Goal: Information Seeking & Learning: Find specific fact

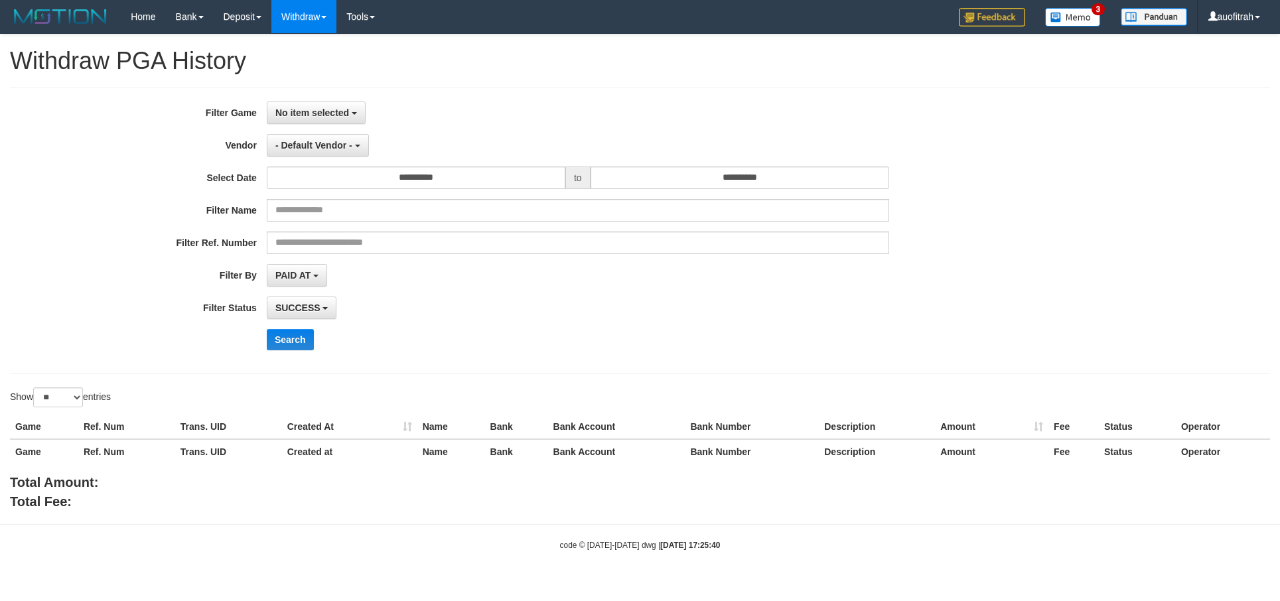
select select
select select "**"
select select
select select "**"
click at [1128, 192] on div "**********" at bounding box center [640, 230] width 1280 height 259
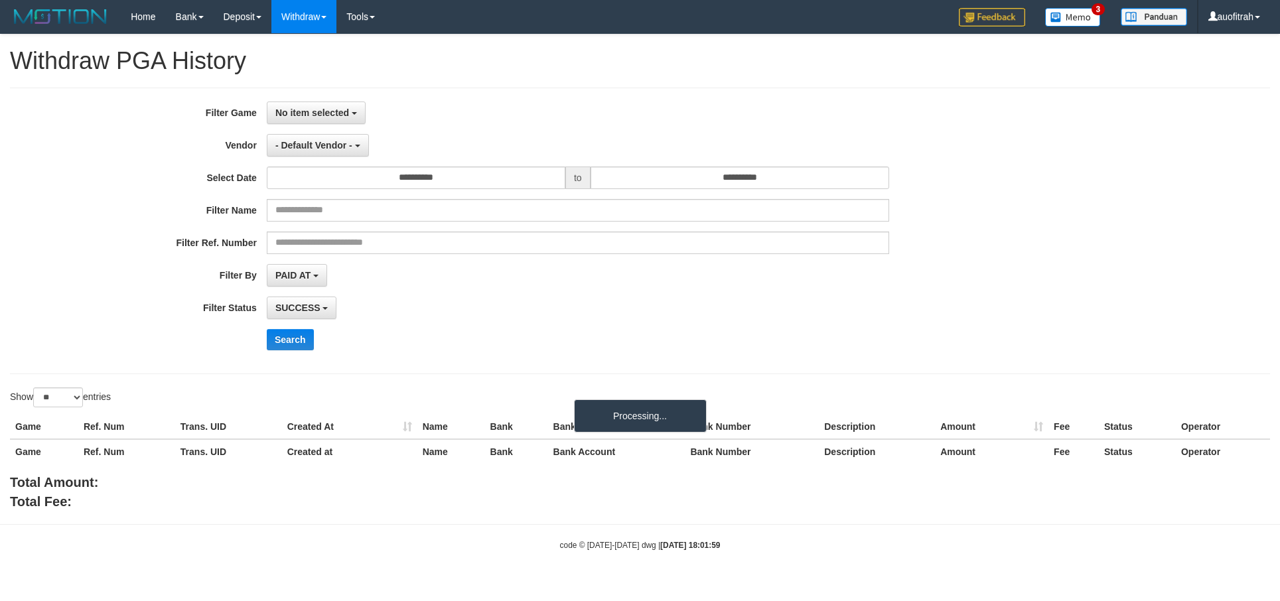
select select
select select "**"
click at [316, 115] on span "No item selected" at bounding box center [312, 112] width 74 height 11
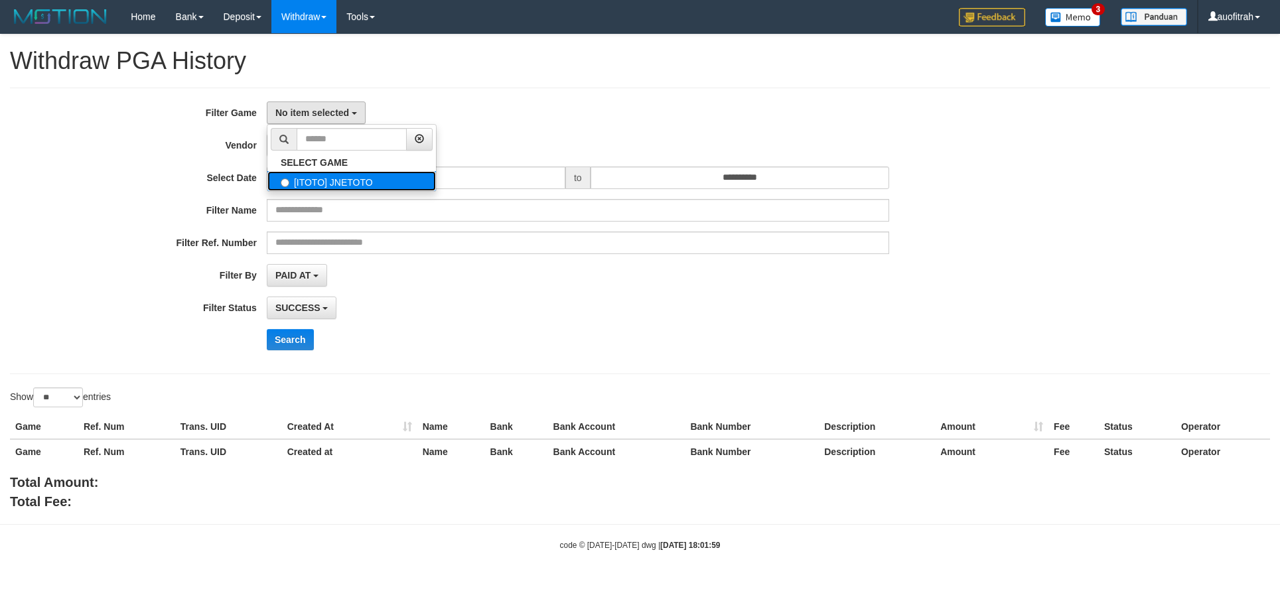
click at [359, 189] on label "[ITOTO] JNETOTO" at bounding box center [351, 181] width 169 height 20
select select "***"
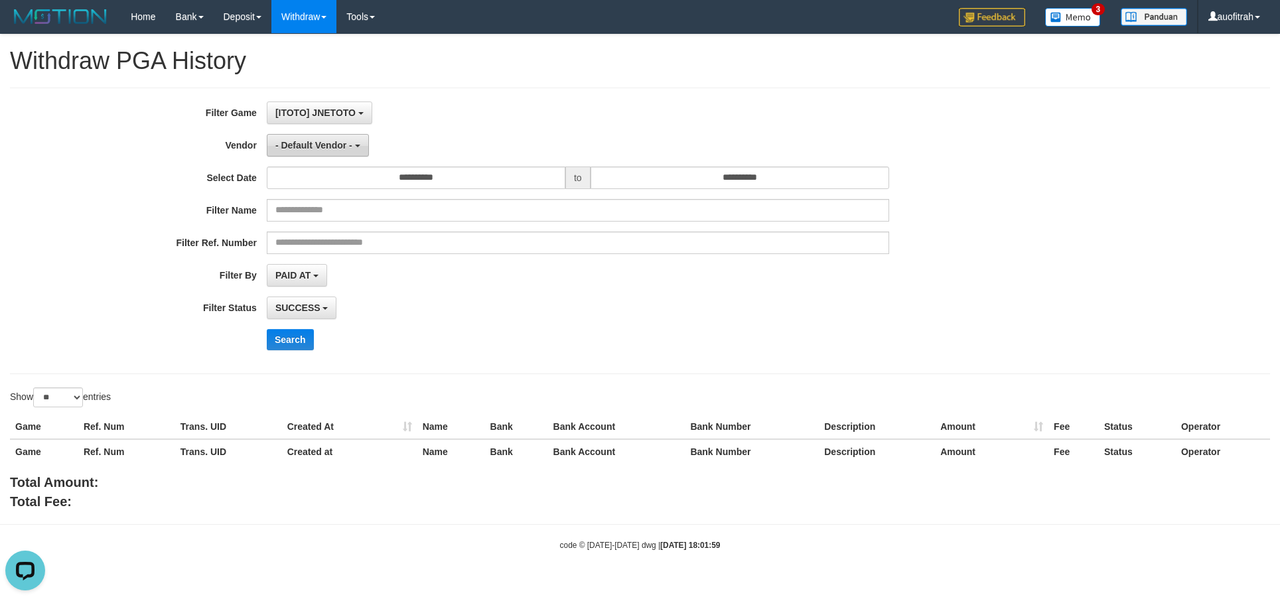
click at [310, 147] on span "- Default Vendor -" at bounding box center [313, 145] width 77 height 11
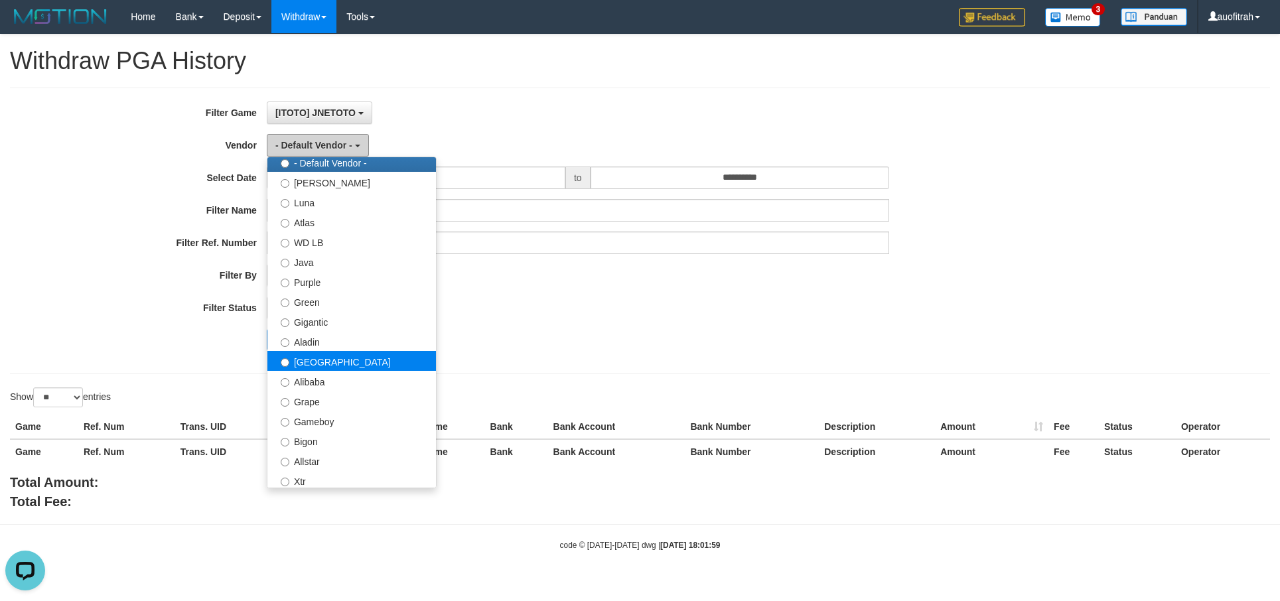
scroll to position [0, 0]
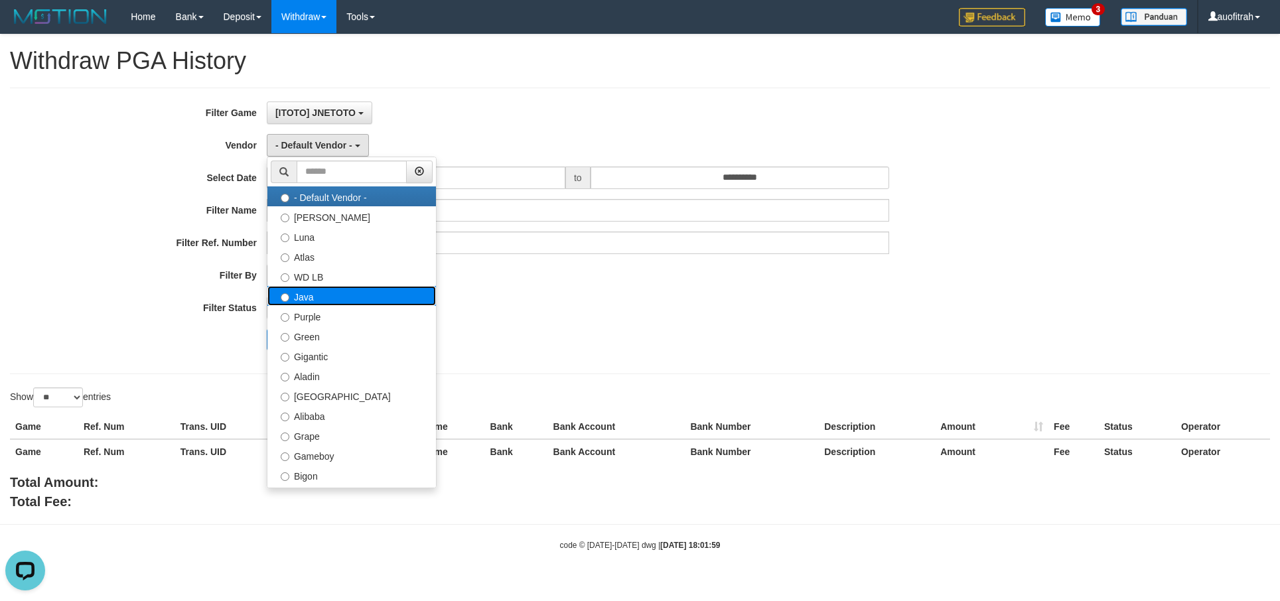
click at [327, 303] on label "Java" at bounding box center [351, 296] width 169 height 20
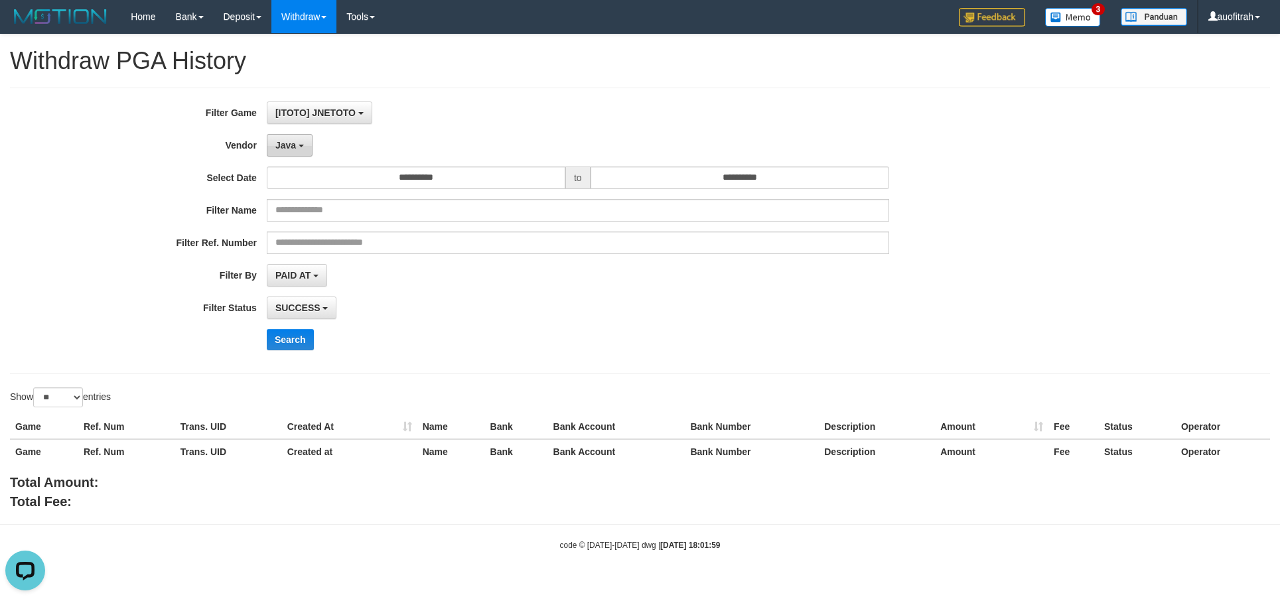
click at [289, 156] on button "Java" at bounding box center [290, 145] width 46 height 23
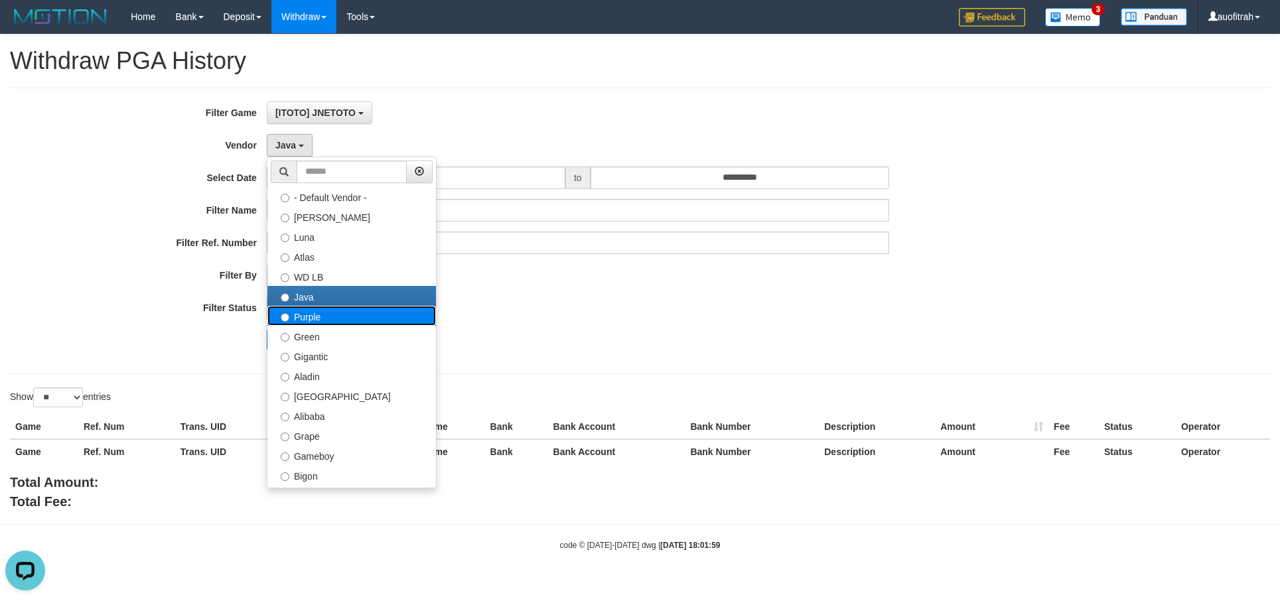
click at [328, 315] on label "Purple" at bounding box center [351, 316] width 169 height 20
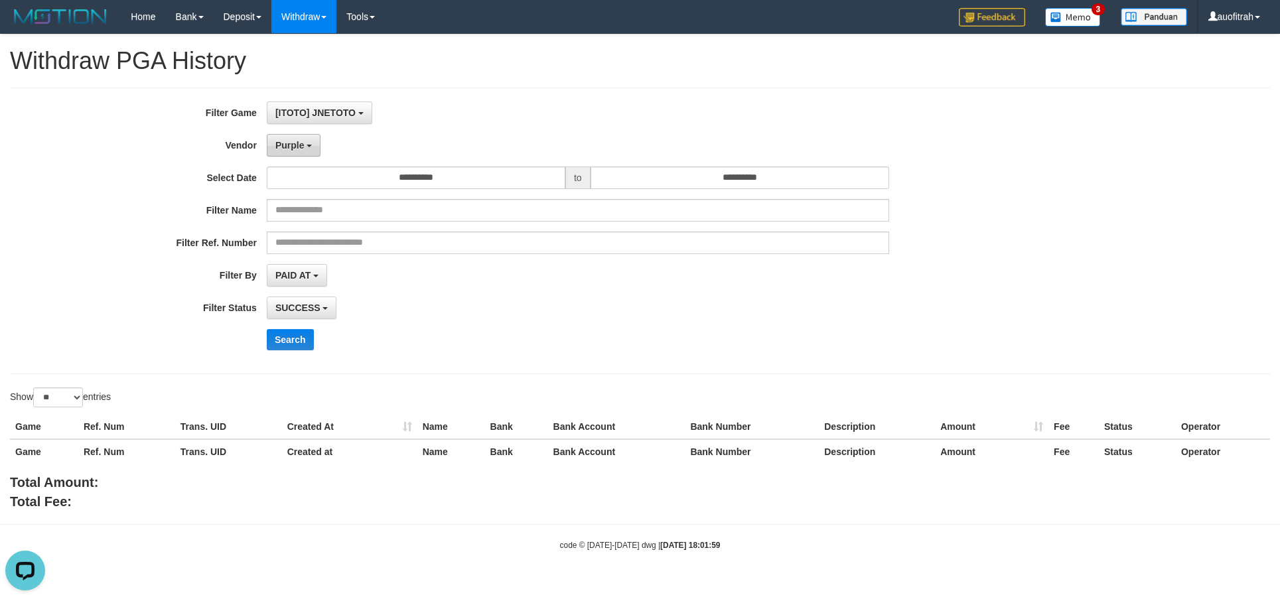
click at [310, 150] on button "Purple" at bounding box center [294, 145] width 54 height 23
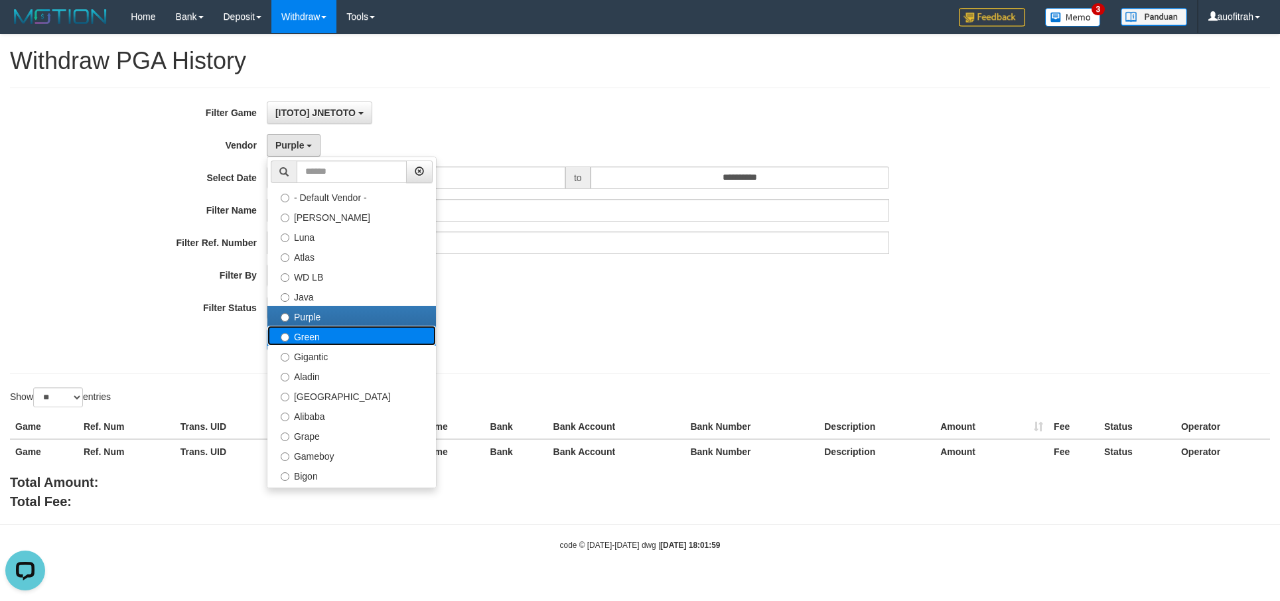
click at [330, 340] on label "Green" at bounding box center [351, 336] width 169 height 20
select select "**********"
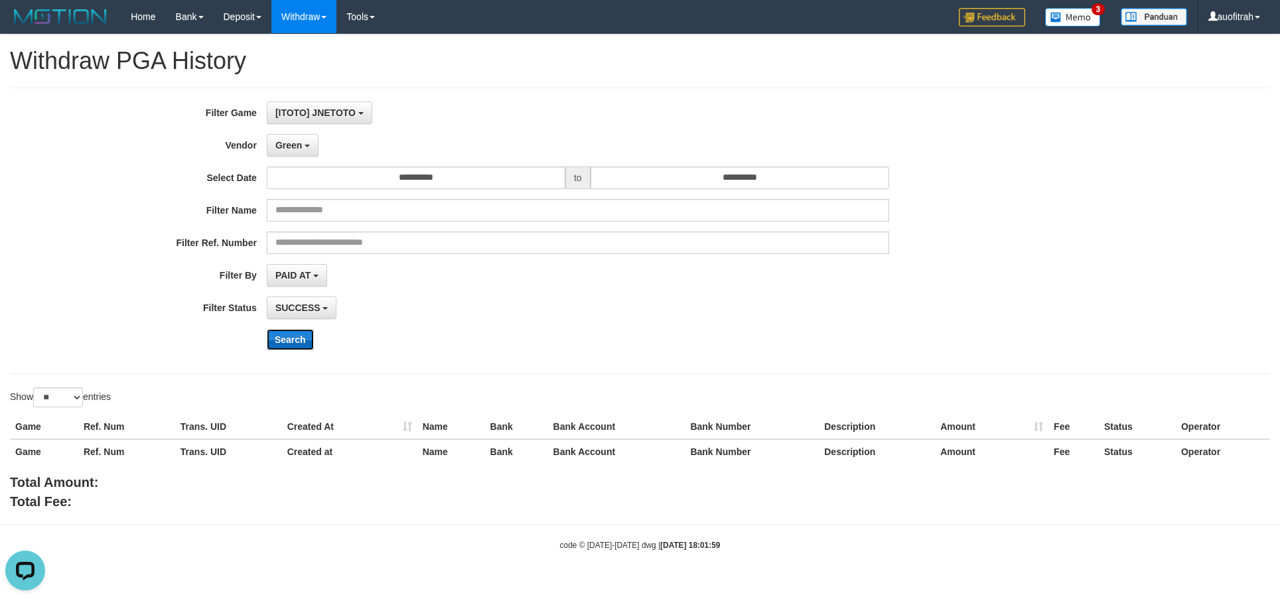
click at [291, 337] on button "Search" at bounding box center [290, 339] width 47 height 21
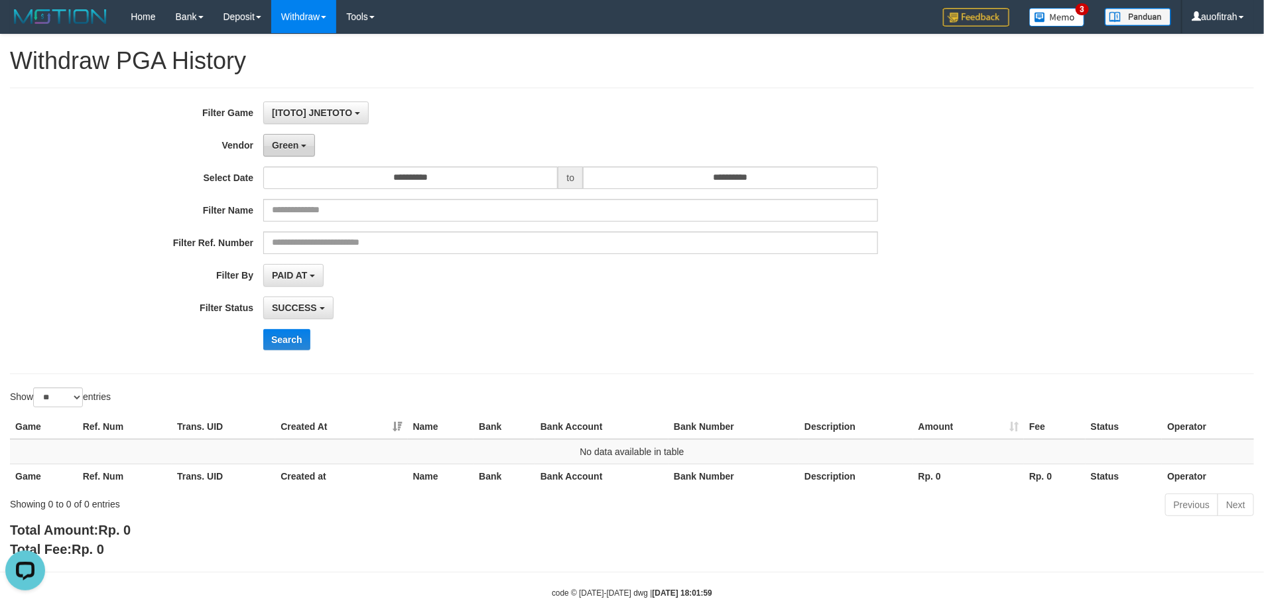
drag, startPoint x: 289, startPoint y: 144, endPoint x: 299, endPoint y: 143, distance: 10.6
click at [291, 144] on span "Green" at bounding box center [285, 145] width 27 height 11
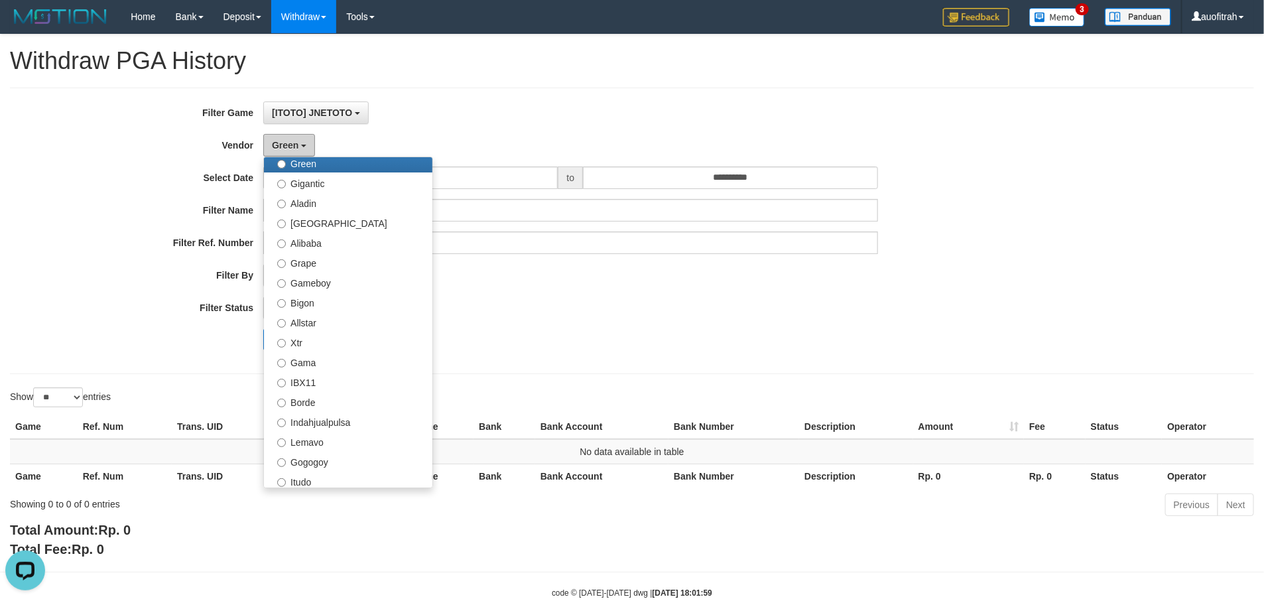
scroll to position [199, 0]
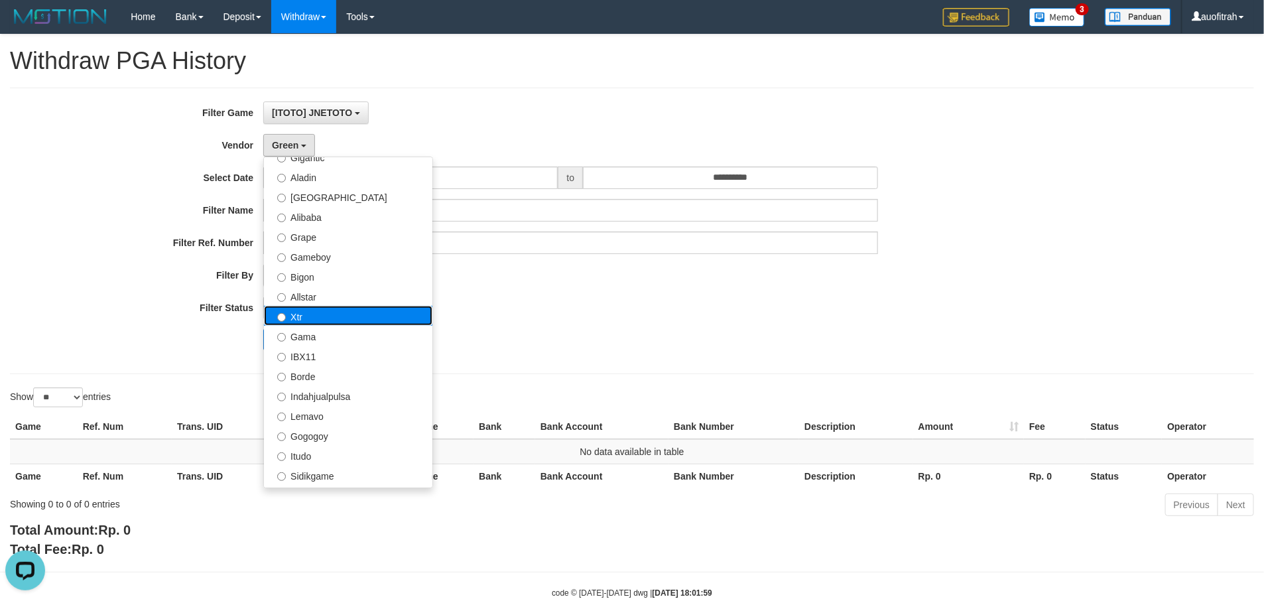
click at [339, 313] on label "Xtr" at bounding box center [348, 316] width 169 height 20
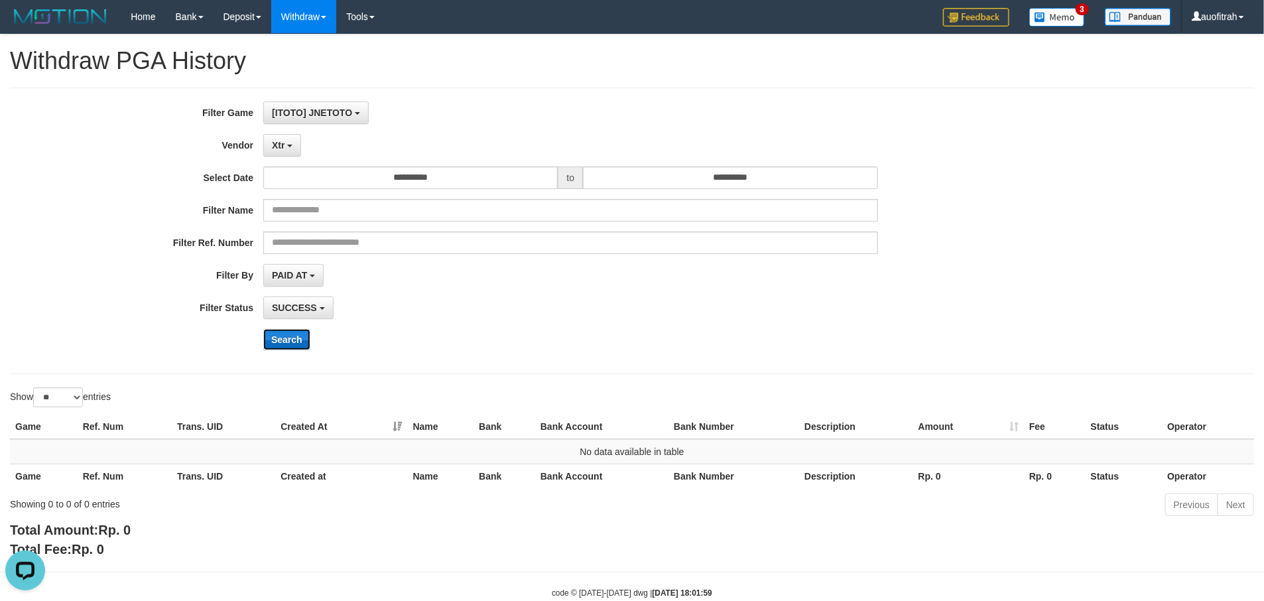
click at [289, 344] on button "Search" at bounding box center [286, 339] width 47 height 21
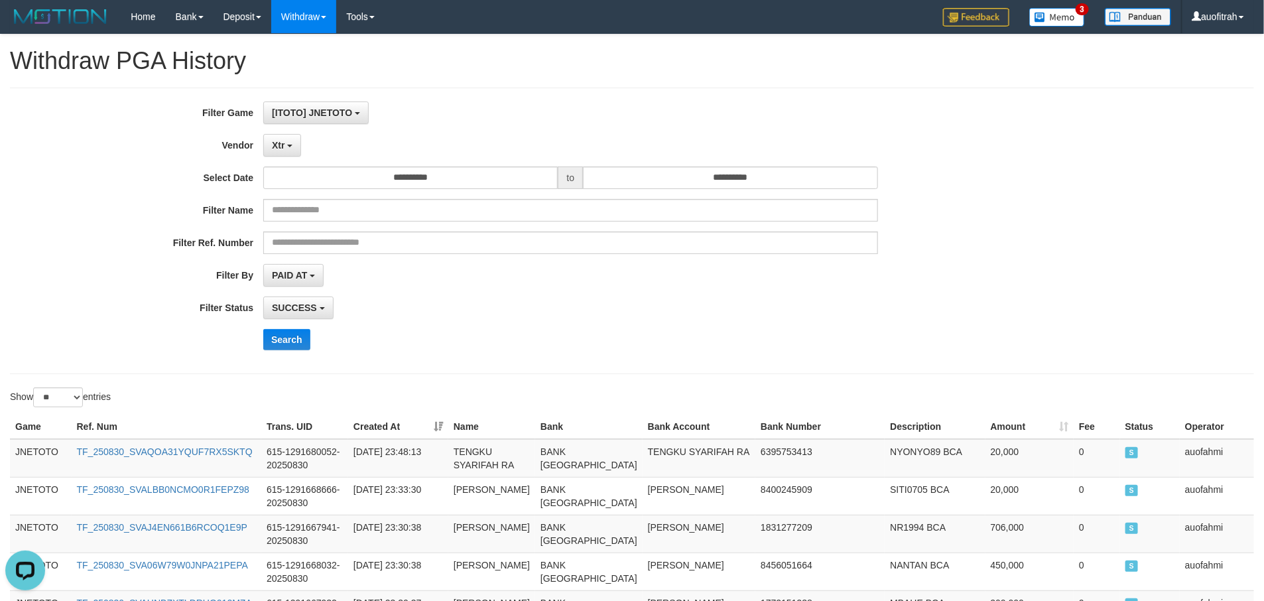
click at [1081, 261] on div "**********" at bounding box center [632, 230] width 1264 height 259
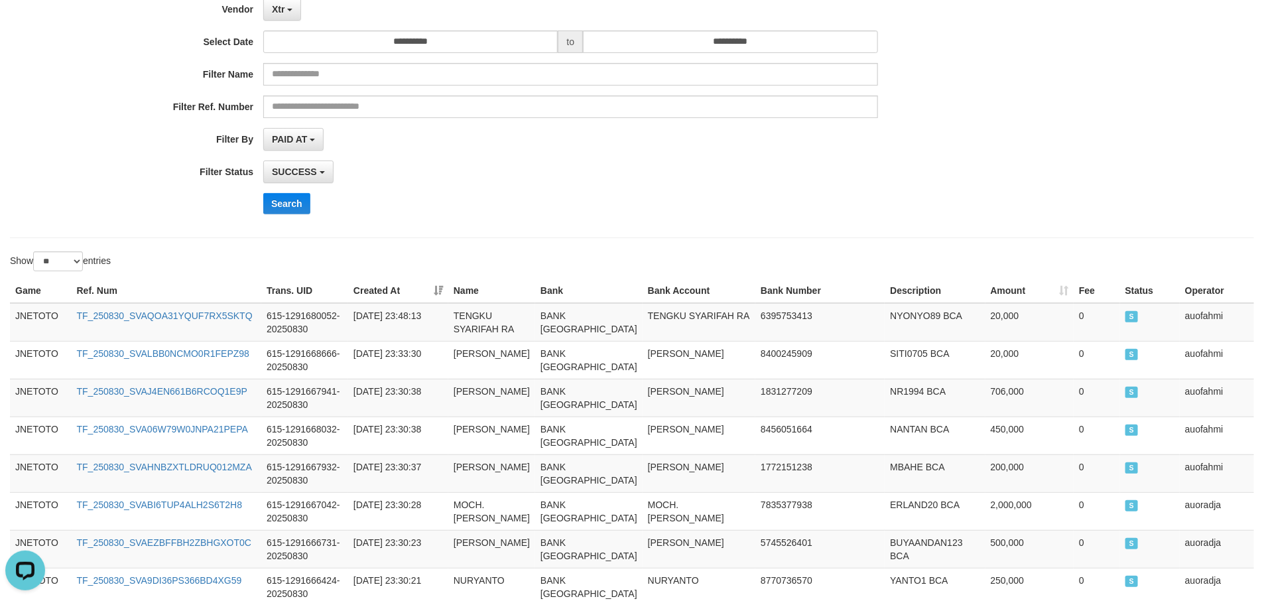
scroll to position [0, 0]
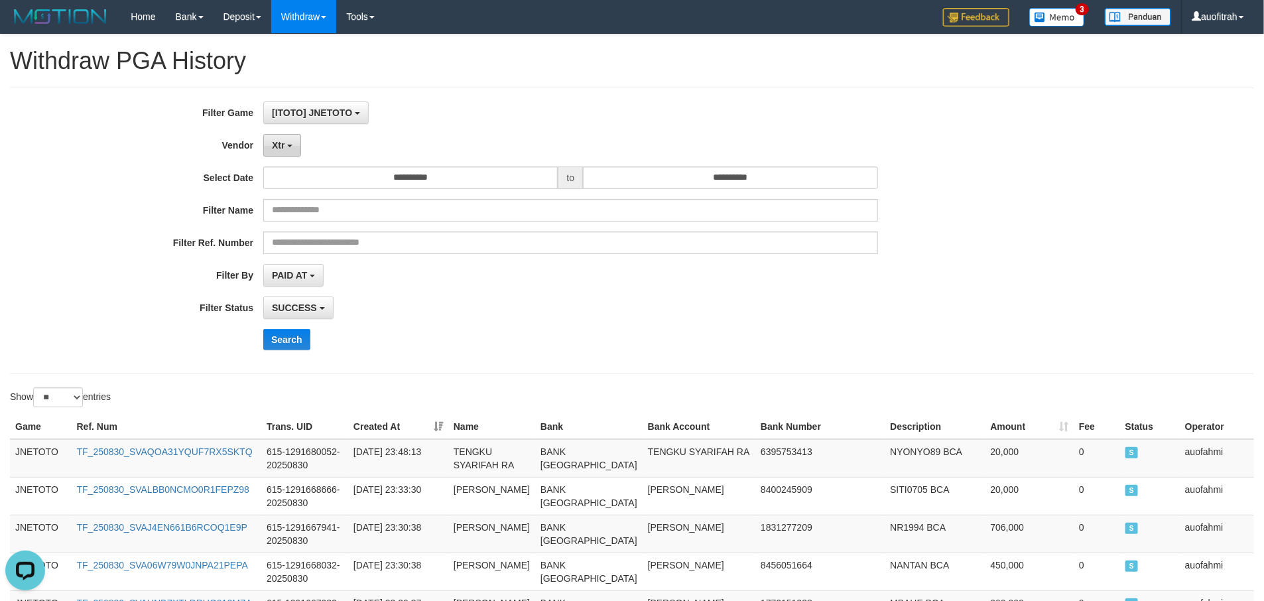
click at [271, 145] on button "Xtr" at bounding box center [282, 145] width 38 height 23
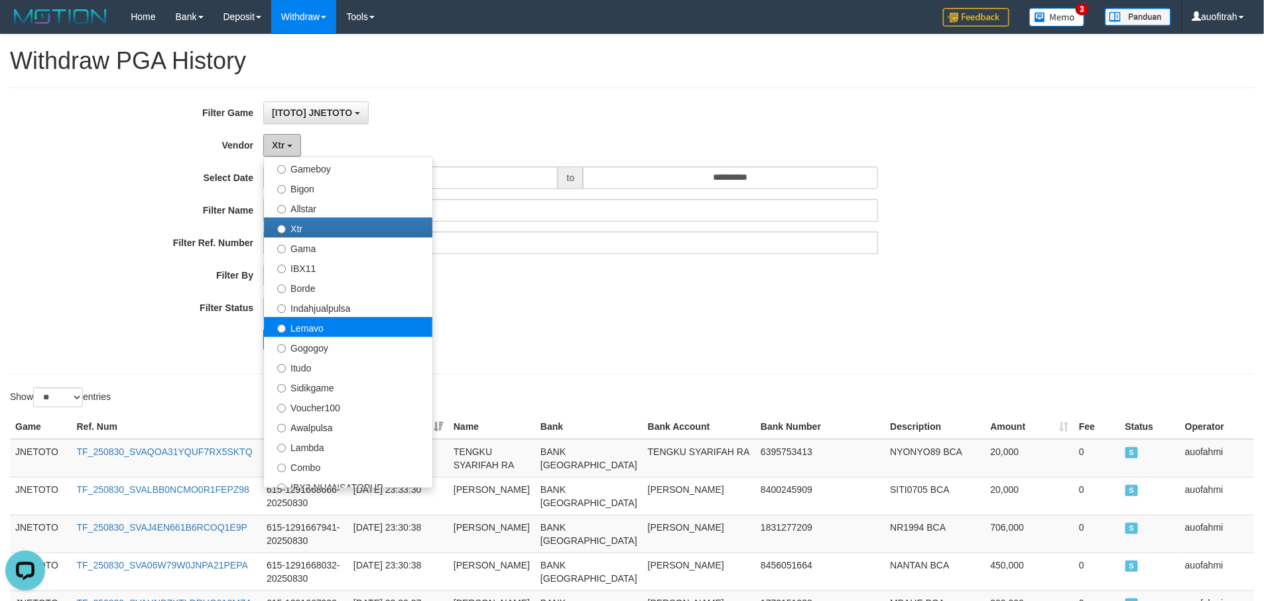
scroll to position [398, 0]
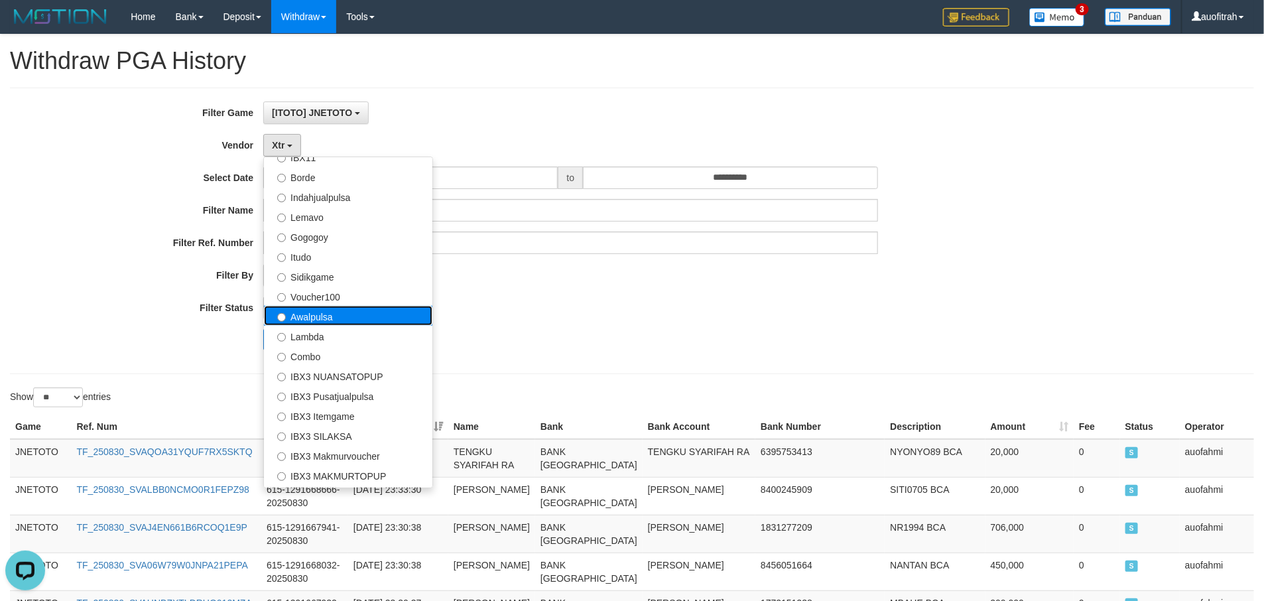
click at [400, 314] on label "Awalpulsa" at bounding box center [348, 316] width 169 height 20
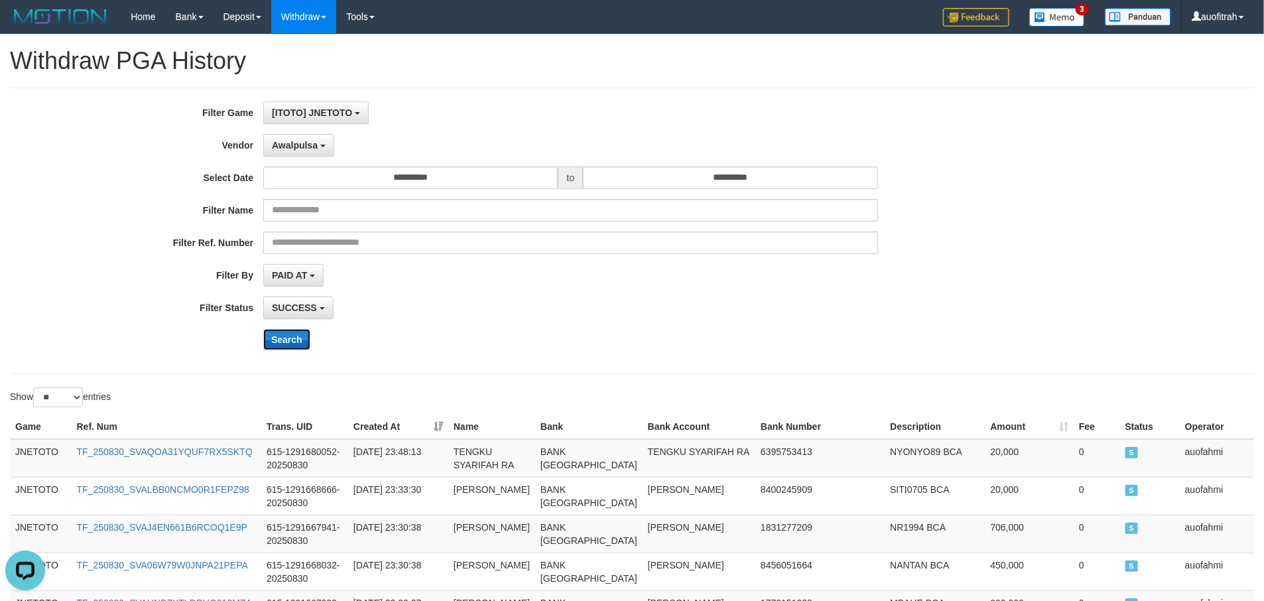
click at [275, 350] on button "Search" at bounding box center [286, 339] width 47 height 21
click at [1026, 279] on div "**********" at bounding box center [526, 275] width 1053 height 23
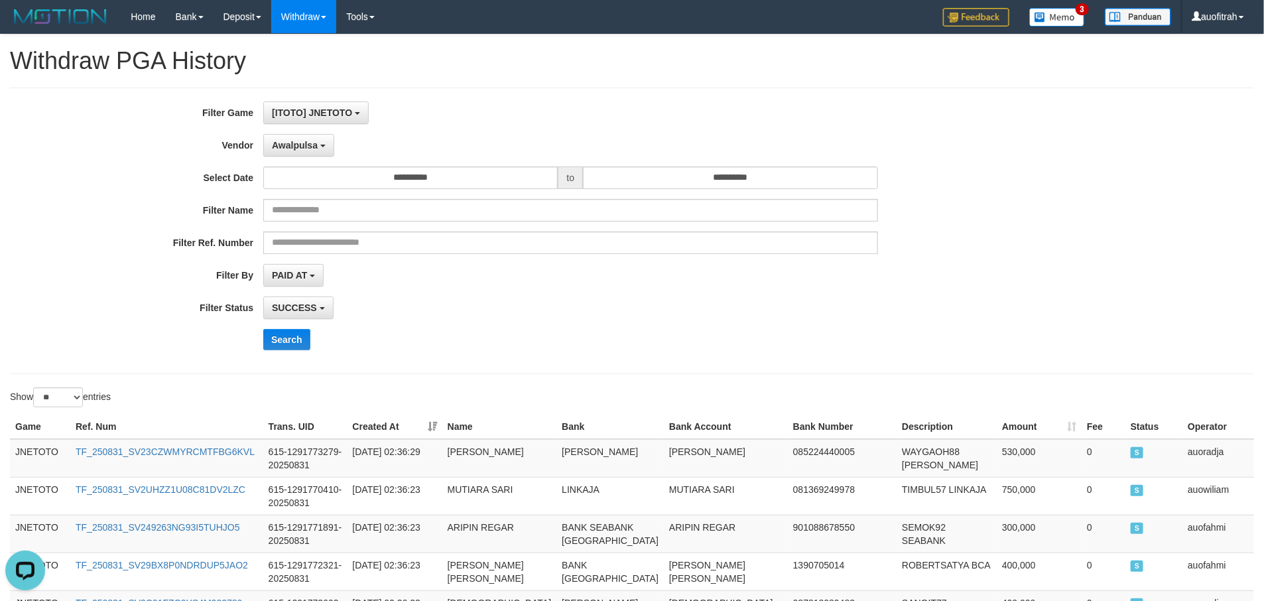
click at [1079, 226] on div "**********" at bounding box center [632, 230] width 1264 height 259
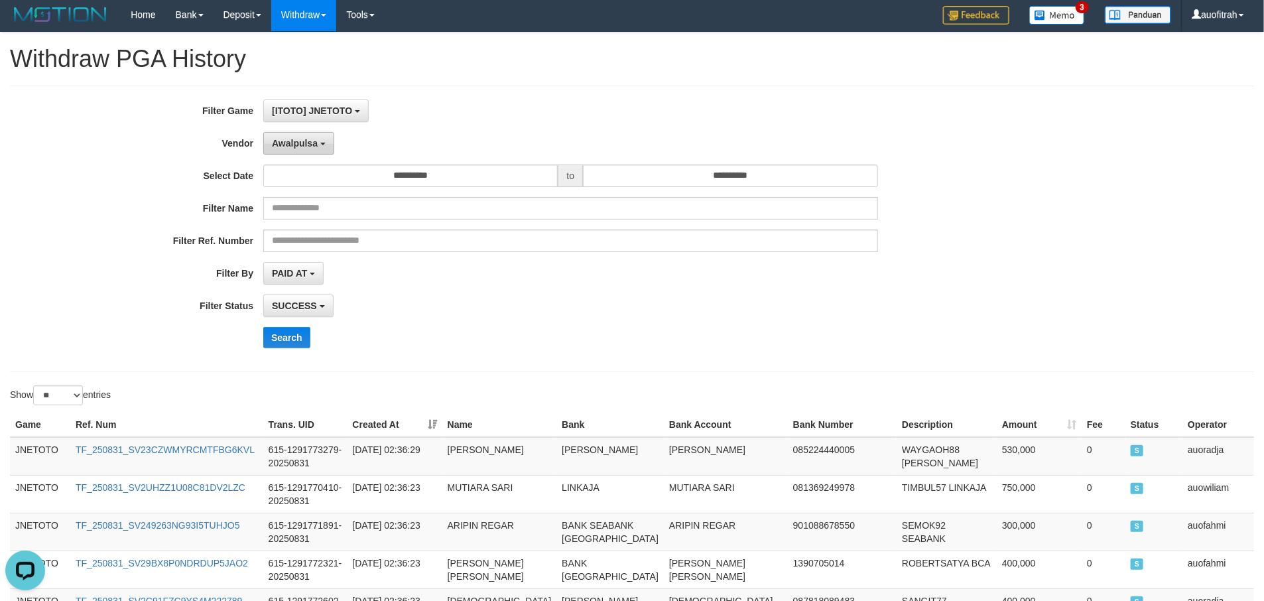
scroll to position [0, 0]
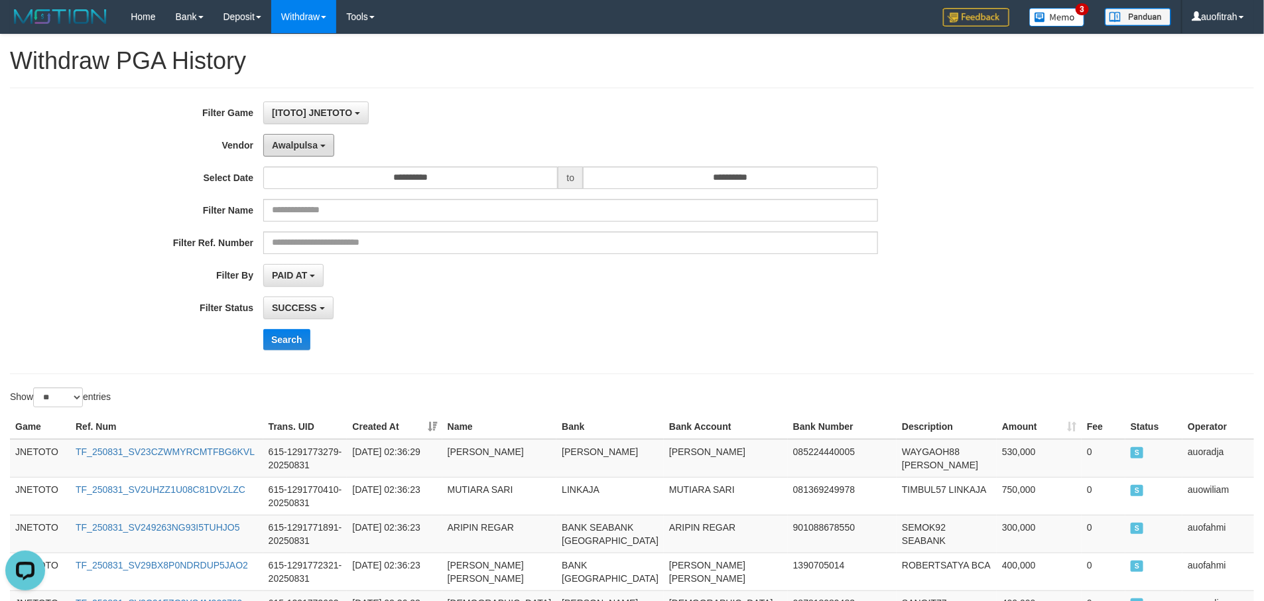
drag, startPoint x: 301, startPoint y: 157, endPoint x: 301, endPoint y: 224, distance: 66.3
click at [301, 157] on button "Awalpulsa" at bounding box center [298, 145] width 71 height 23
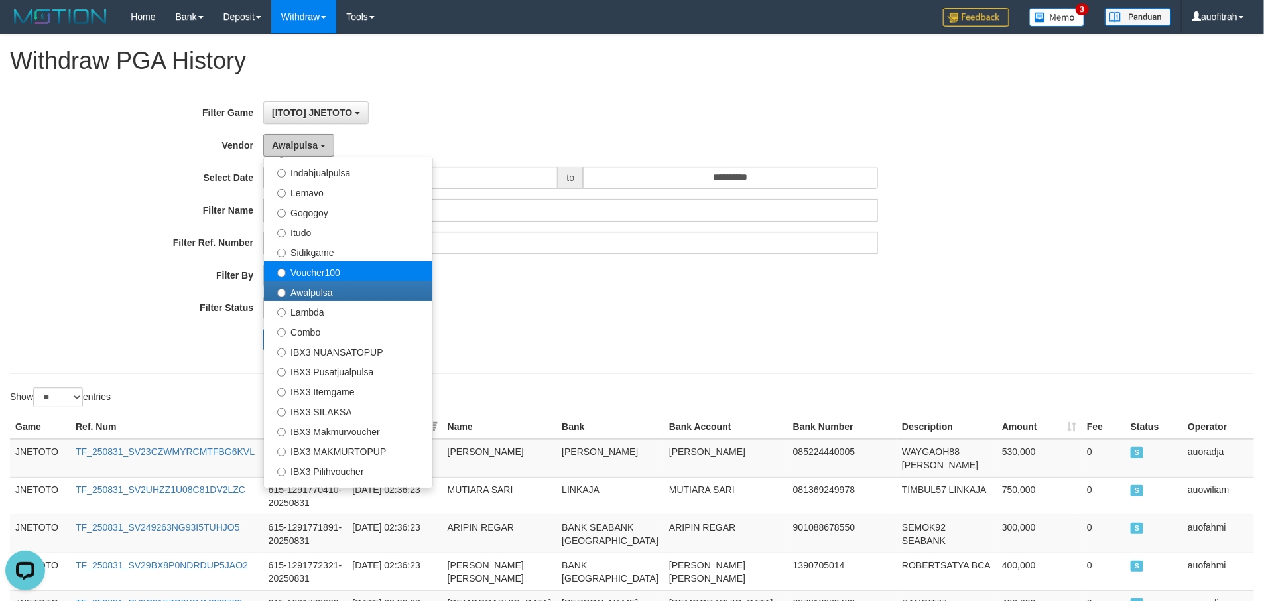
scroll to position [435, 0]
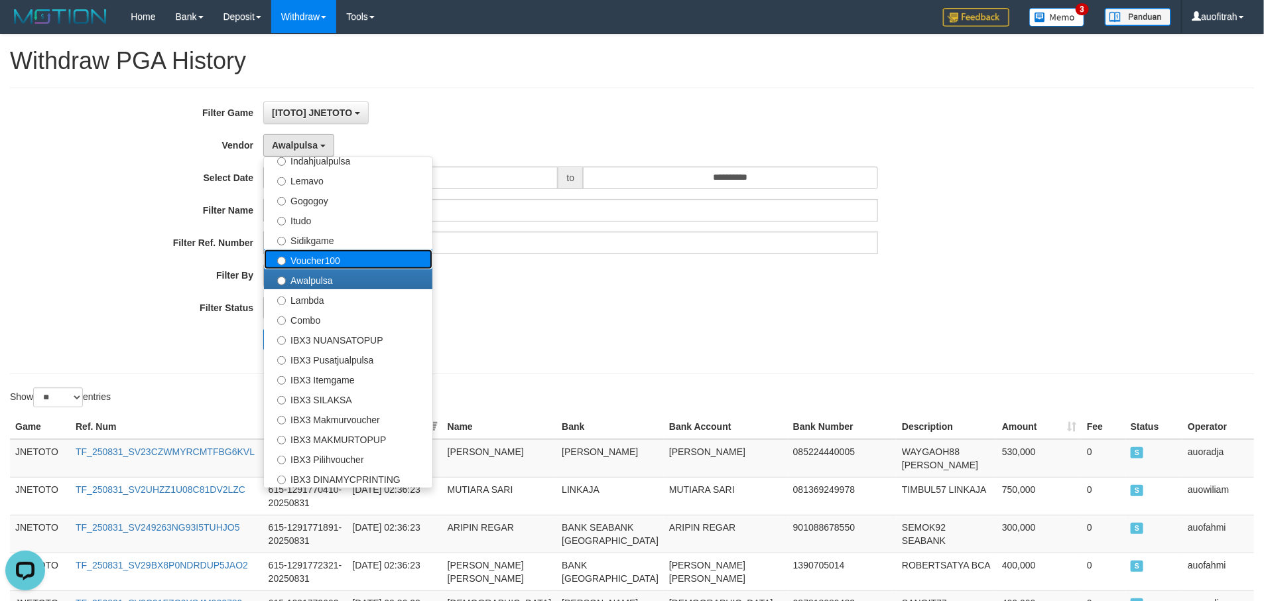
click at [362, 257] on label "Voucher100" at bounding box center [348, 259] width 169 height 20
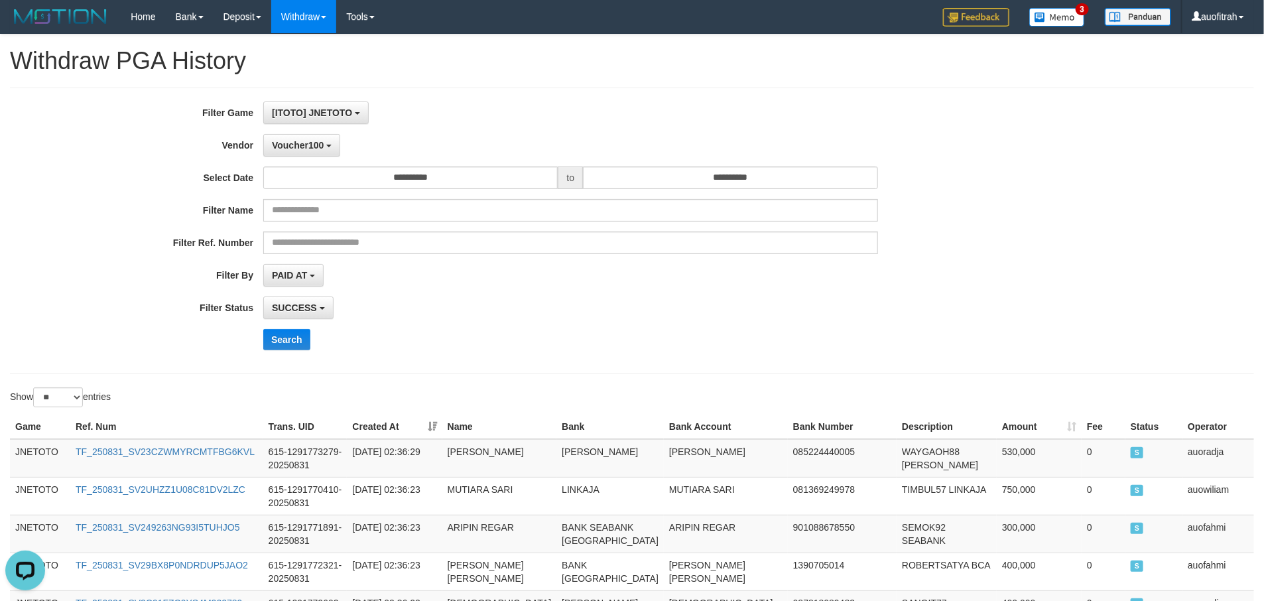
click at [281, 355] on div "**********" at bounding box center [526, 230] width 1053 height 259
click at [287, 336] on button "Search" at bounding box center [286, 339] width 47 height 21
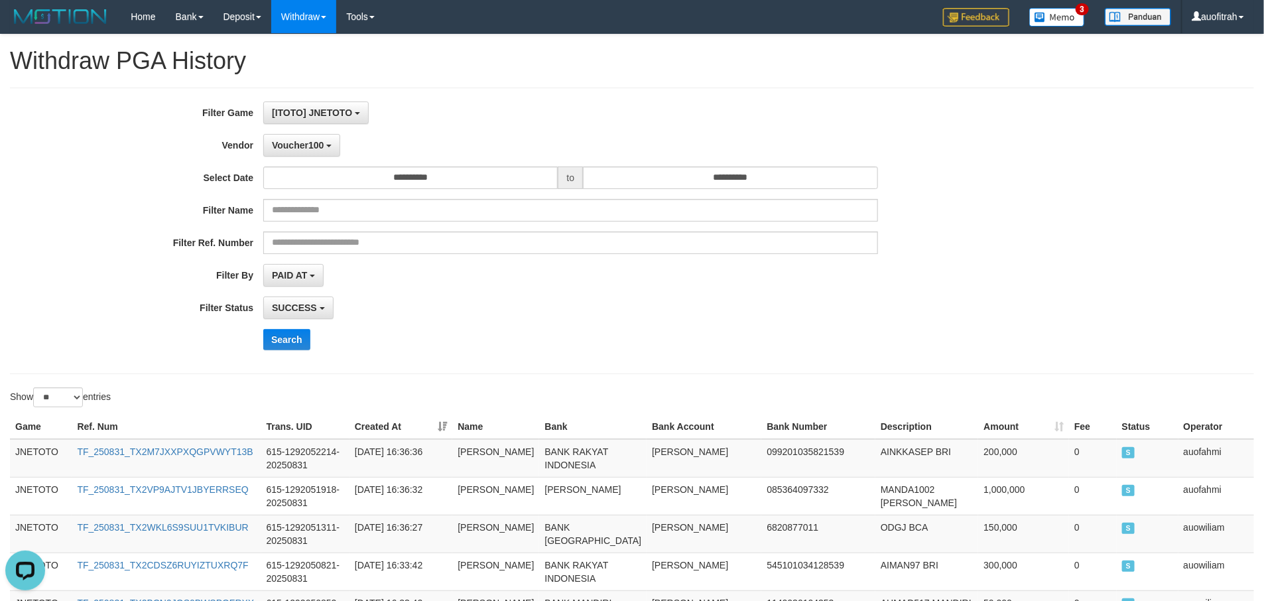
click at [1107, 313] on div "**********" at bounding box center [632, 230] width 1264 height 259
click at [749, 337] on div "Search" at bounding box center [658, 339] width 790 height 21
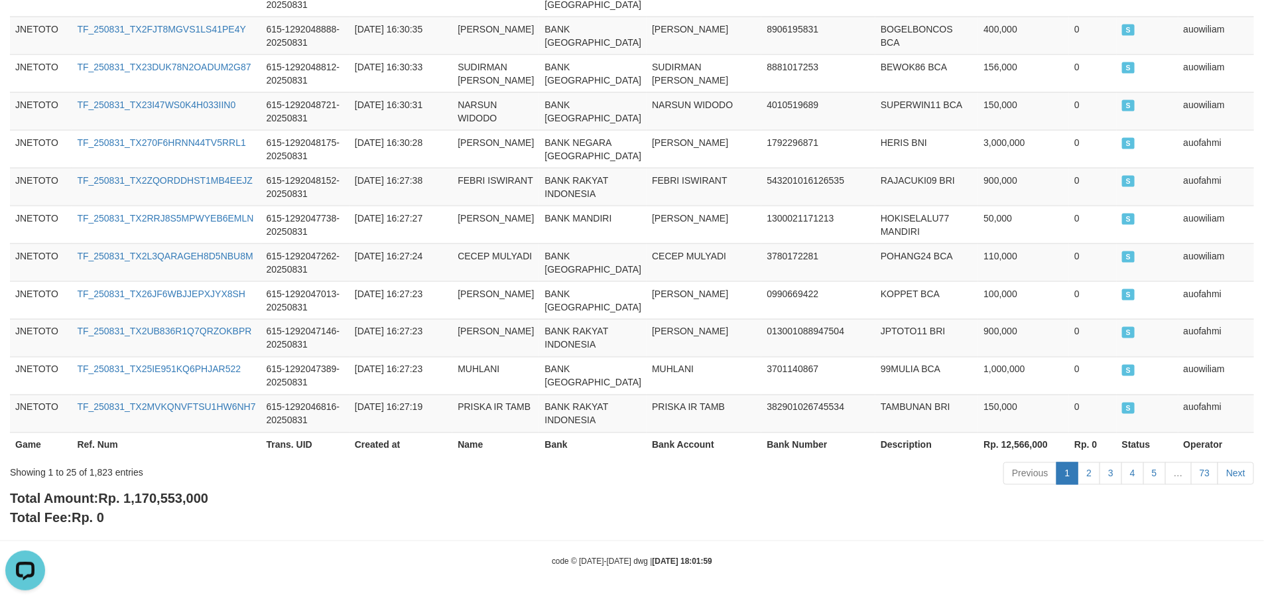
scroll to position [1242, 0]
click at [181, 494] on span "Rp. 1,170,553,000" at bounding box center [153, 499] width 110 height 15
copy span "1,170,553,000"
drag, startPoint x: 766, startPoint y: 506, endPoint x: 781, endPoint y: 498, distance: 16.6
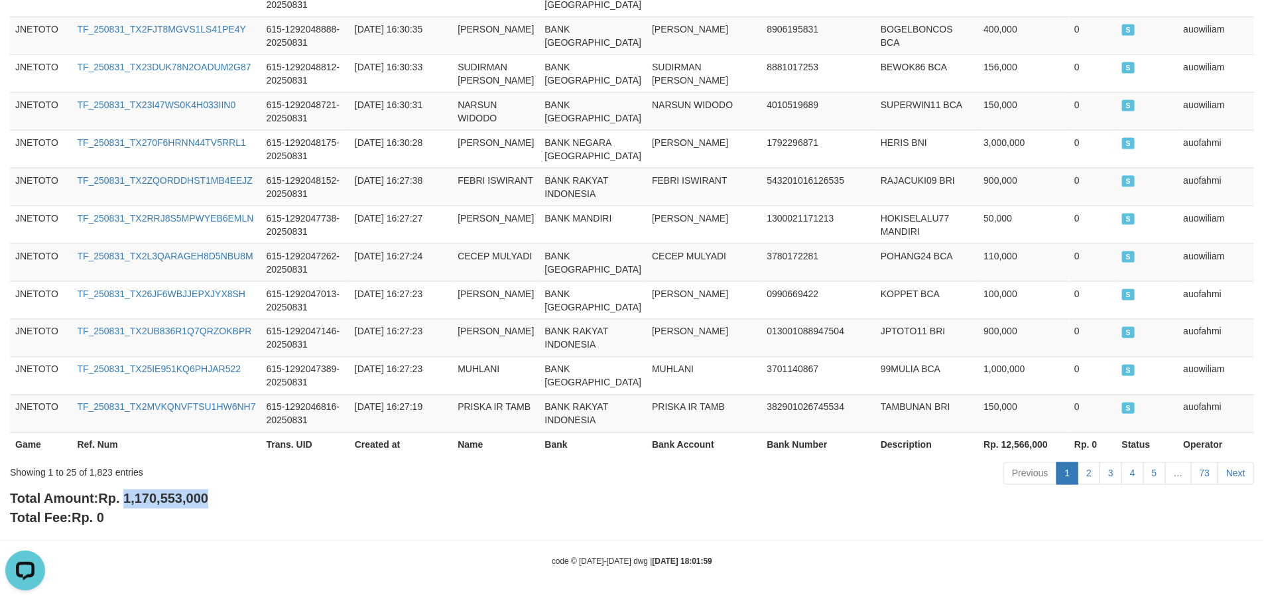
click at [768, 507] on div "Total Amount: Rp. 1,170,553,000 Total Fee: Rp. 0" at bounding box center [632, 509] width 1245 height 38
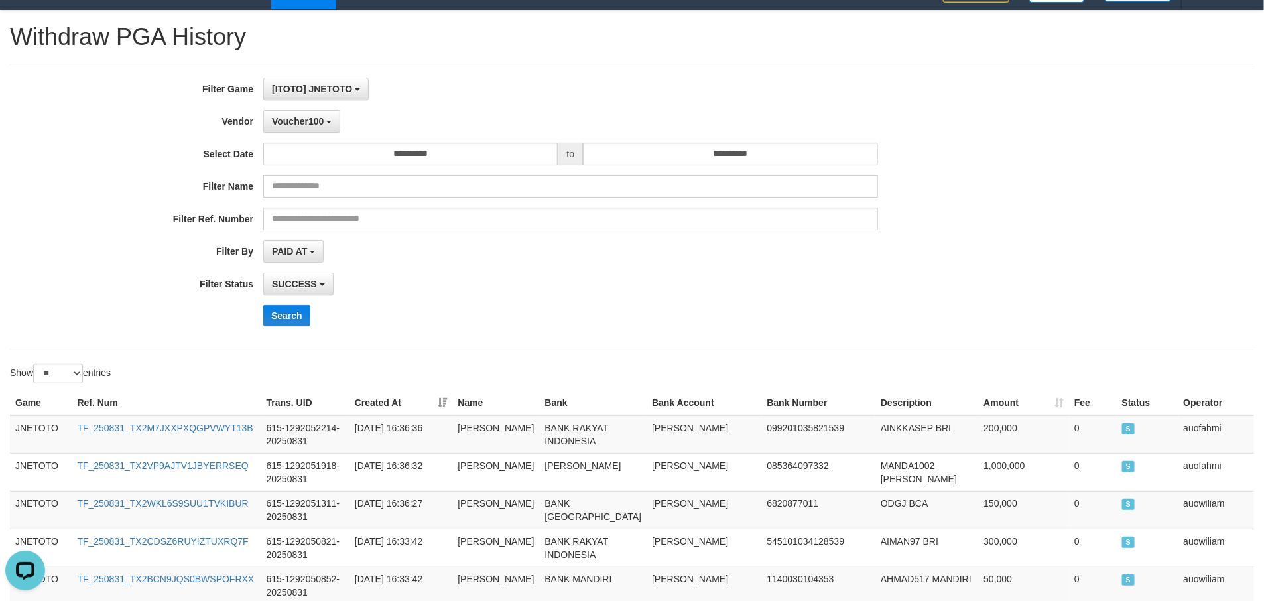
scroll to position [0, 0]
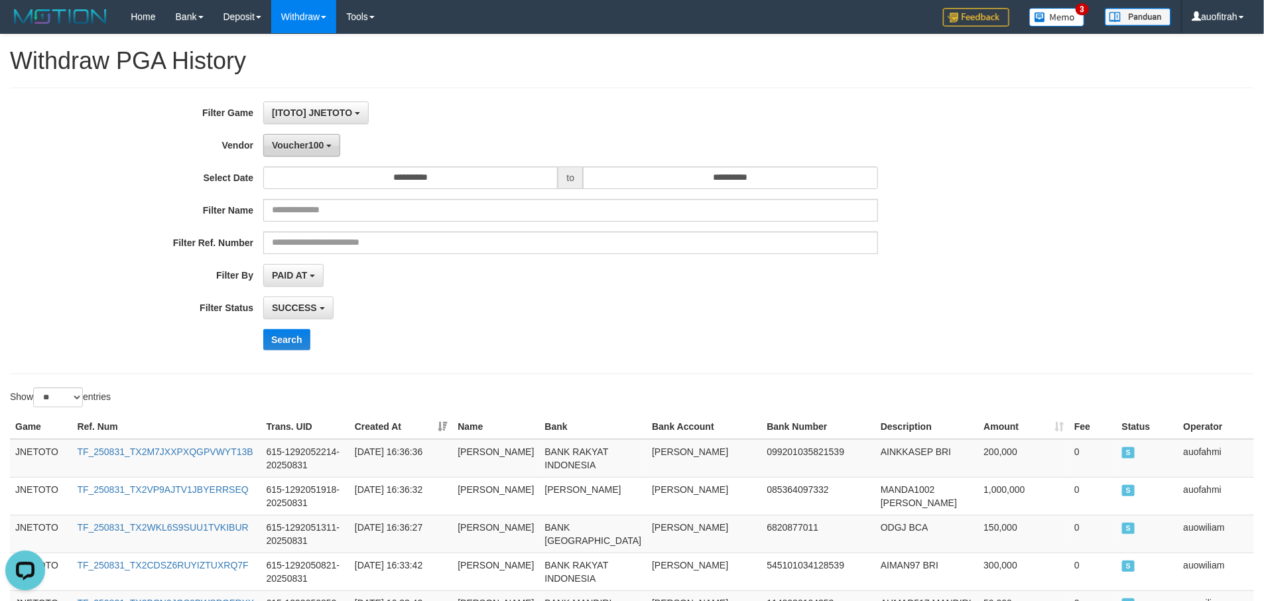
drag, startPoint x: 287, startPoint y: 153, endPoint x: 305, endPoint y: 180, distance: 32.4
click at [289, 153] on button "Voucher100" at bounding box center [301, 145] width 77 height 23
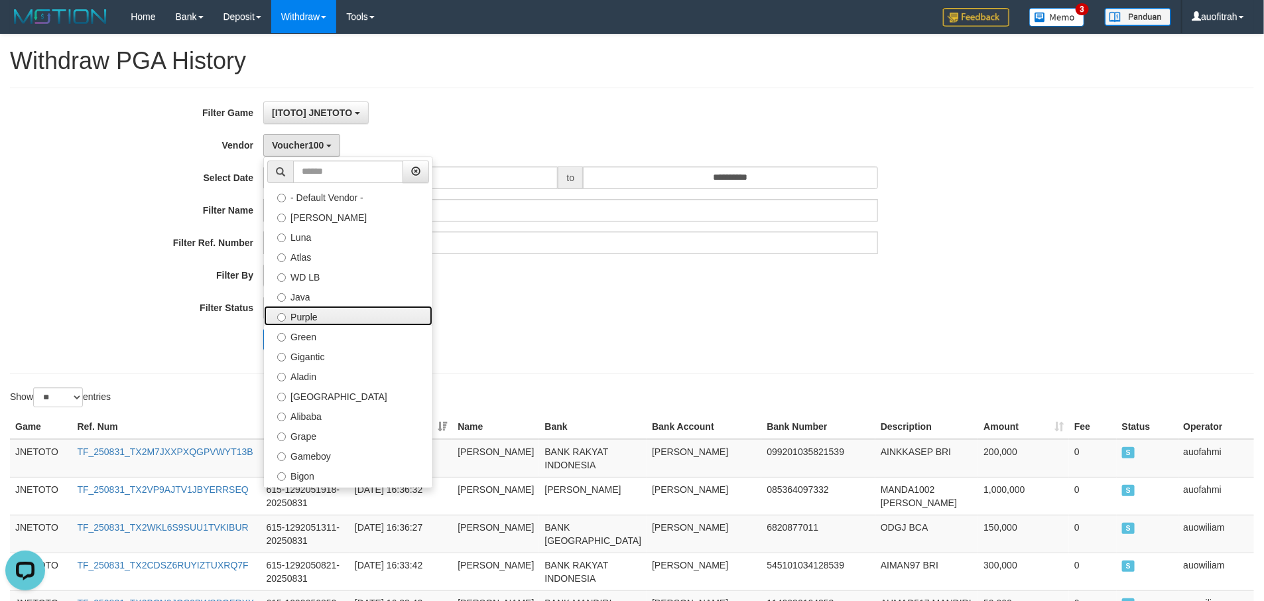
drag, startPoint x: 369, startPoint y: 312, endPoint x: 358, endPoint y: 317, distance: 11.6
click at [369, 312] on label "Purple" at bounding box center [348, 316] width 169 height 20
select select "**********"
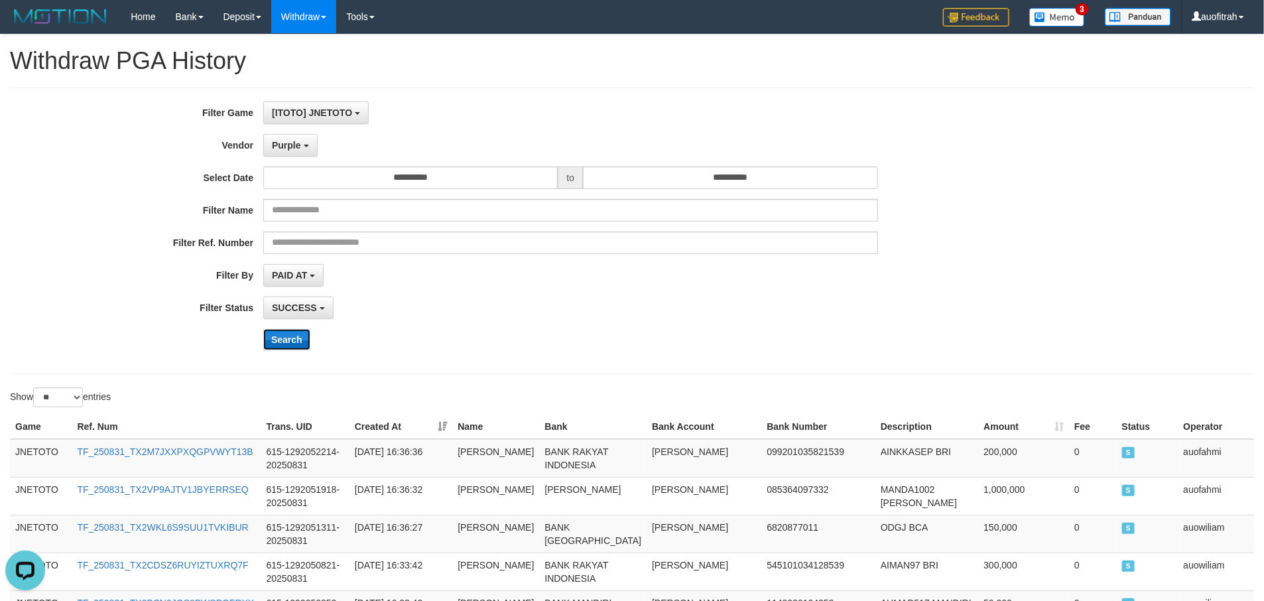
click at [291, 338] on button "Search" at bounding box center [286, 339] width 47 height 21
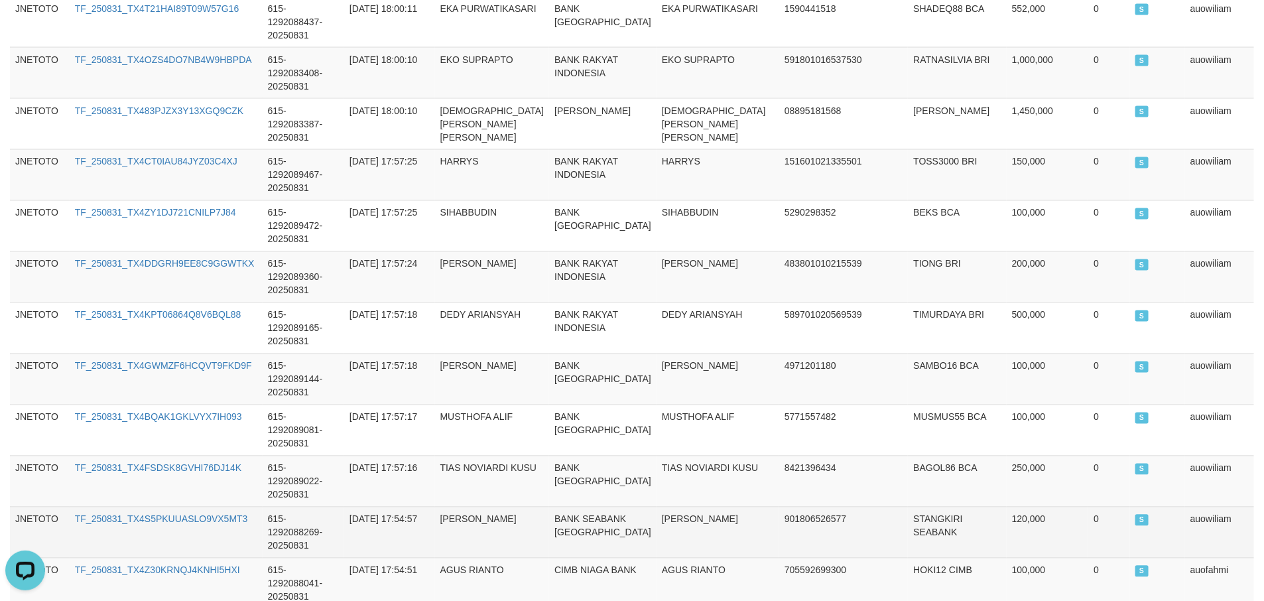
scroll to position [1296, 0]
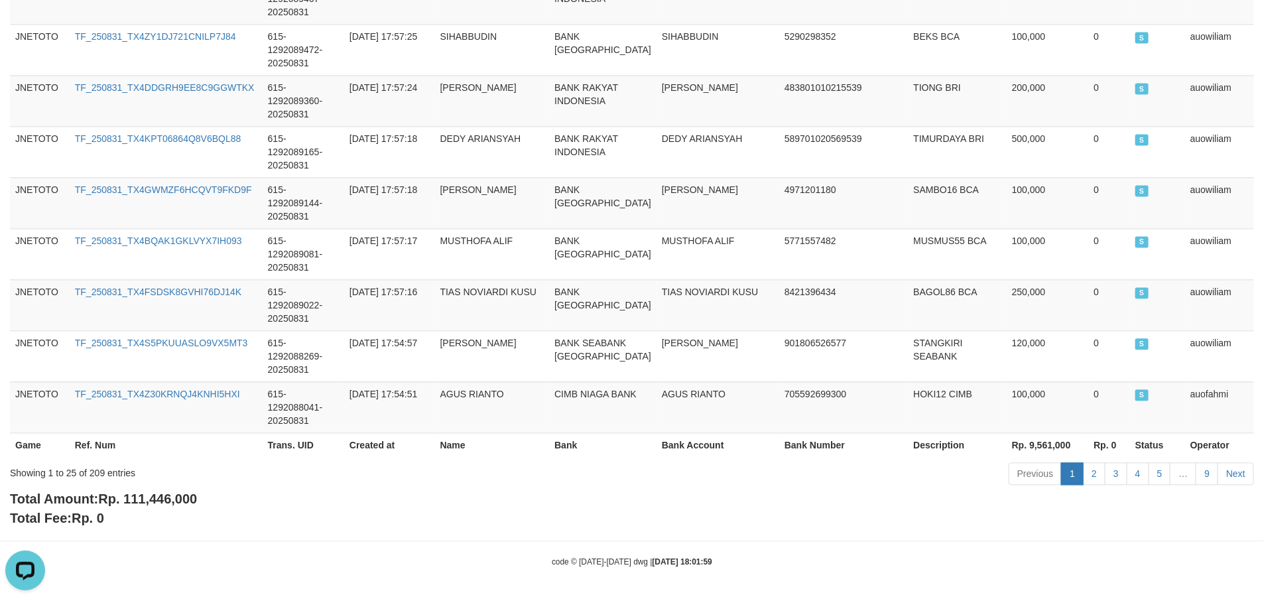
click at [168, 490] on div "Total Amount: Rp. 111,446,000 Total Fee: Rp. 0" at bounding box center [632, 509] width 1245 height 38
copy span "111,446,000"
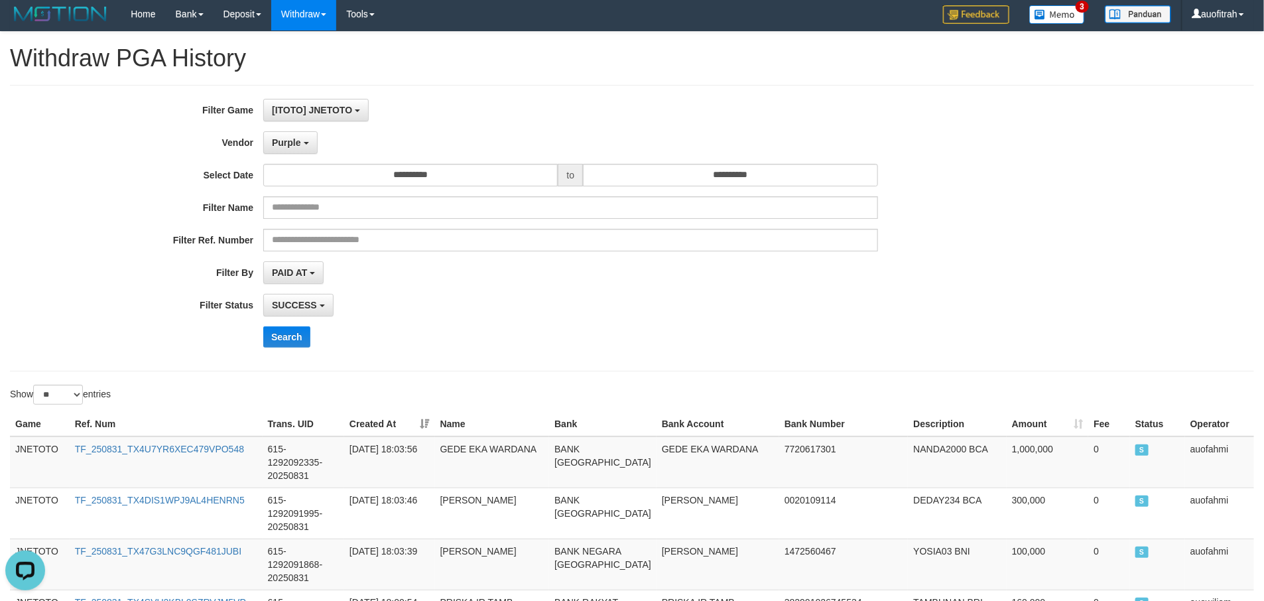
scroll to position [0, 0]
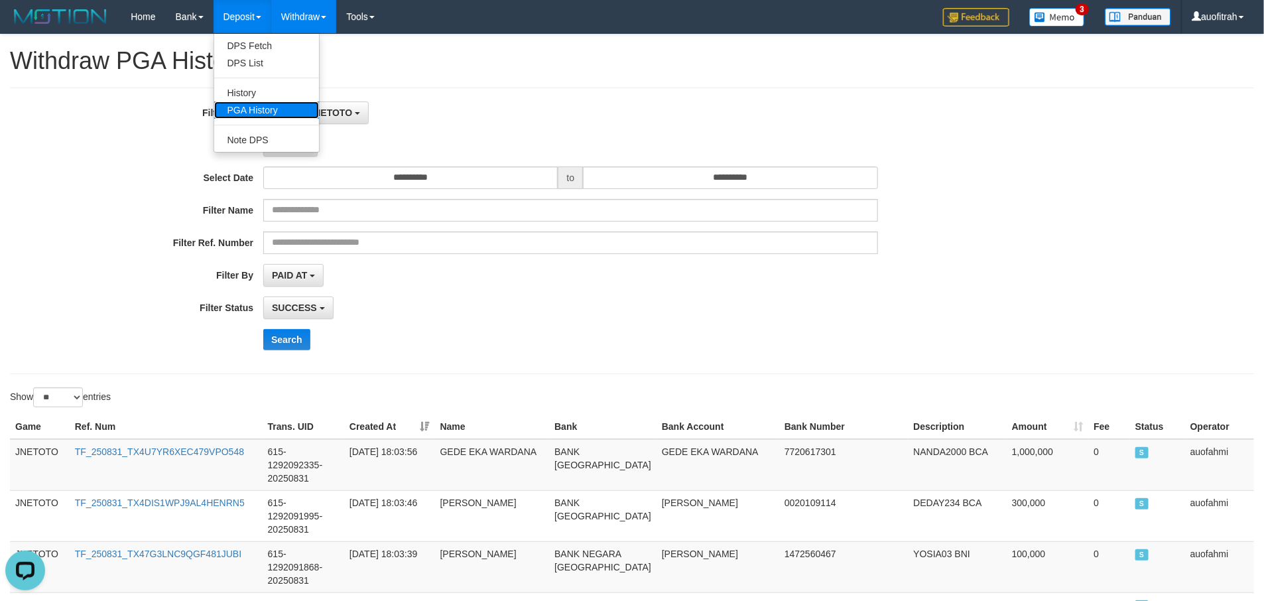
click at [245, 115] on link "PGA History" at bounding box center [266, 109] width 105 height 17
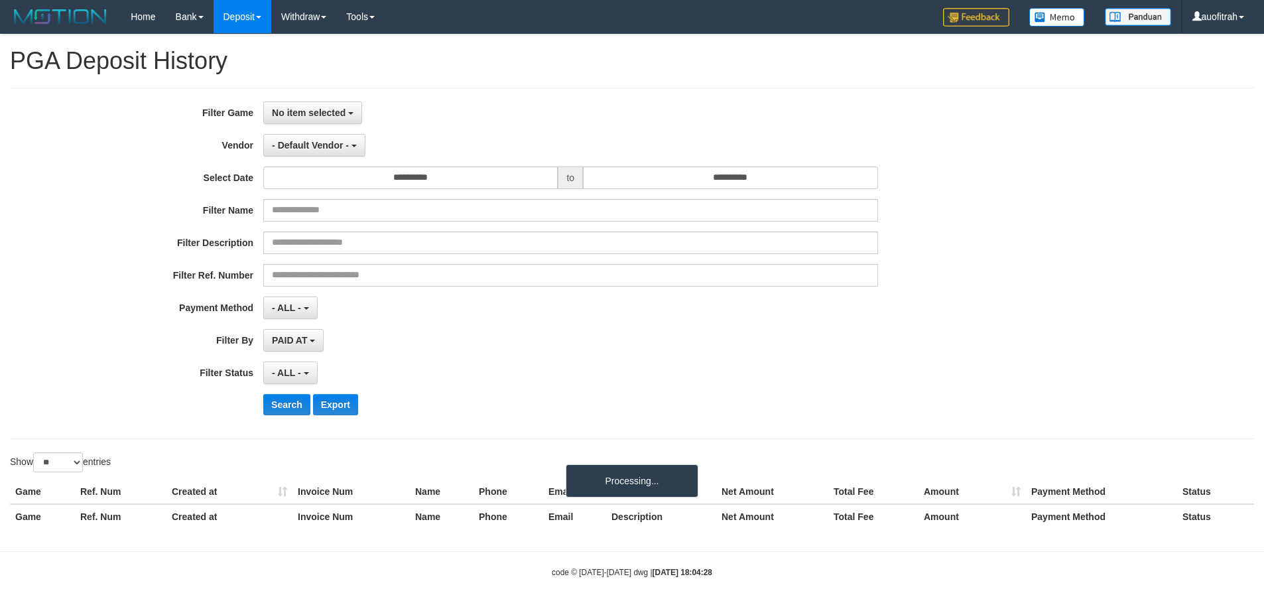
select select
select select "**"
click at [314, 96] on div "**********" at bounding box center [632, 264] width 1245 height 352
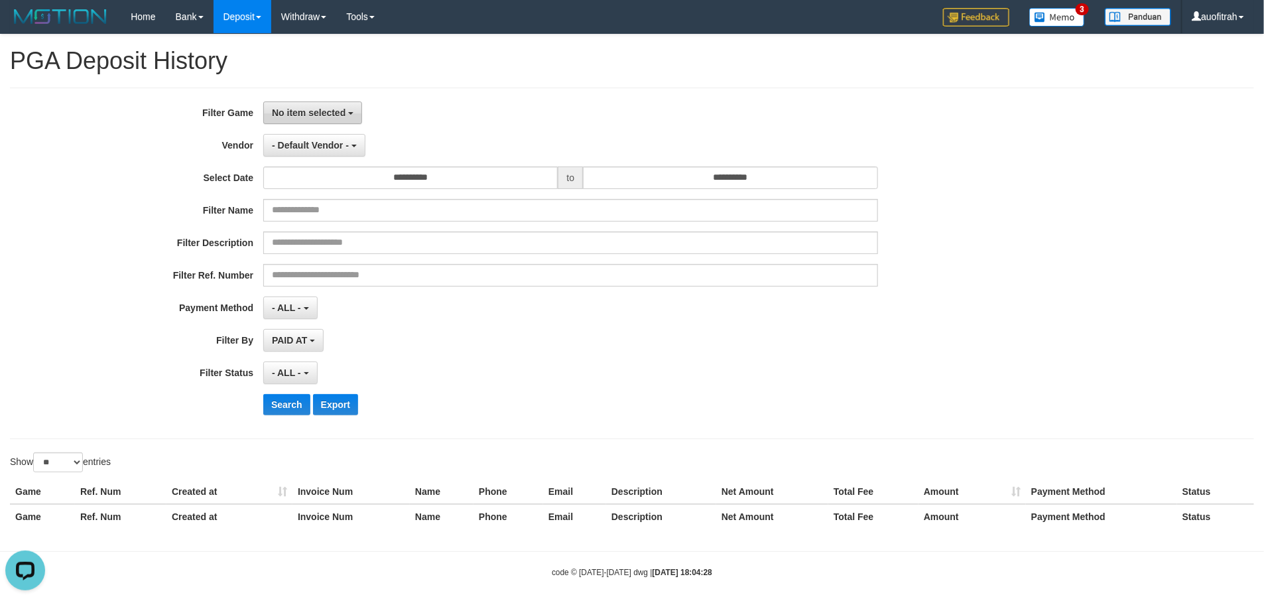
click at [325, 119] on button "No item selected" at bounding box center [312, 112] width 99 height 23
click at [345, 176] on label "[ITOTO] JNETOTO" at bounding box center [348, 181] width 169 height 20
select select "***"
click at [348, 142] on span "- Default Vendor -" at bounding box center [310, 145] width 77 height 11
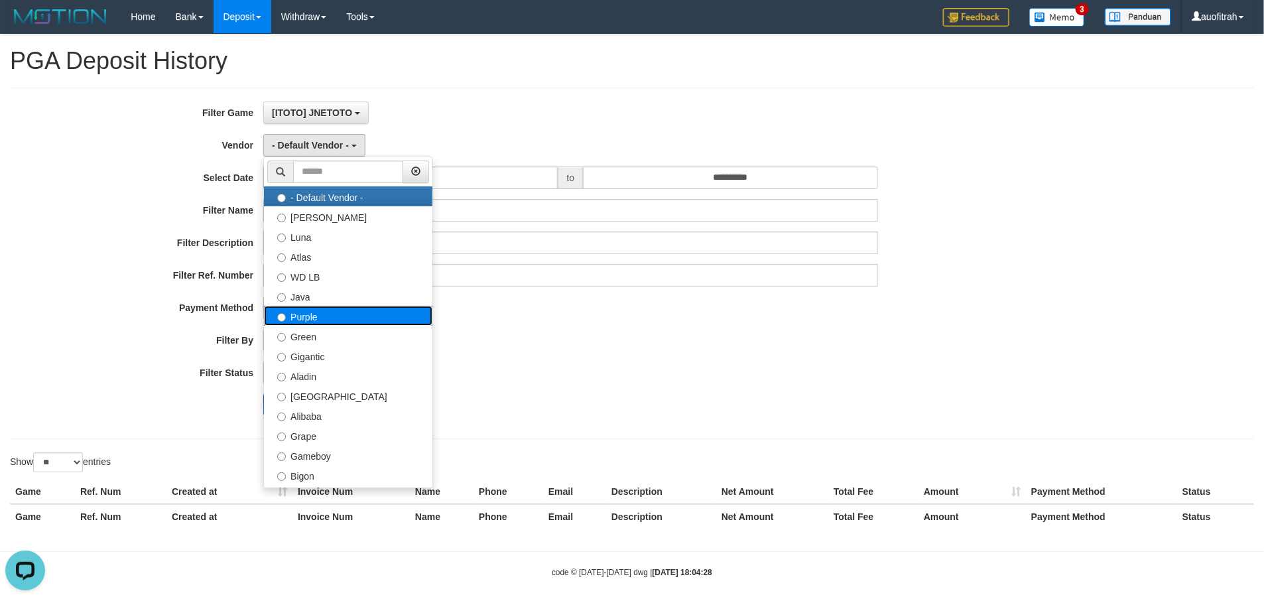
click at [339, 315] on label "Purple" at bounding box center [348, 316] width 169 height 20
select select "**********"
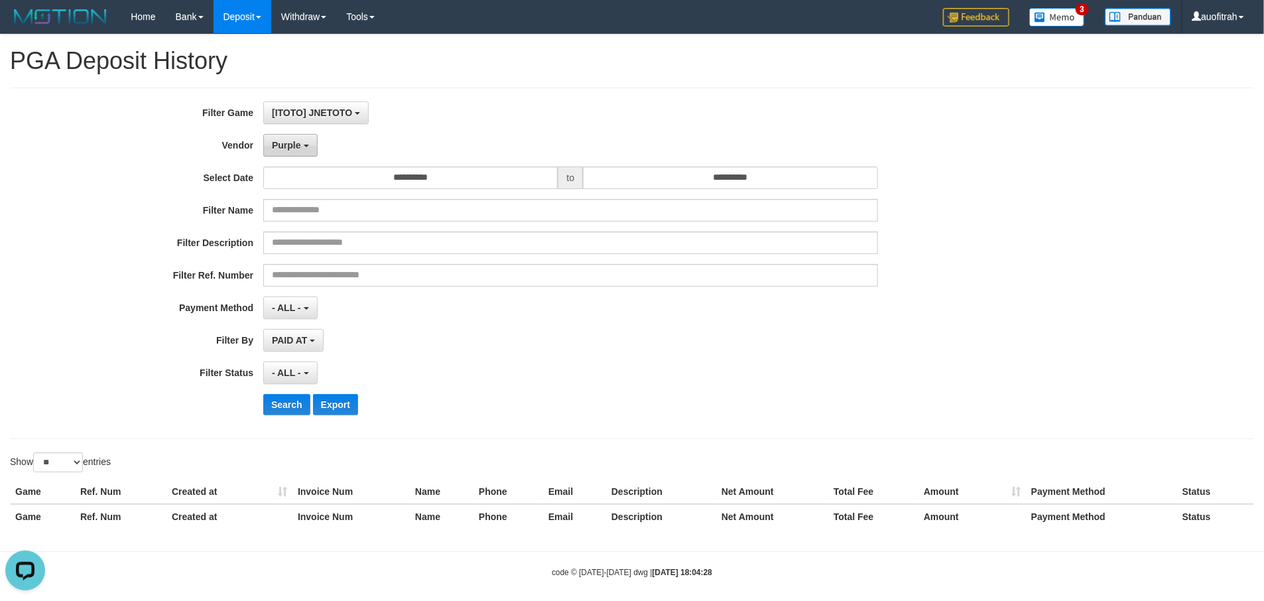
click at [287, 137] on button "Purple" at bounding box center [290, 145] width 54 height 23
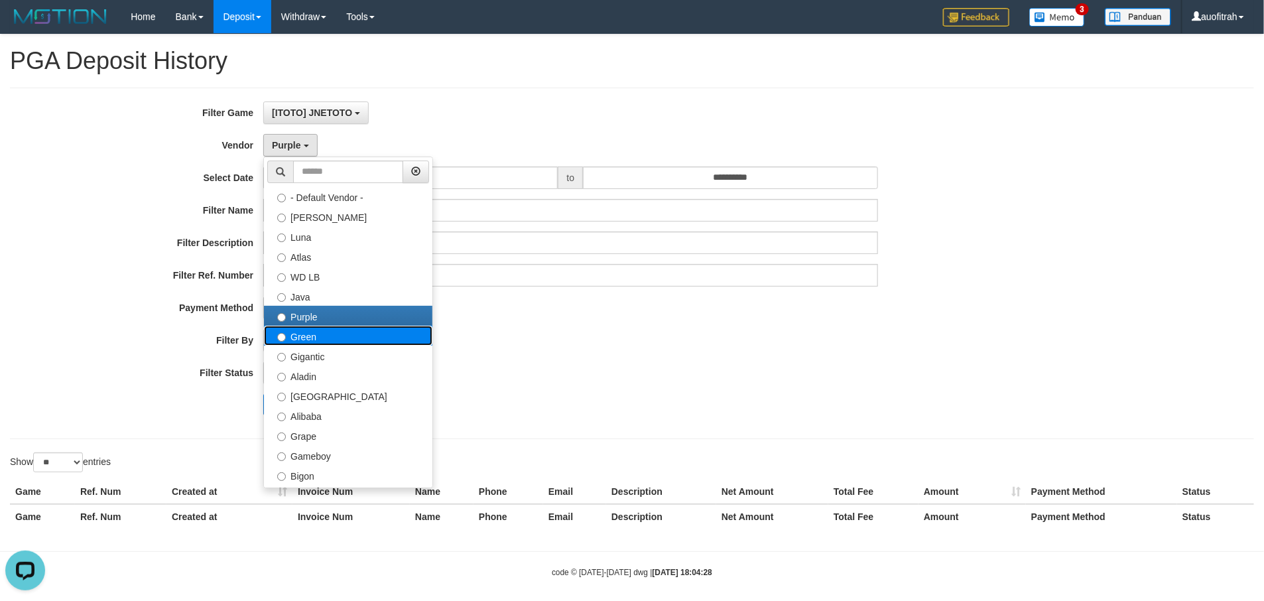
drag, startPoint x: 319, startPoint y: 339, endPoint x: 313, endPoint y: 354, distance: 16.4
click at [318, 338] on label "Green" at bounding box center [348, 336] width 169 height 20
select select "**********"
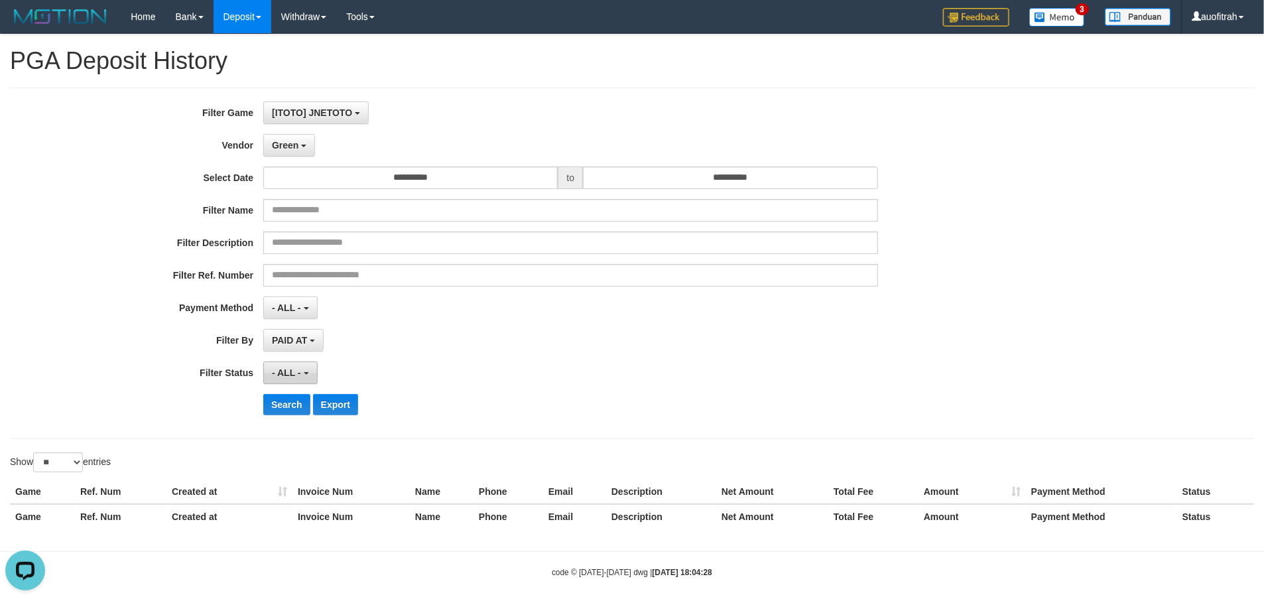
click at [295, 378] on span "- ALL -" at bounding box center [286, 373] width 29 height 11
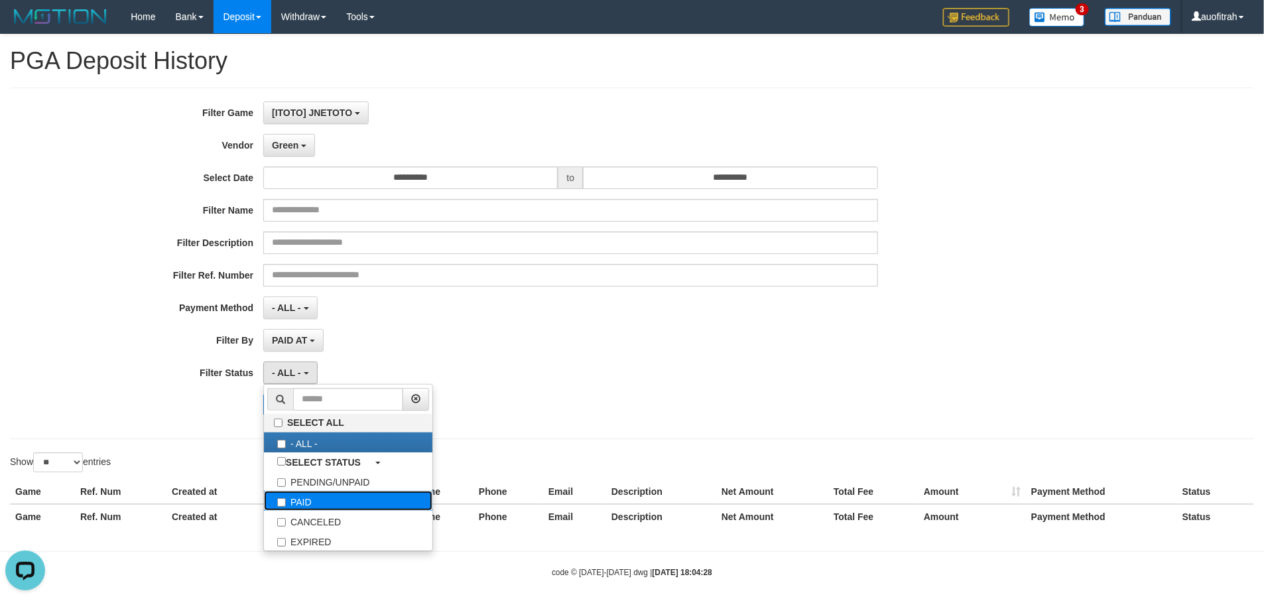
click at [313, 506] on label "PAID" at bounding box center [348, 501] width 169 height 20
select select "*"
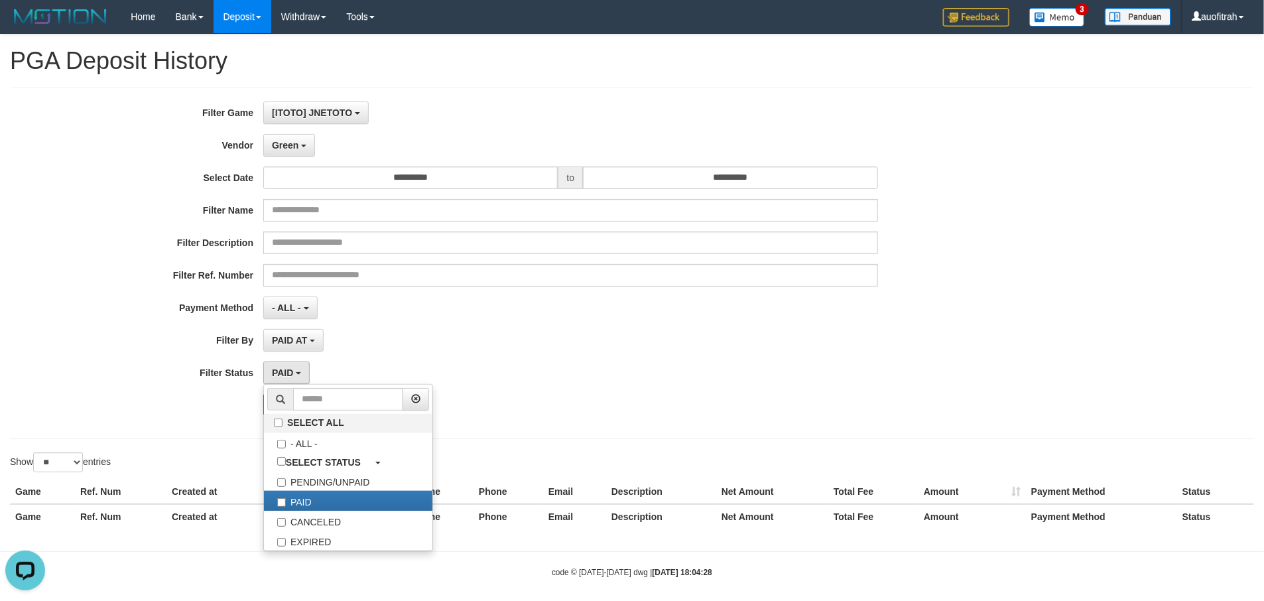
drag, startPoint x: 179, startPoint y: 424, endPoint x: 229, endPoint y: 413, distance: 51.0
click at [181, 418] on div "**********" at bounding box center [526, 263] width 1053 height 324
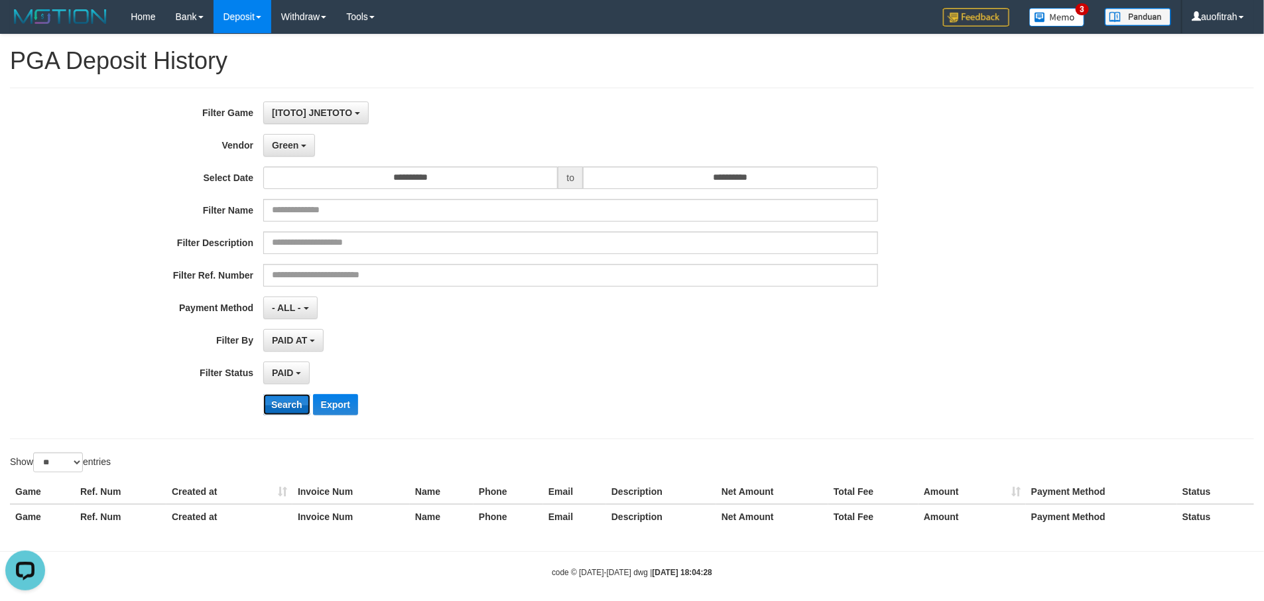
click at [281, 402] on button "Search" at bounding box center [286, 404] width 47 height 21
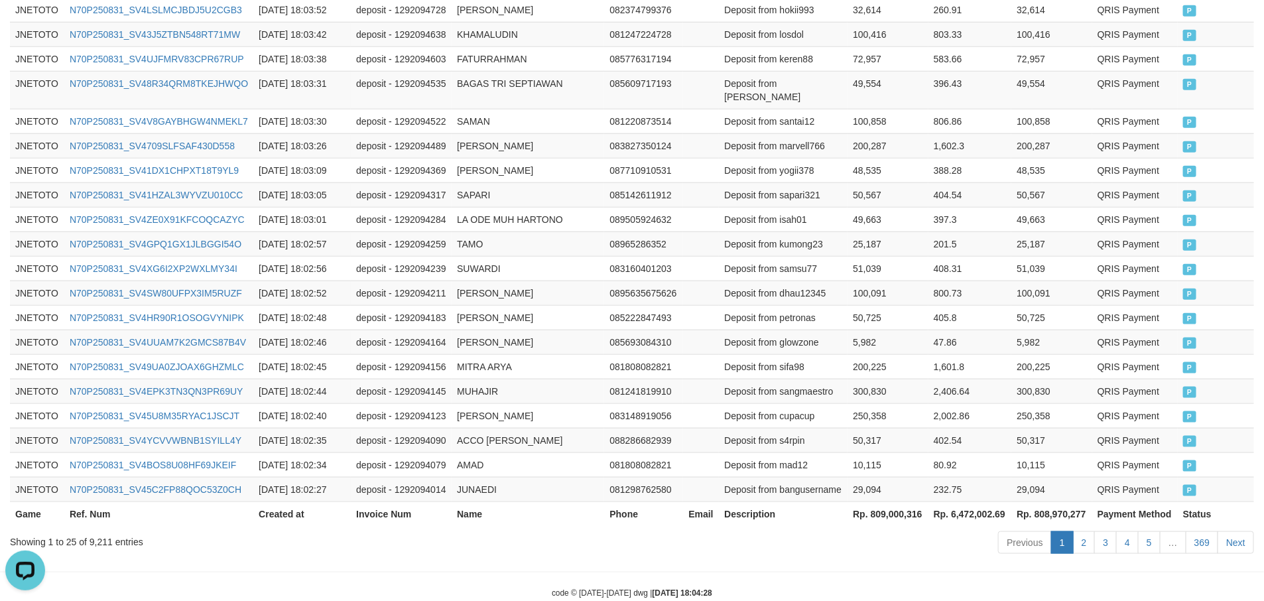
scroll to position [661, 0]
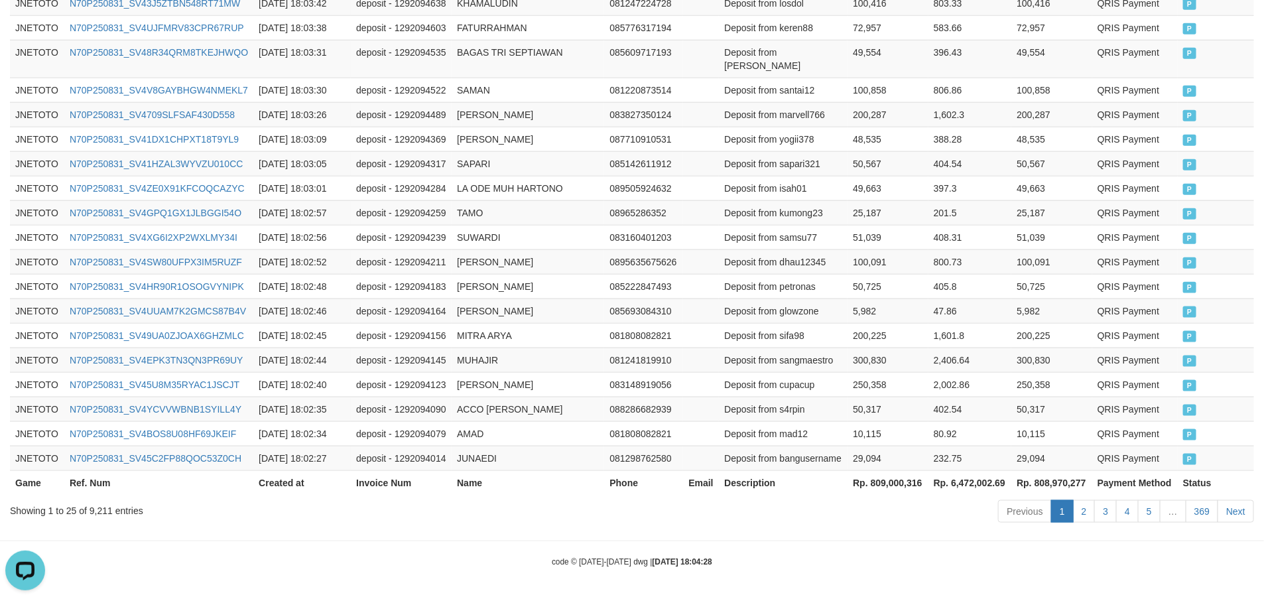
click at [929, 480] on th "Rp. 6,472,002.69" at bounding box center [971, 482] width 84 height 25
click at [868, 478] on th "Rp. 809,000,316" at bounding box center [888, 482] width 81 height 25
click at [900, 476] on th "Rp. 809,000,316" at bounding box center [888, 482] width 81 height 25
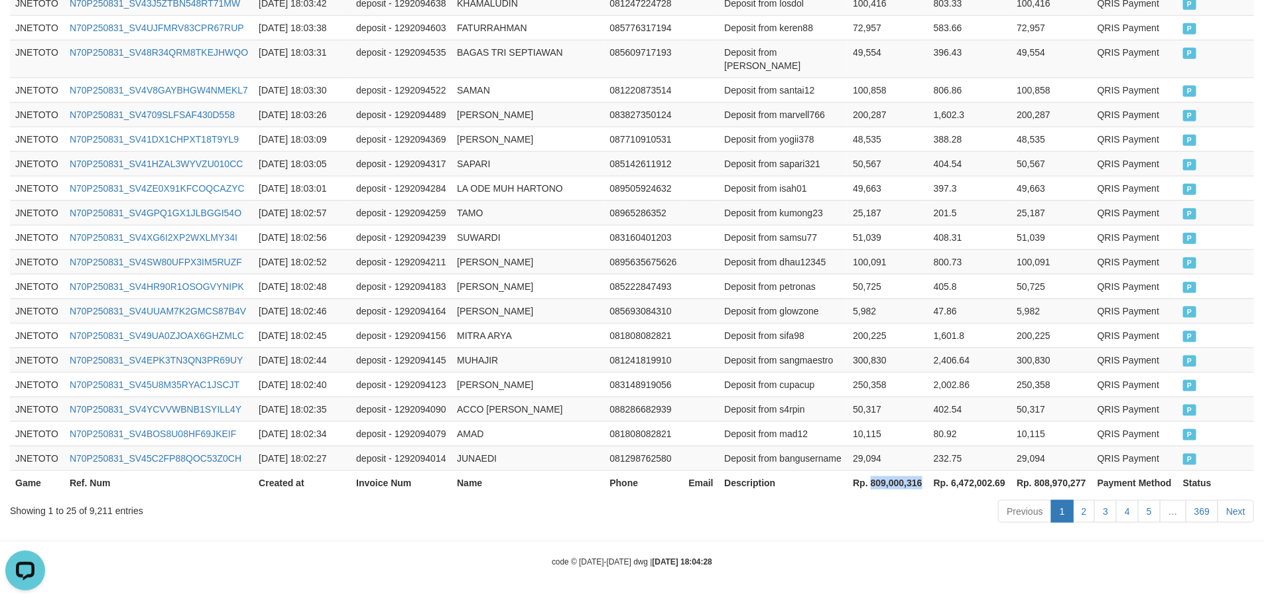
copy th "809,000,316"
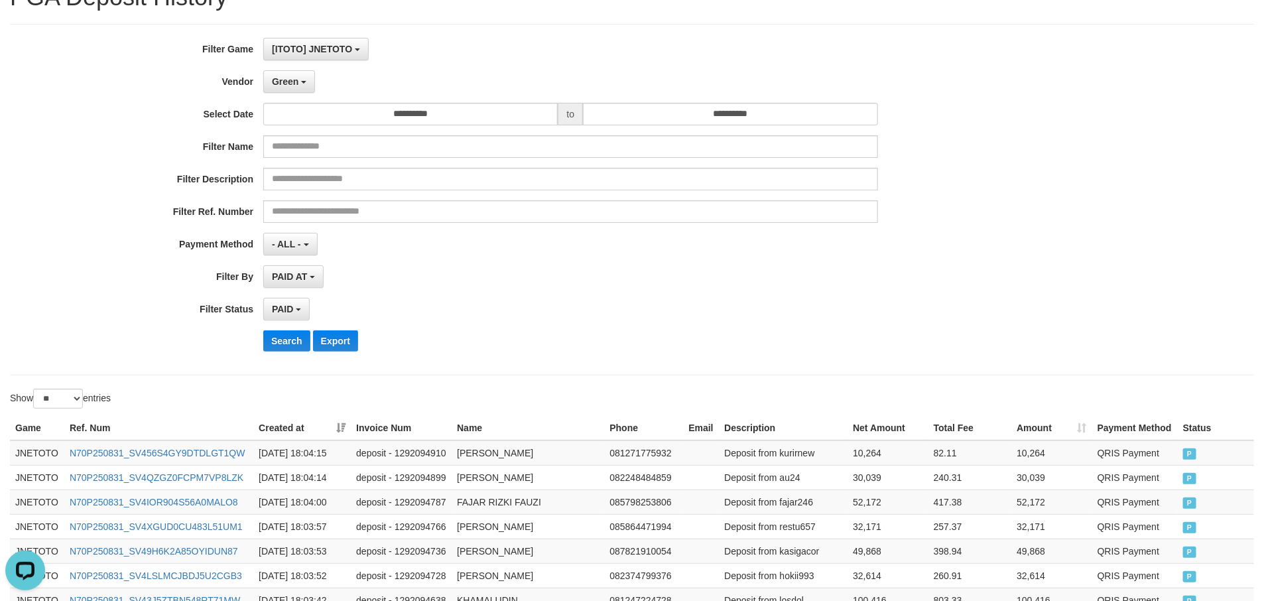
scroll to position [0, 0]
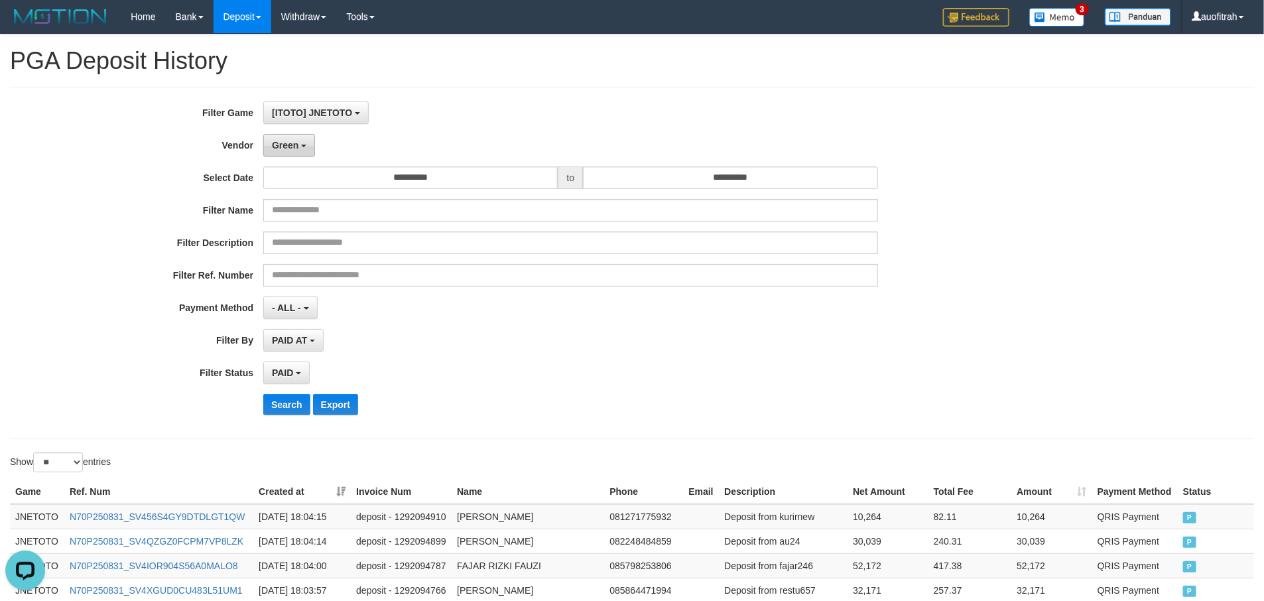
click at [293, 142] on span "Green" at bounding box center [285, 145] width 27 height 11
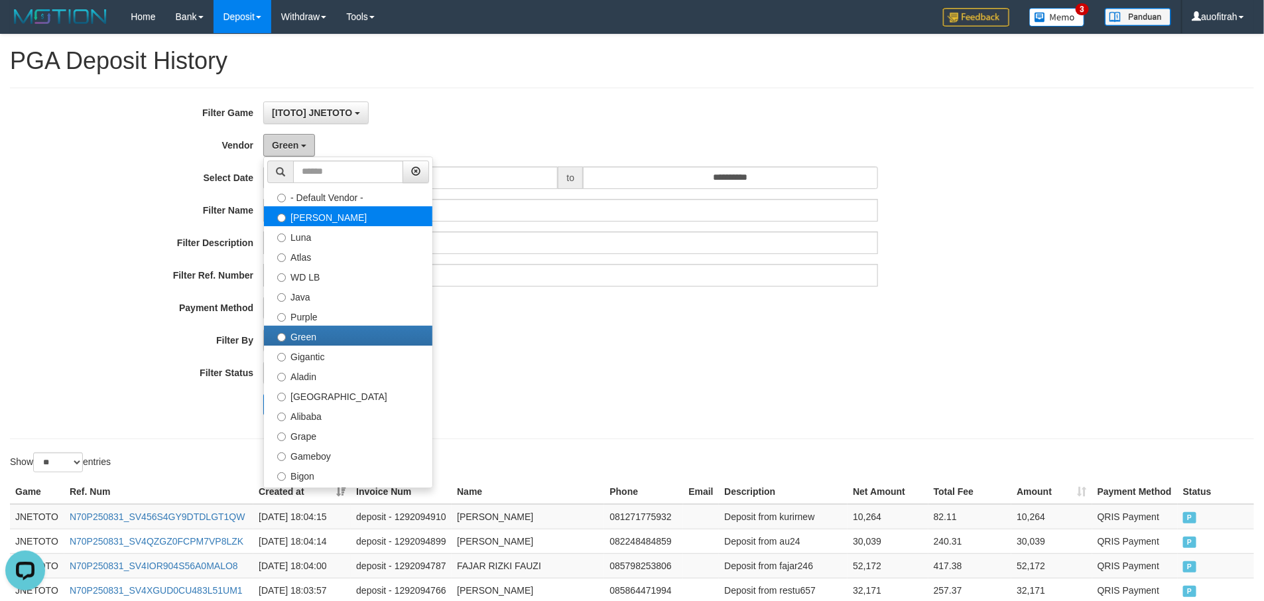
scroll to position [199, 0]
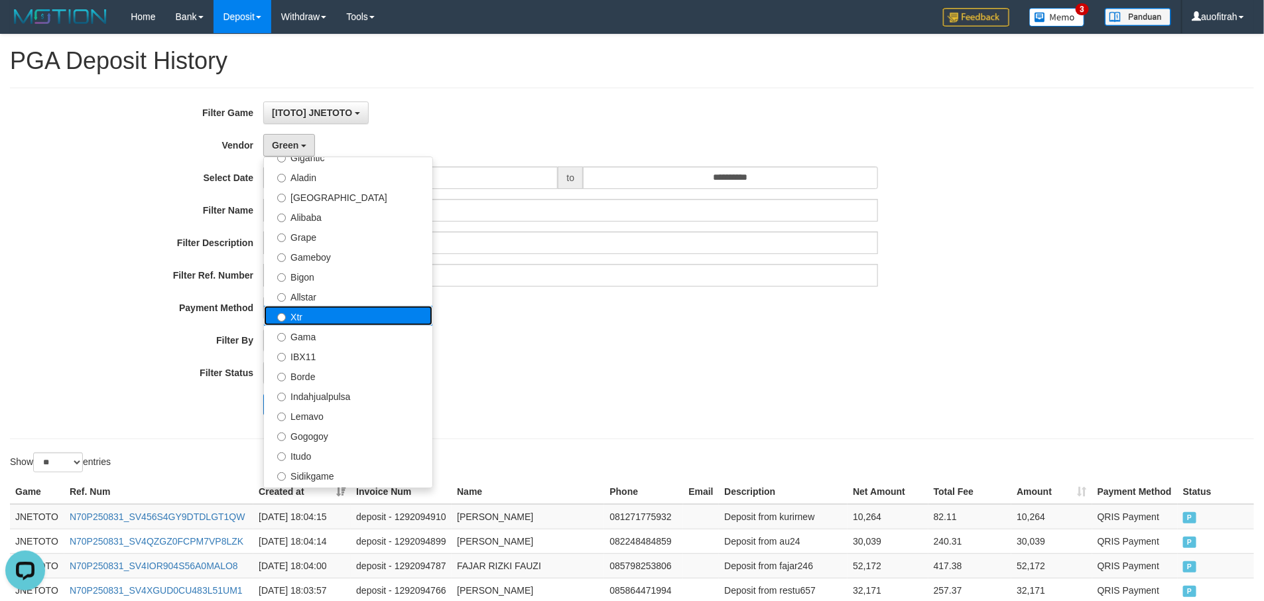
click at [334, 310] on label "Xtr" at bounding box center [348, 316] width 169 height 20
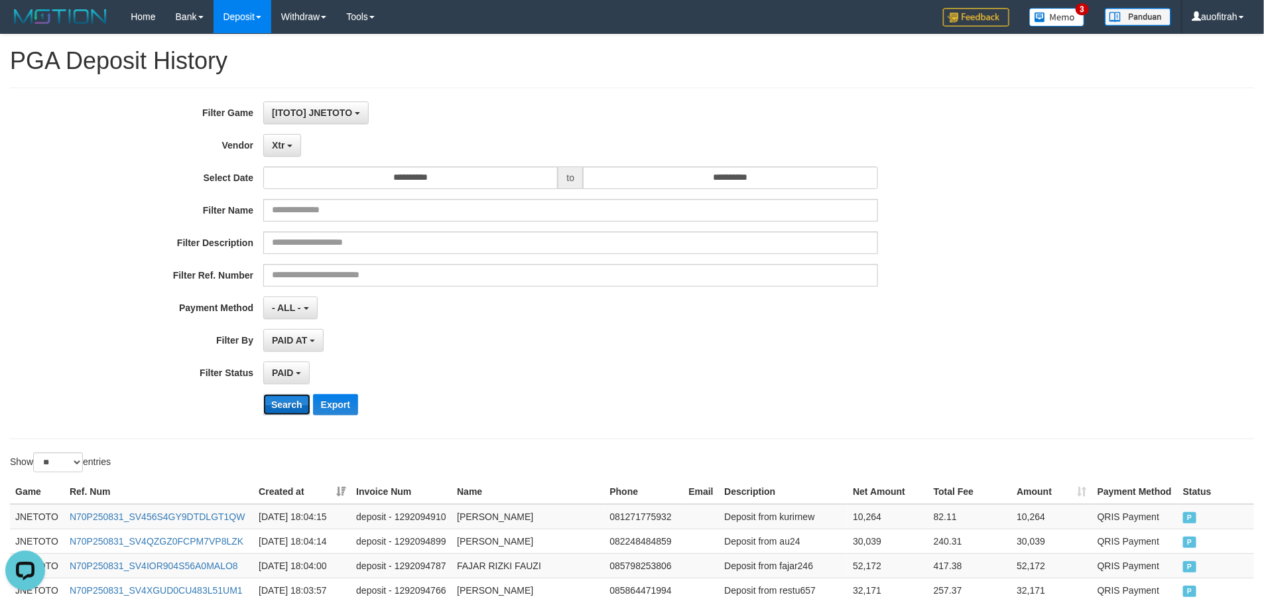
click at [285, 402] on button "Search" at bounding box center [286, 404] width 47 height 21
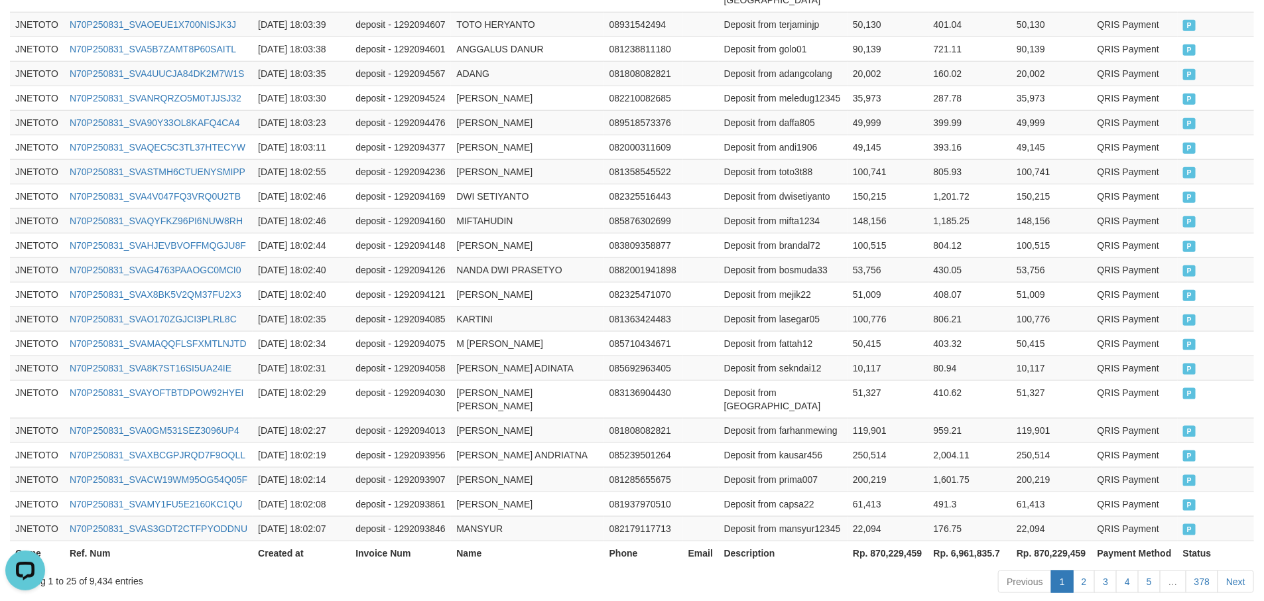
scroll to position [673, 0]
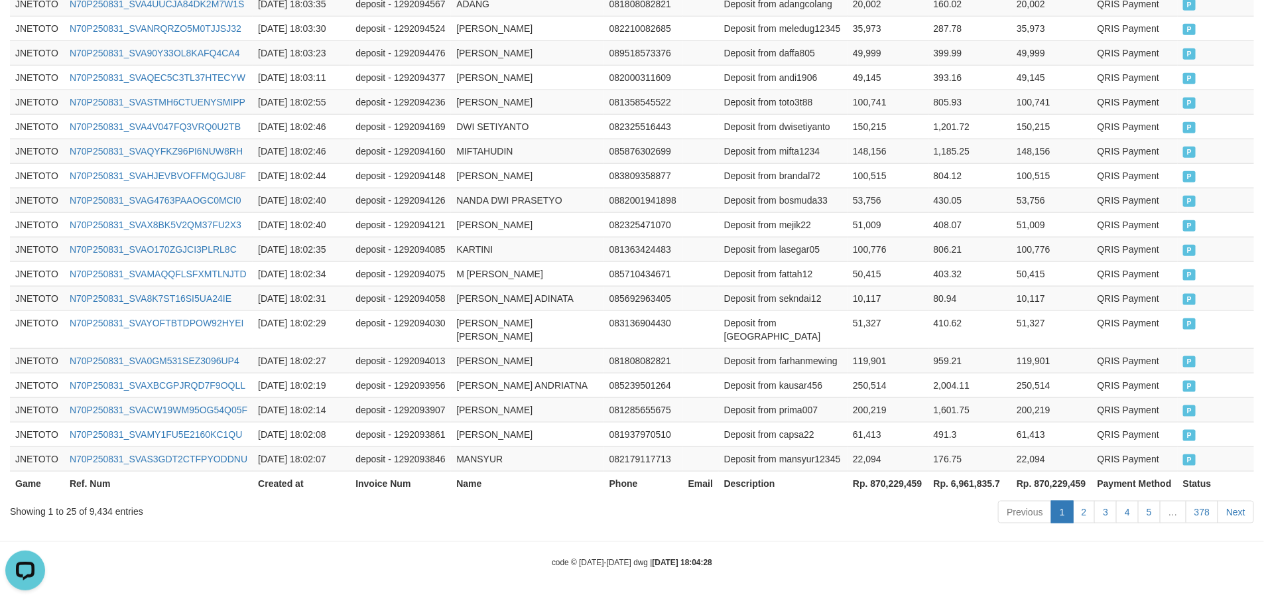
drag, startPoint x: 862, startPoint y: 523, endPoint x: 902, endPoint y: 484, distance: 55.8
click at [870, 518] on div "Previous 1 2 3 4 5 … 378 Next" at bounding box center [896, 514] width 718 height 29
click at [904, 472] on th "Rp. 870,229,459" at bounding box center [888, 483] width 81 height 25
copy th "870,229,459"
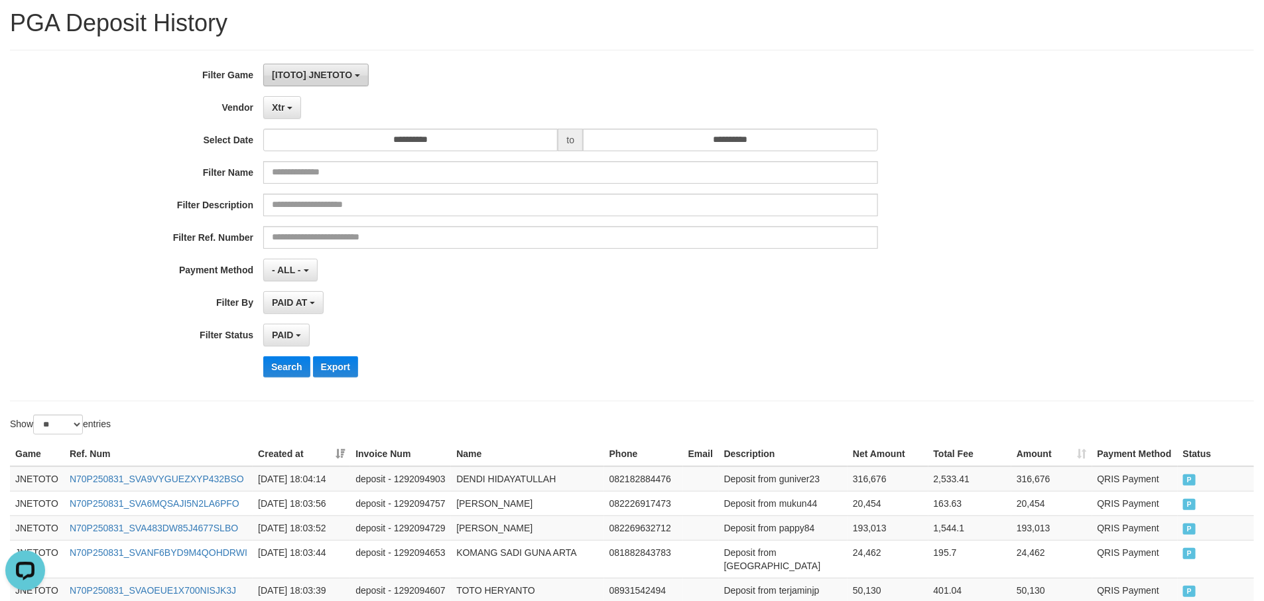
scroll to position [0, 0]
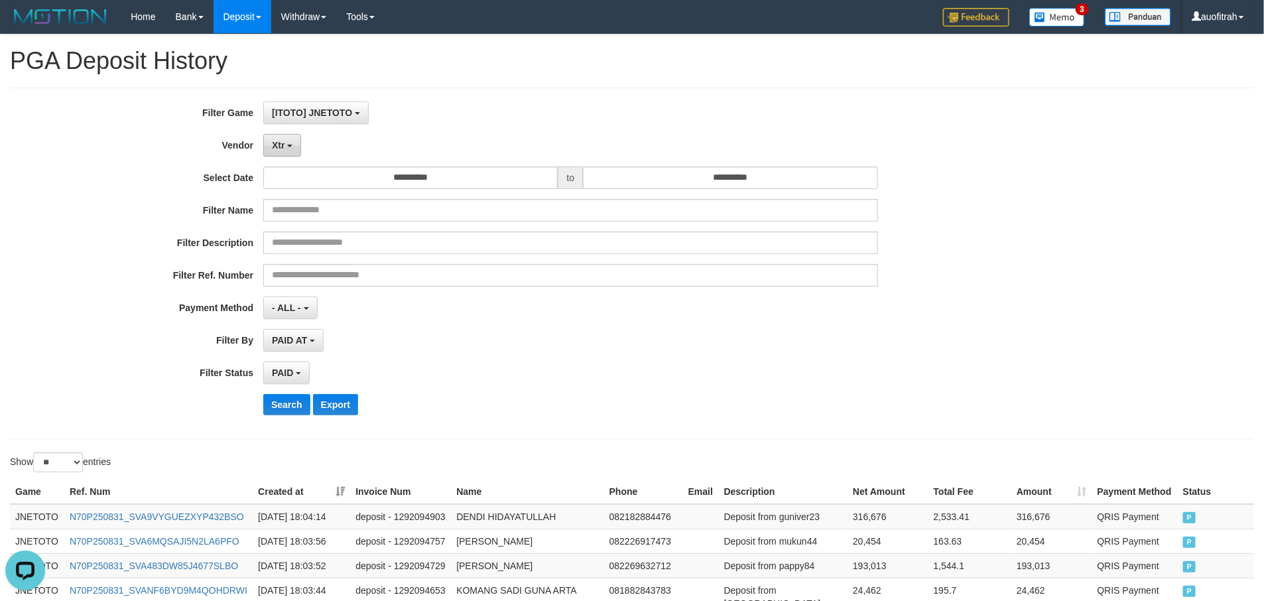
click at [287, 144] on button "Xtr" at bounding box center [282, 145] width 38 height 23
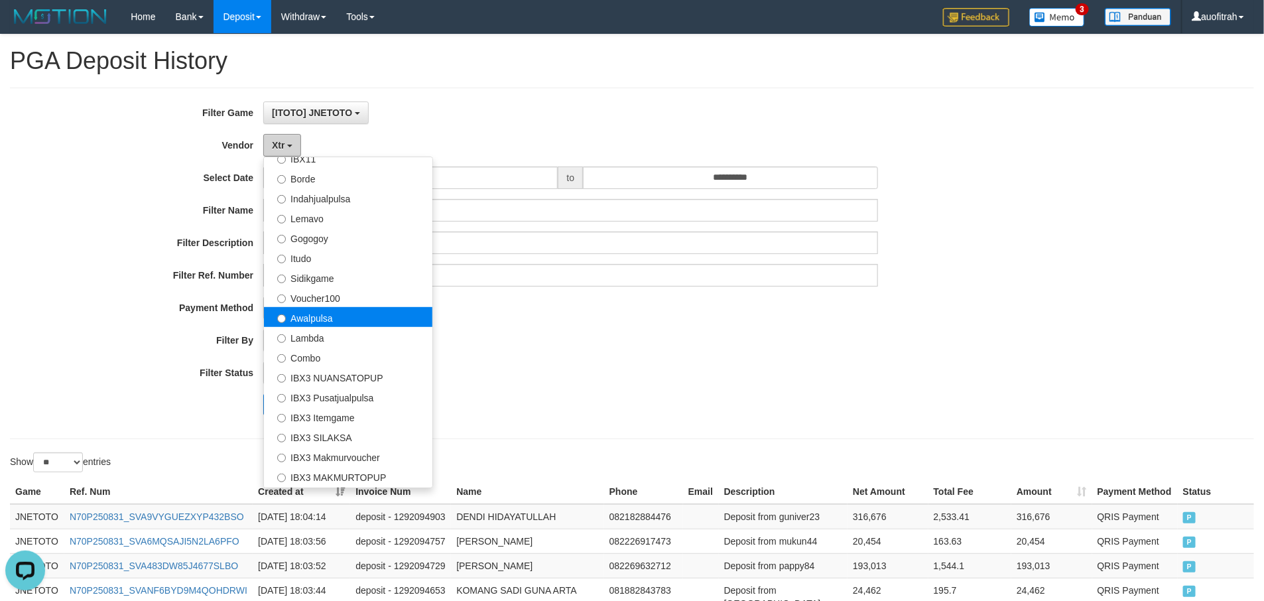
scroll to position [398, 0]
click at [330, 319] on label "Awalpulsa" at bounding box center [348, 316] width 169 height 20
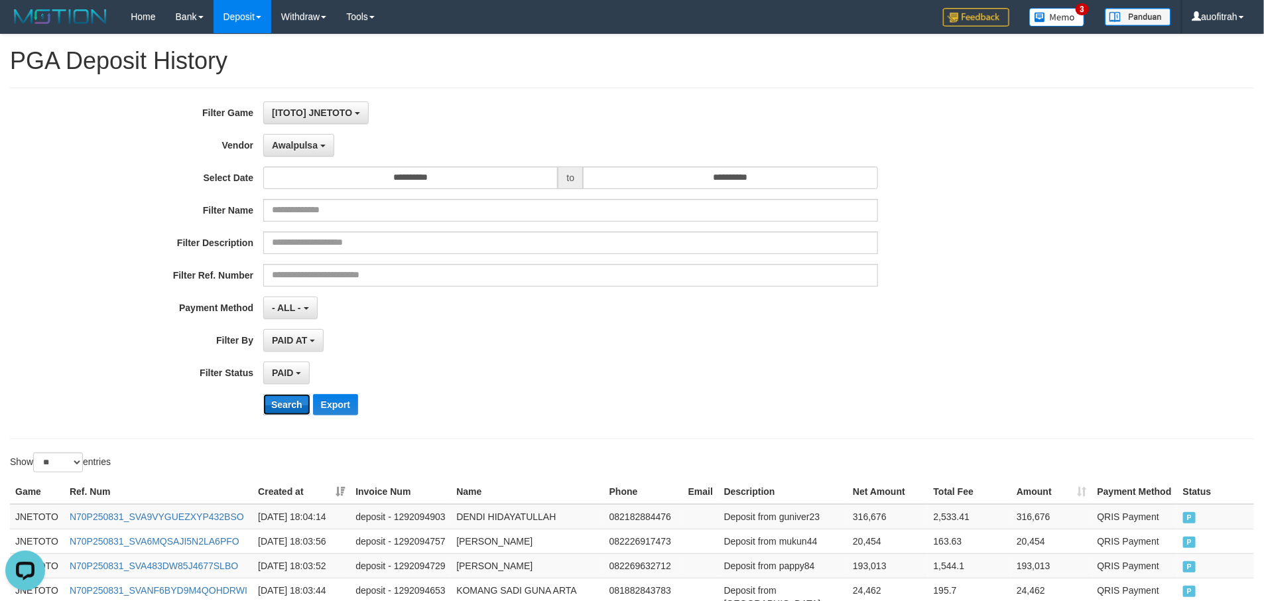
click at [283, 400] on button "Search" at bounding box center [286, 404] width 47 height 21
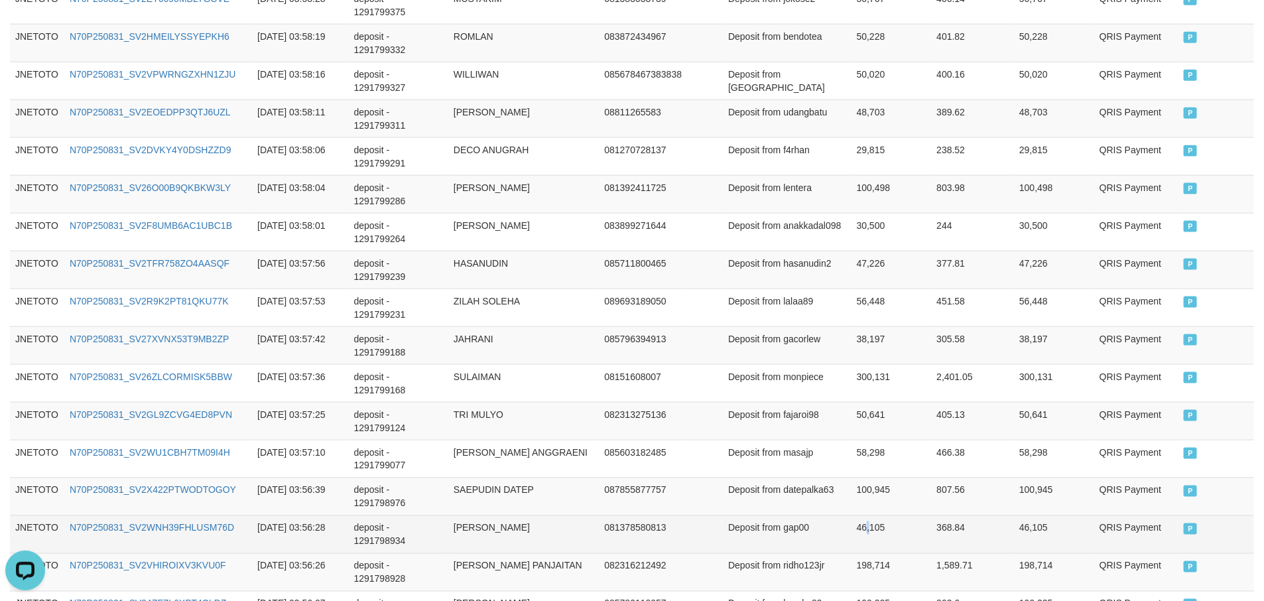
drag, startPoint x: 868, startPoint y: 532, endPoint x: 886, endPoint y: 530, distance: 18.7
click at [872, 532] on td "46,105" at bounding box center [892, 534] width 80 height 38
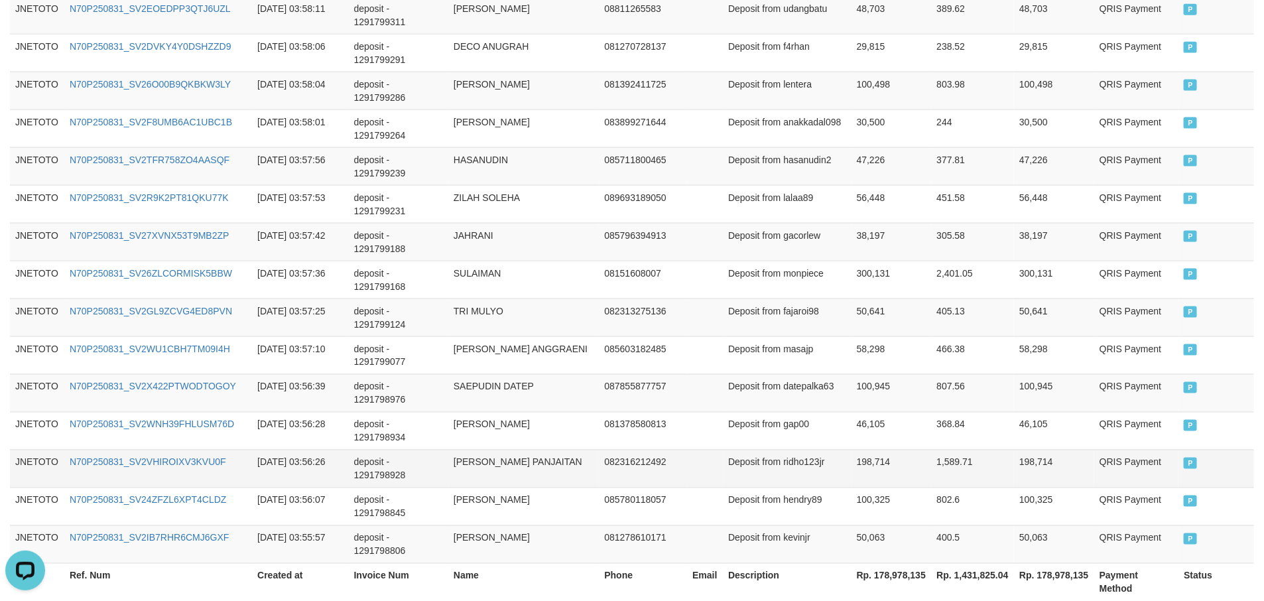
scroll to position [1005, 0]
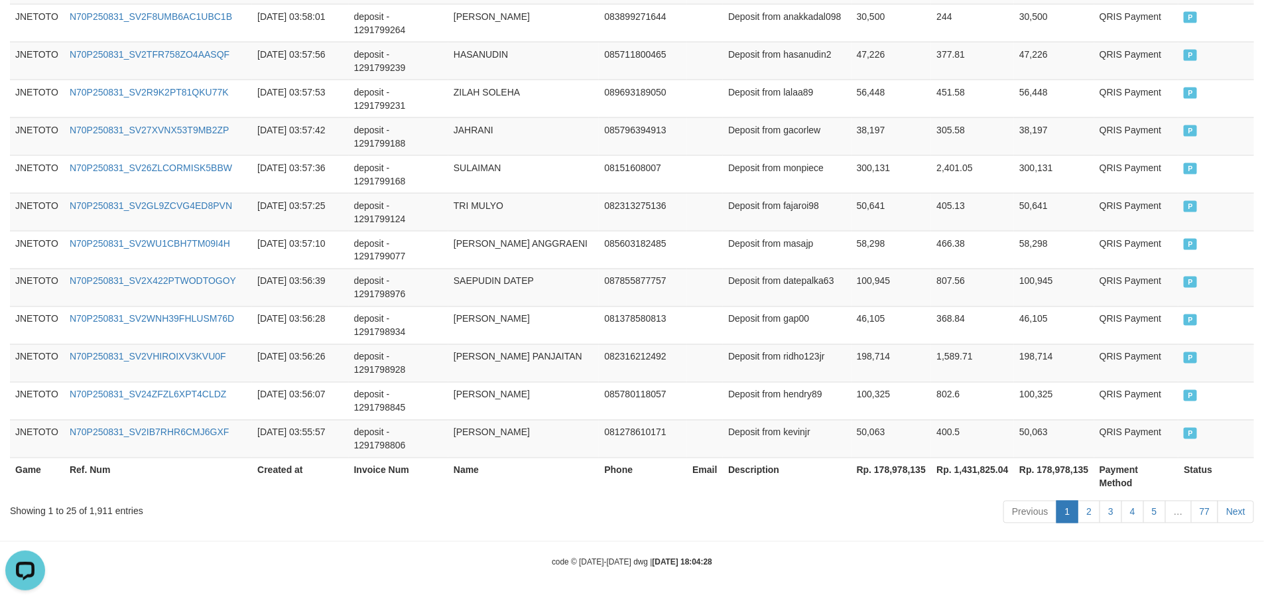
click at [892, 460] on th "Rp. 178,978,135" at bounding box center [892, 477] width 80 height 38
copy th "178,978,135"
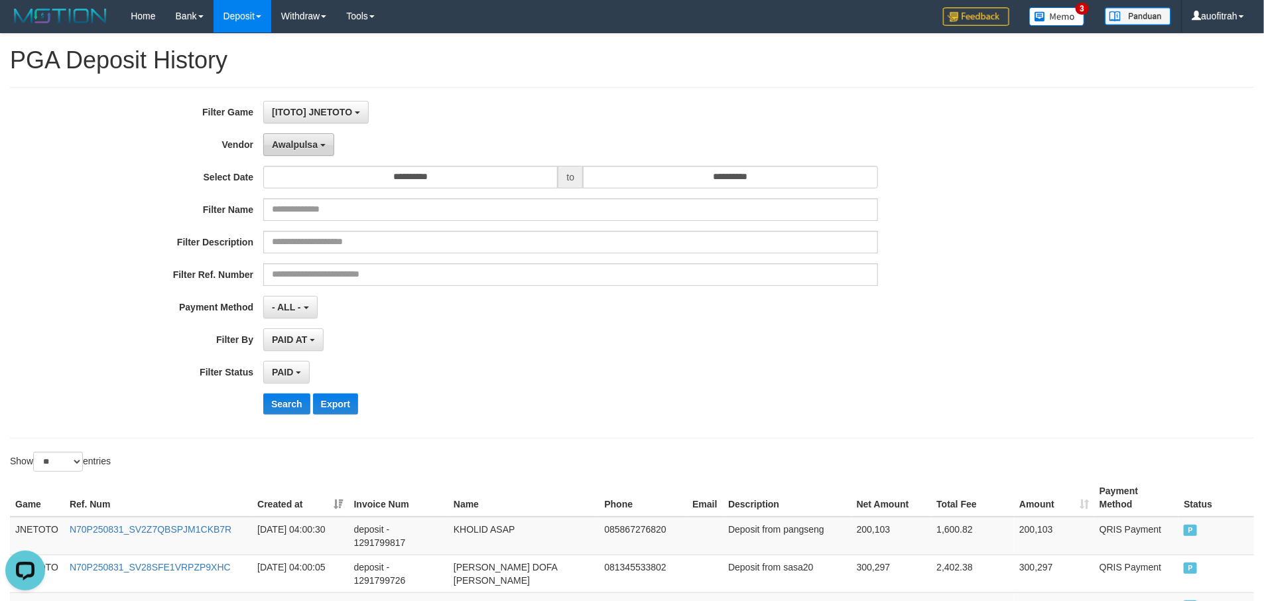
scroll to position [0, 0]
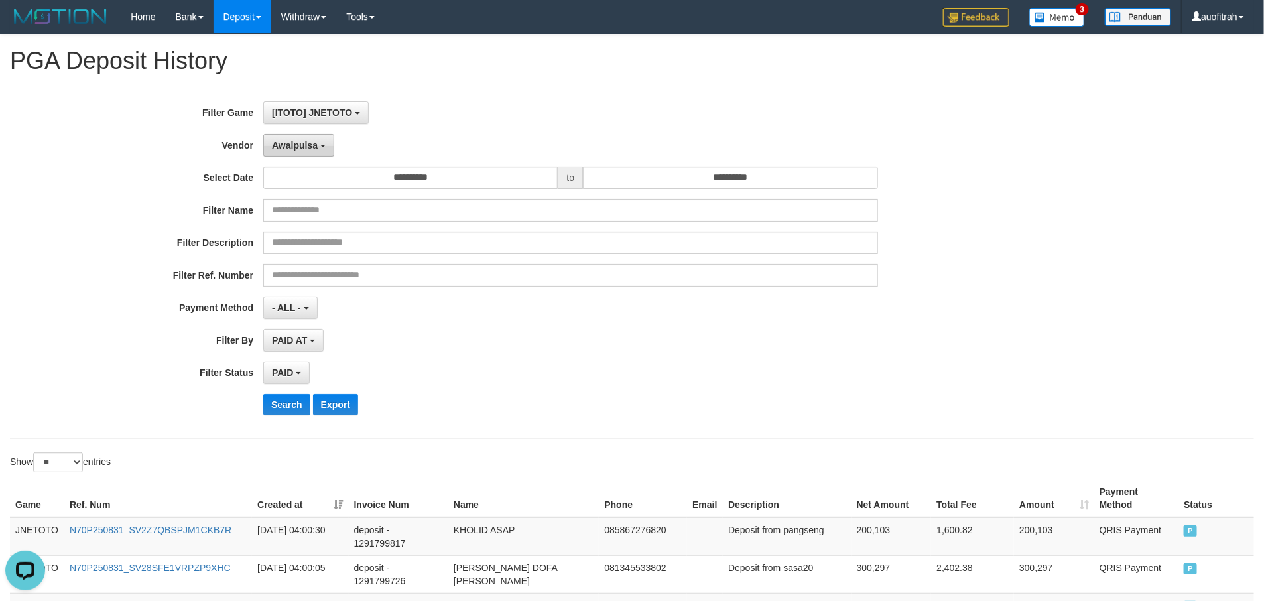
click at [316, 143] on span "Awalpulsa" at bounding box center [295, 145] width 46 height 11
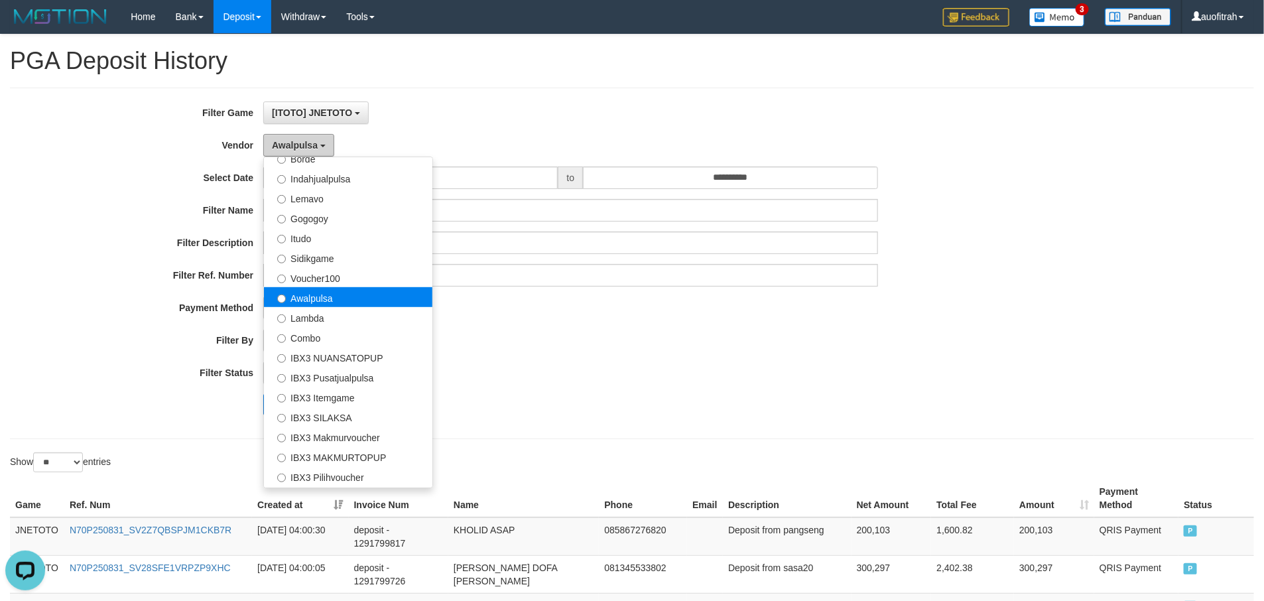
scroll to position [435, 0]
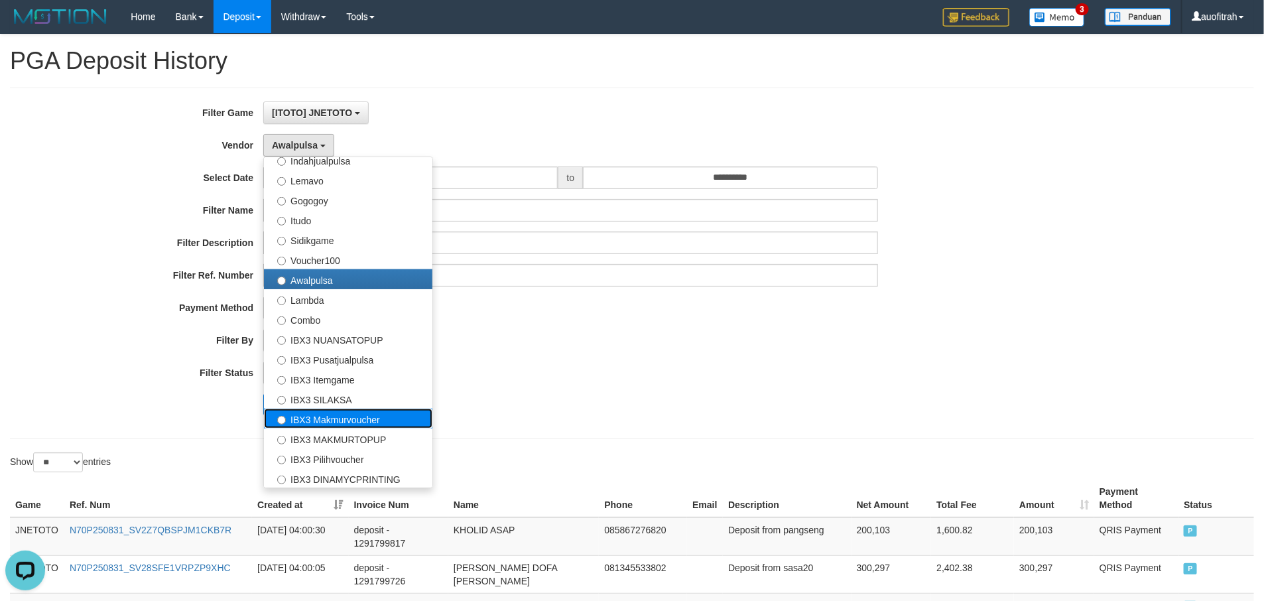
click at [356, 420] on label "IBX3 Makmurvoucher" at bounding box center [348, 419] width 169 height 20
select select "**********"
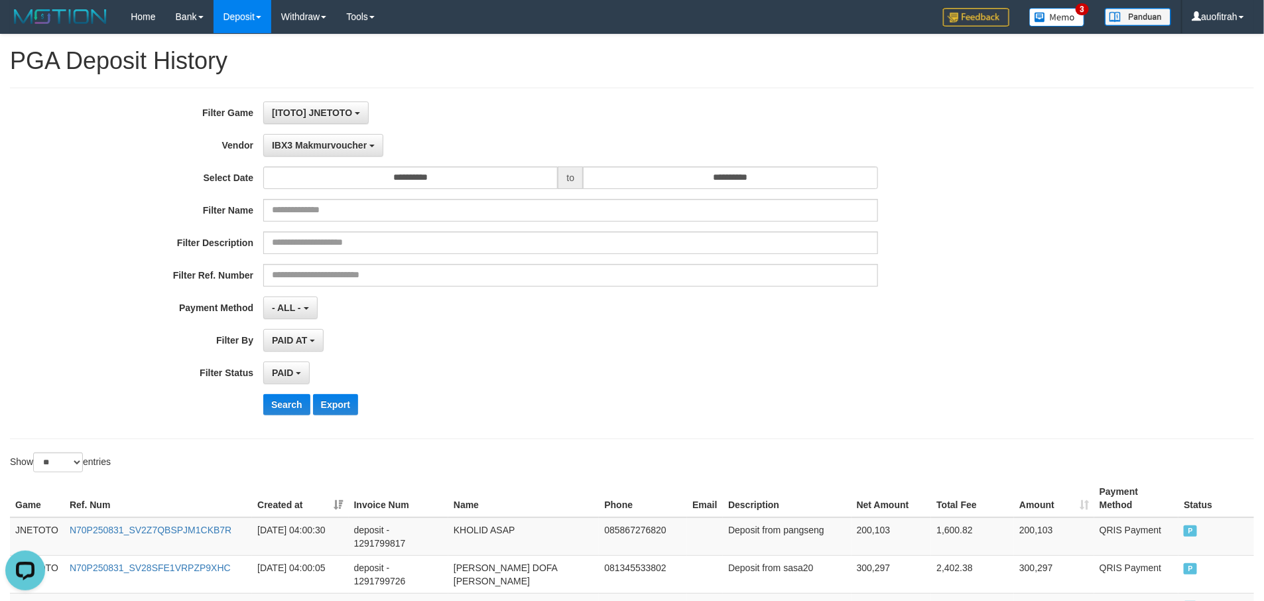
click at [277, 396] on div "**********" at bounding box center [526, 263] width 1053 height 324
click at [275, 404] on button "Search" at bounding box center [286, 404] width 47 height 21
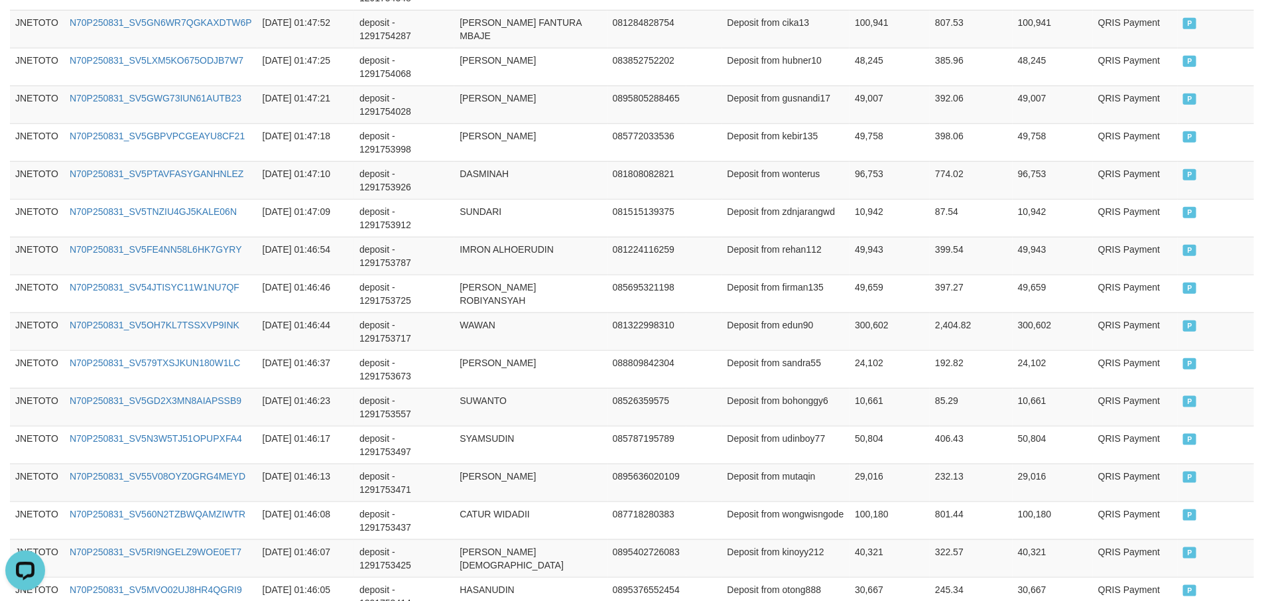
scroll to position [661, 0]
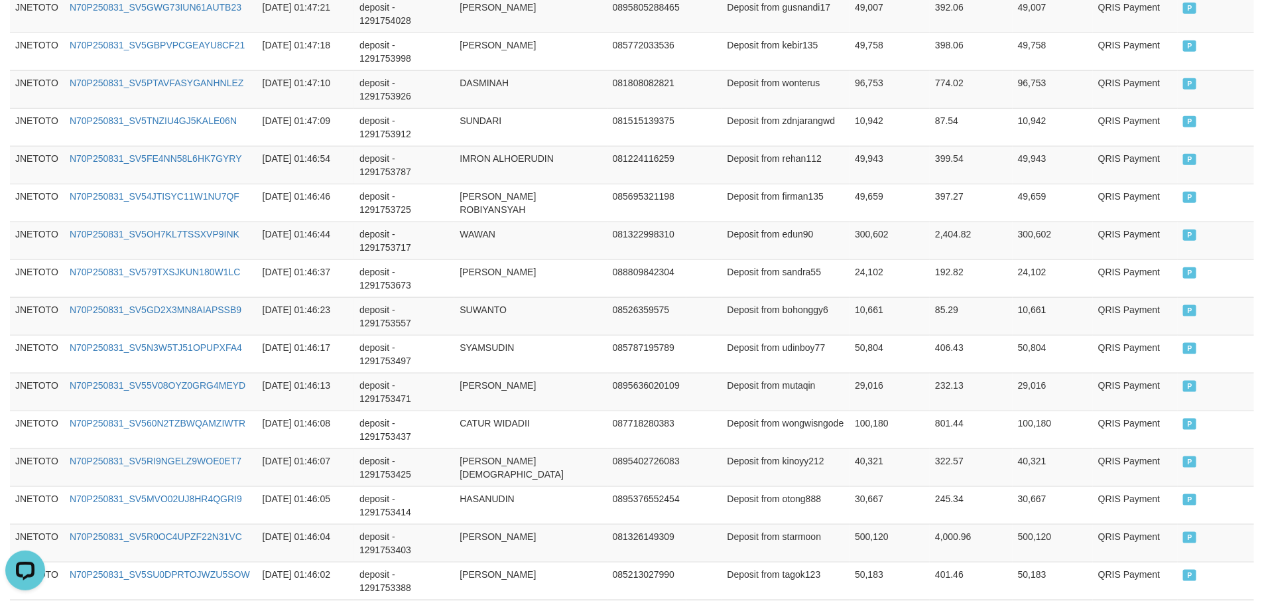
copy th "4"
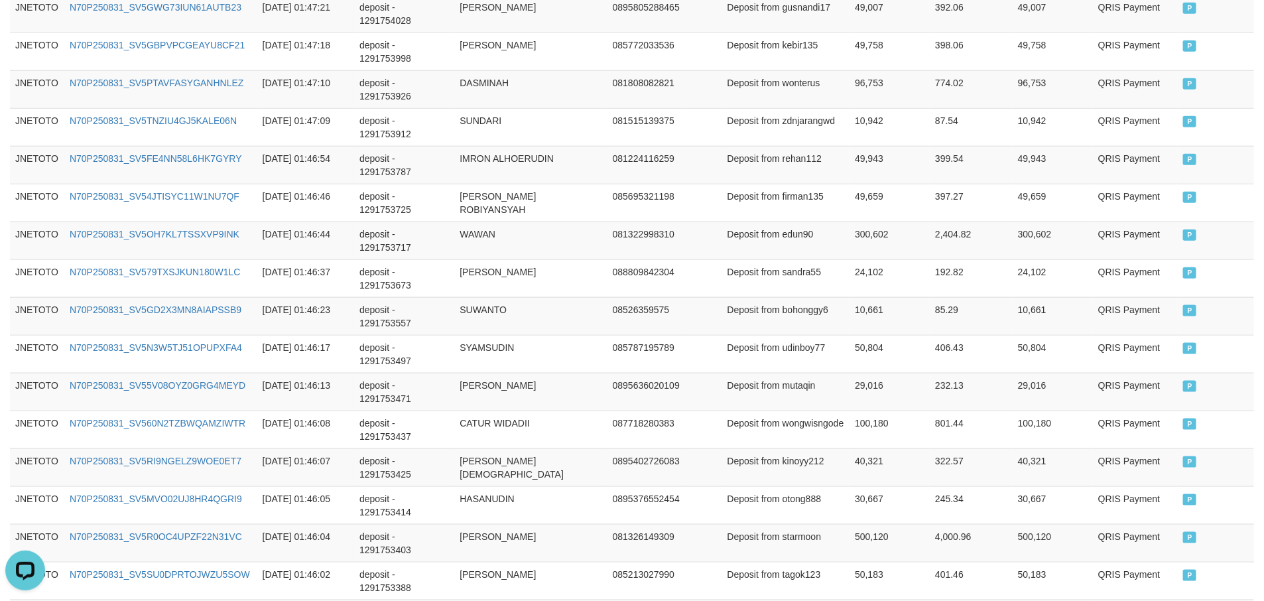
copy th "63,943,510"
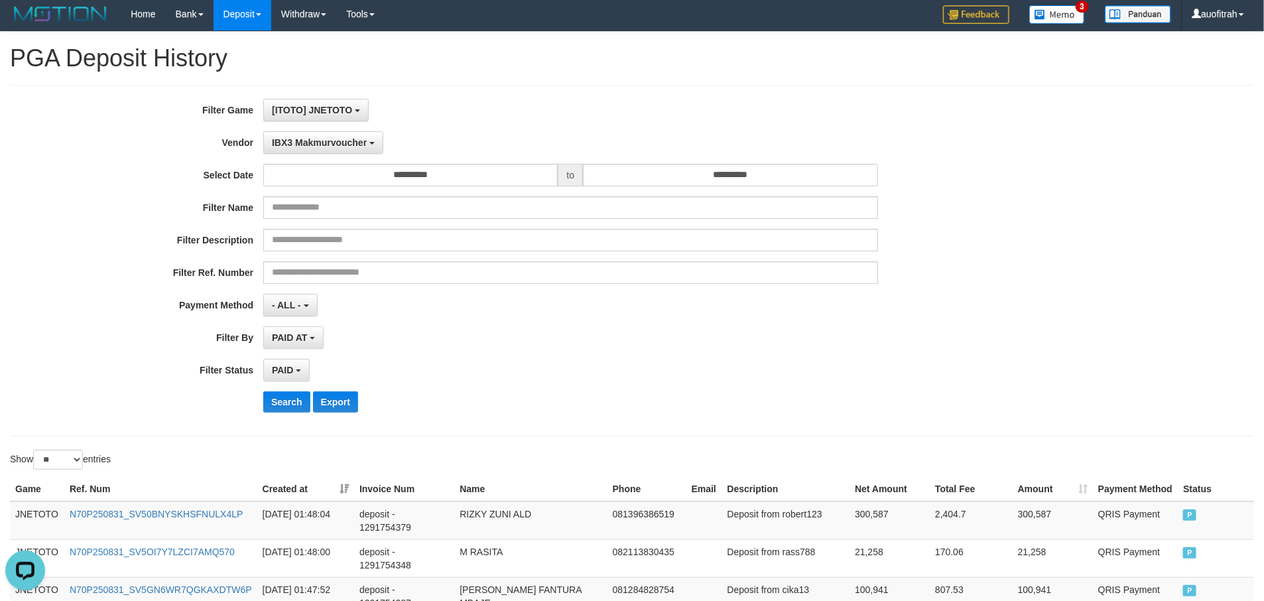
scroll to position [0, 0]
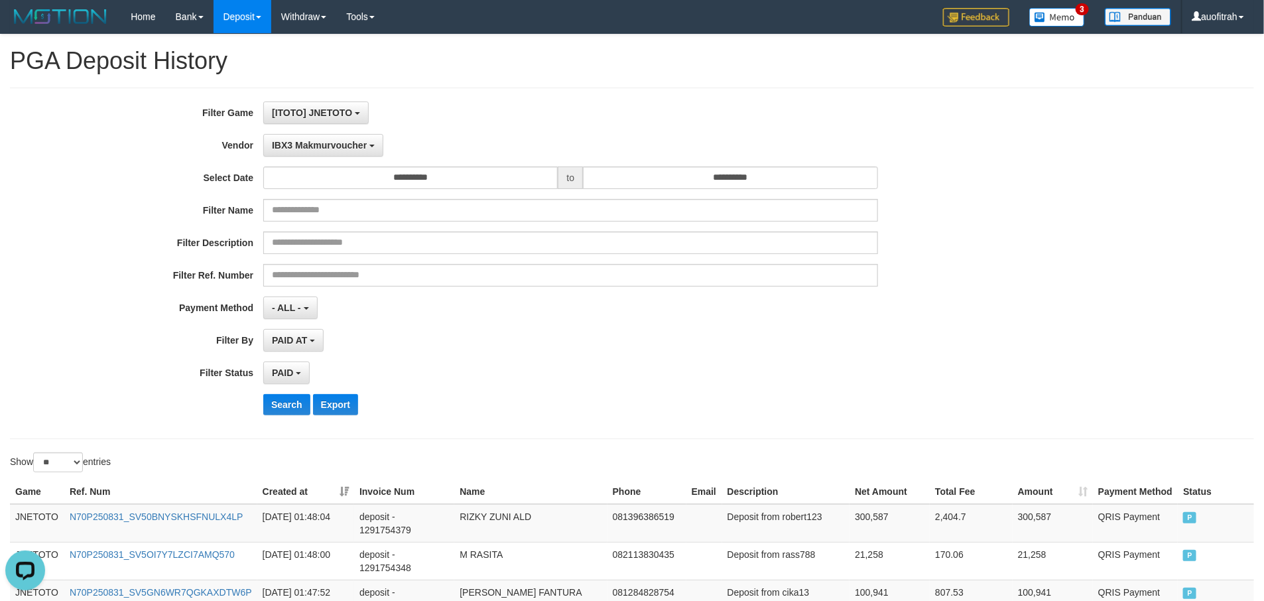
click at [884, 384] on div "**********" at bounding box center [526, 373] width 1053 height 23
click at [817, 229] on div "**********" at bounding box center [526, 263] width 1053 height 324
click at [277, 409] on button "Search" at bounding box center [286, 404] width 47 height 21
click at [939, 409] on div "Search Export" at bounding box center [658, 404] width 790 height 21
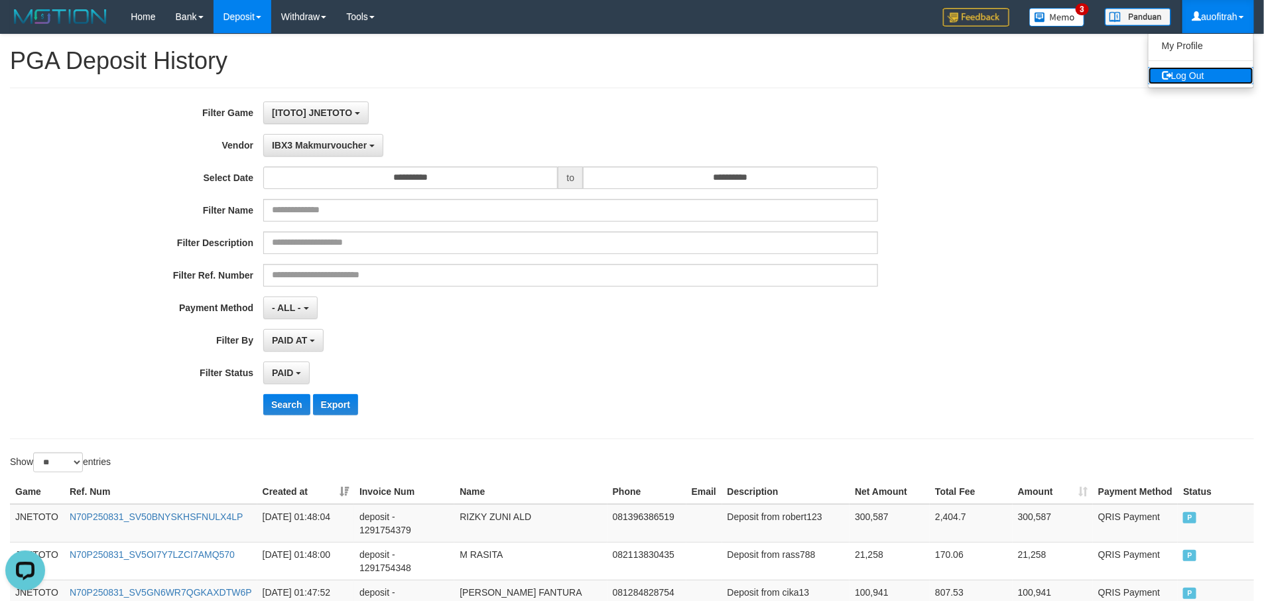
click at [1210, 82] on link "Log Out" at bounding box center [1201, 75] width 105 height 17
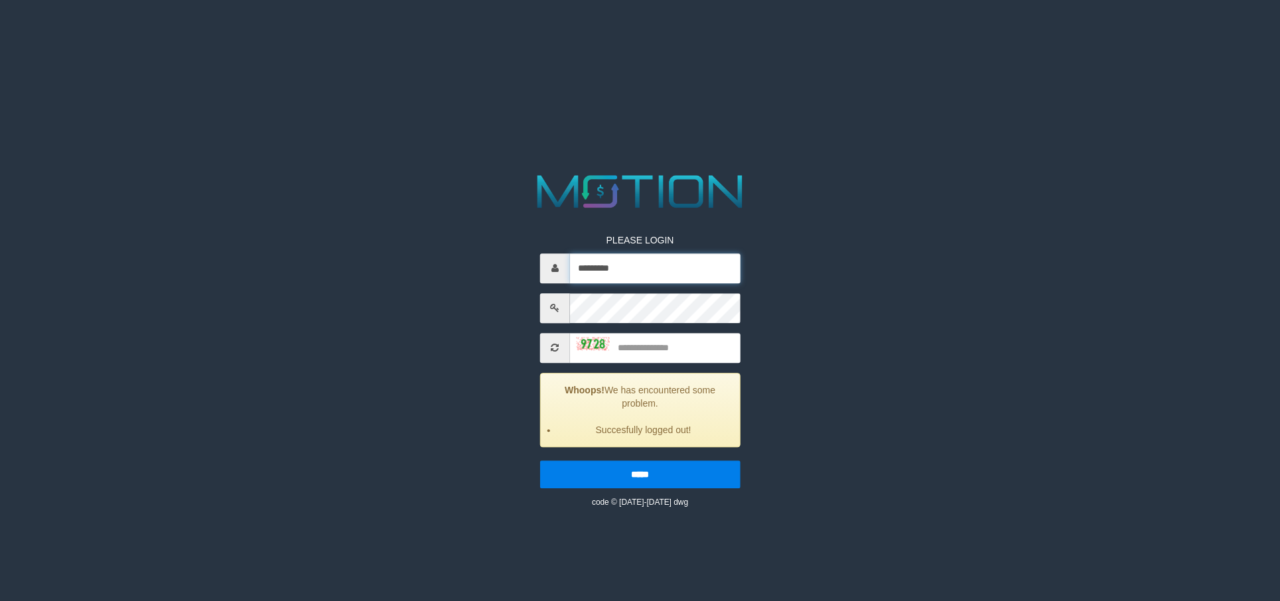
drag, startPoint x: 673, startPoint y: 279, endPoint x: 679, endPoint y: 285, distance: 8.0
click at [671, 279] on input "*********" at bounding box center [655, 268] width 170 height 30
type input "*********"
click at [681, 351] on input "text" at bounding box center [655, 348] width 170 height 30
type input "****"
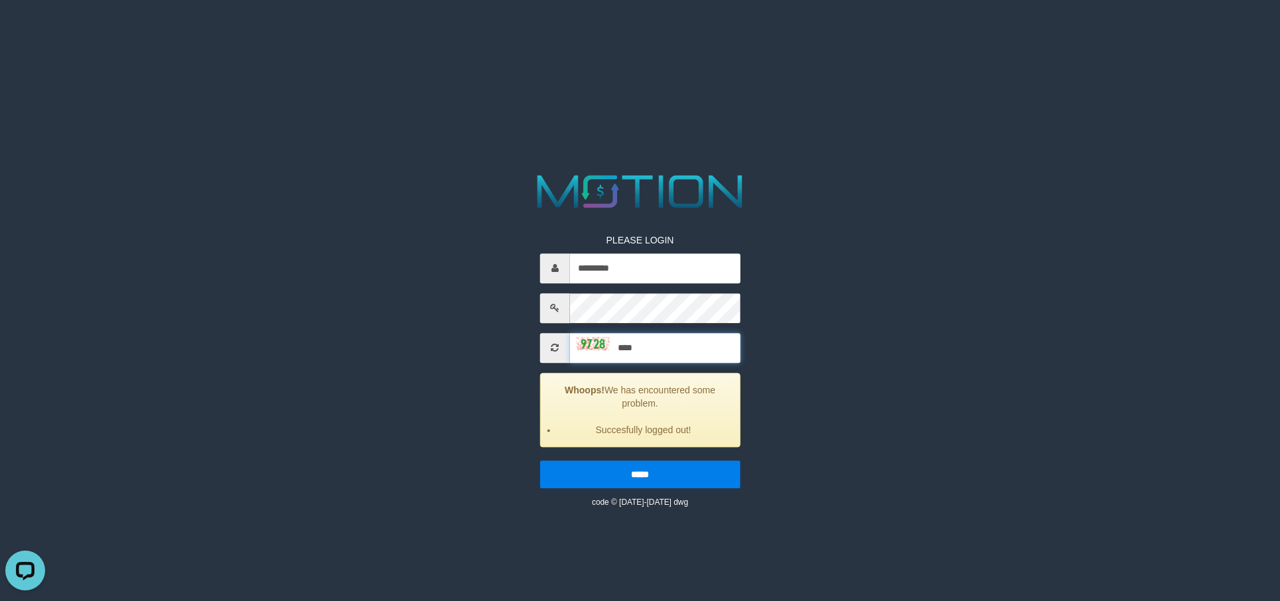
click at [540, 460] on input "*****" at bounding box center [640, 474] width 200 height 28
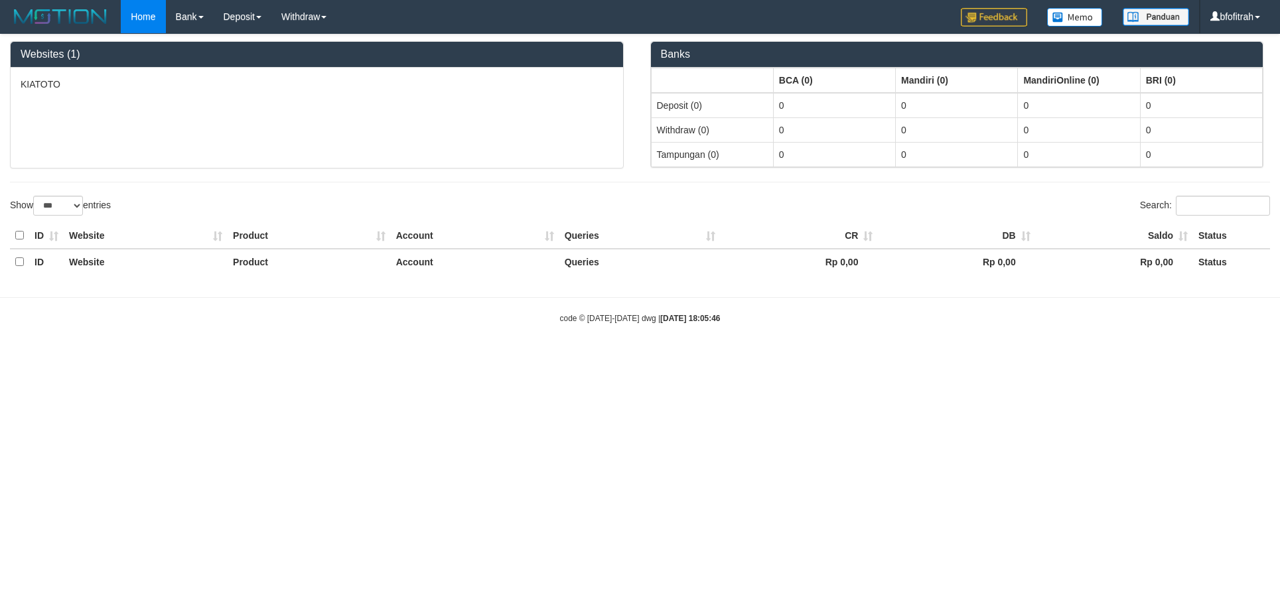
select select "***"
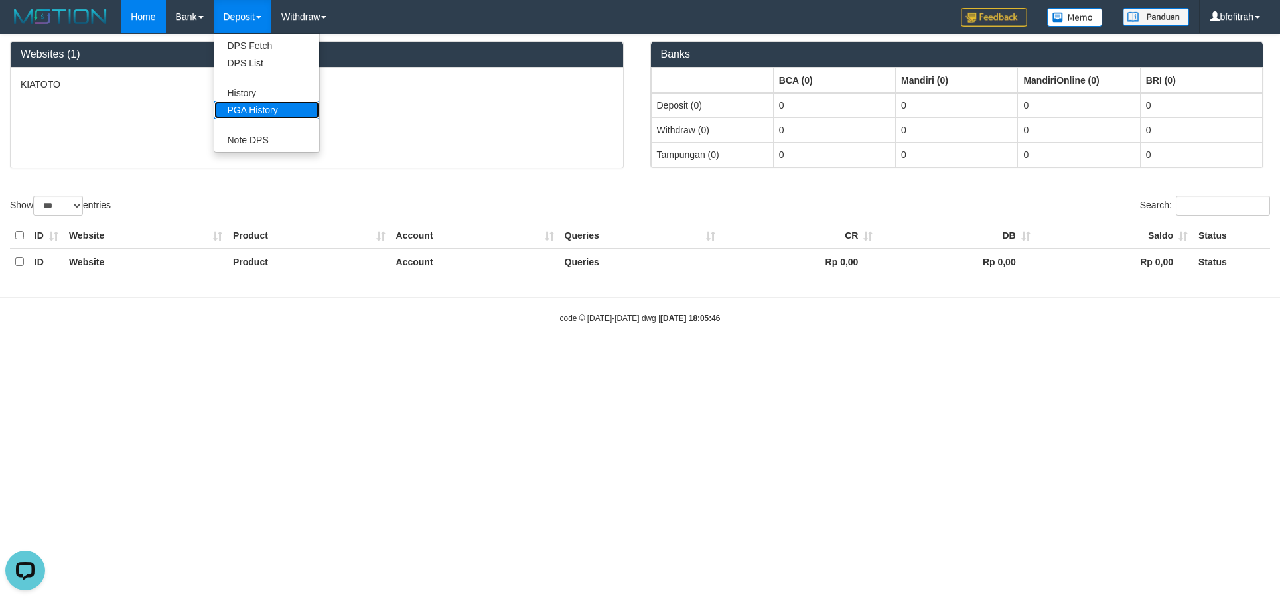
click at [261, 106] on link "PGA History" at bounding box center [266, 109] width 105 height 17
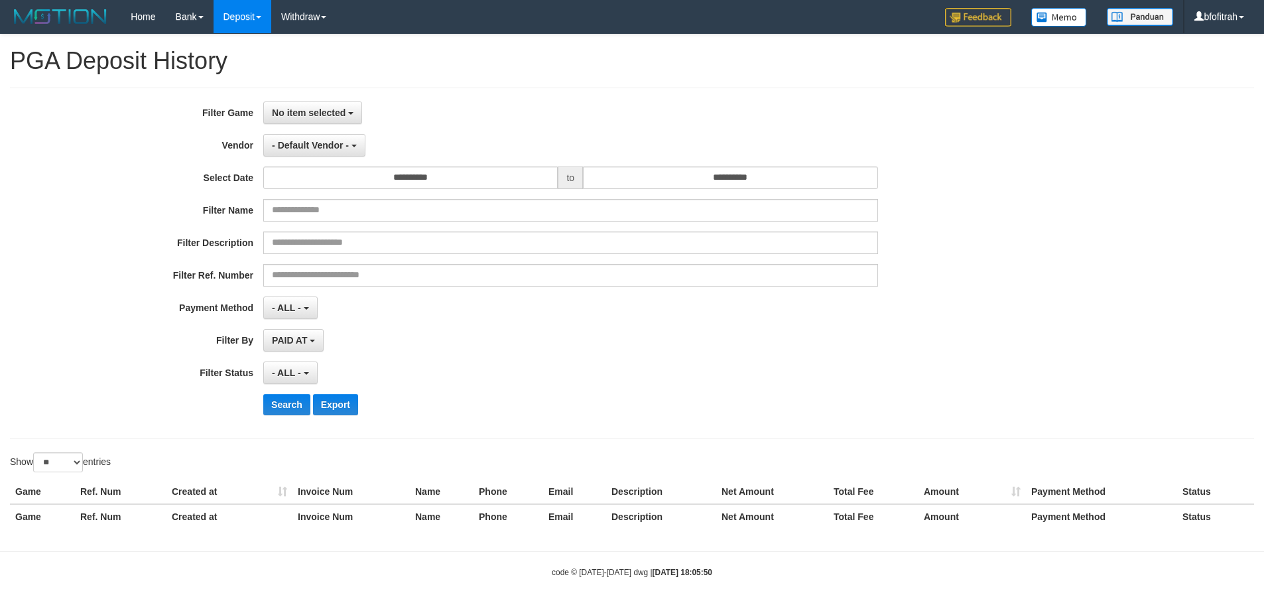
select select
select select "**"
click at [316, 112] on span "No item selected" at bounding box center [309, 112] width 74 height 11
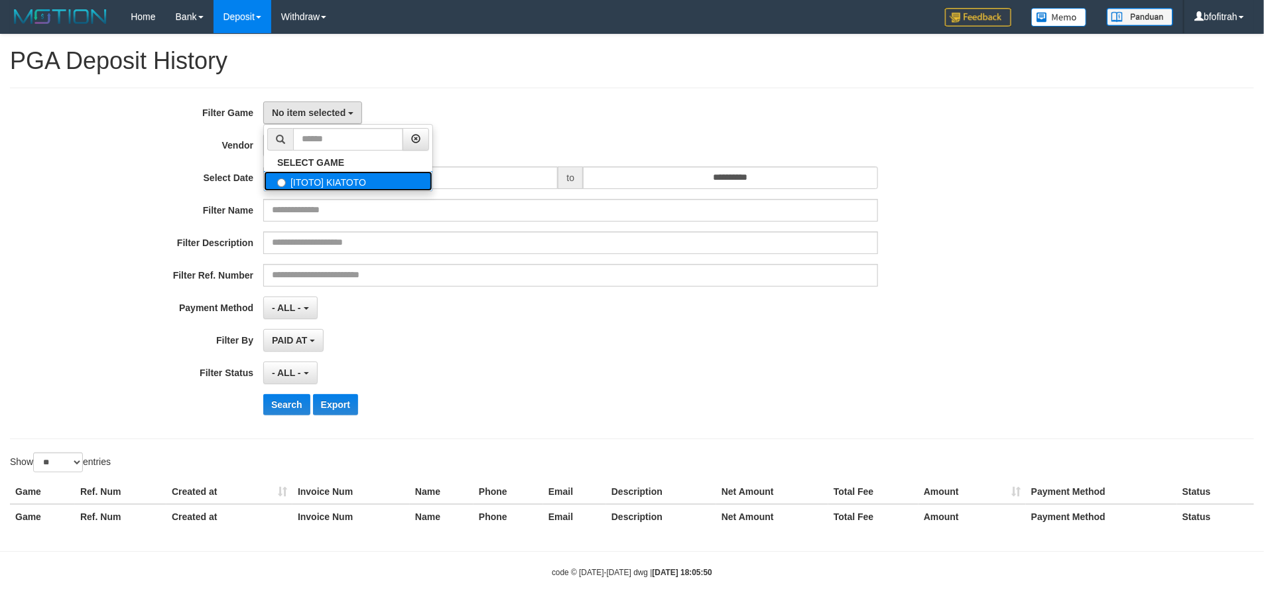
click at [345, 180] on label "[ITOTO] KIATOTO" at bounding box center [348, 181] width 169 height 20
select select "****"
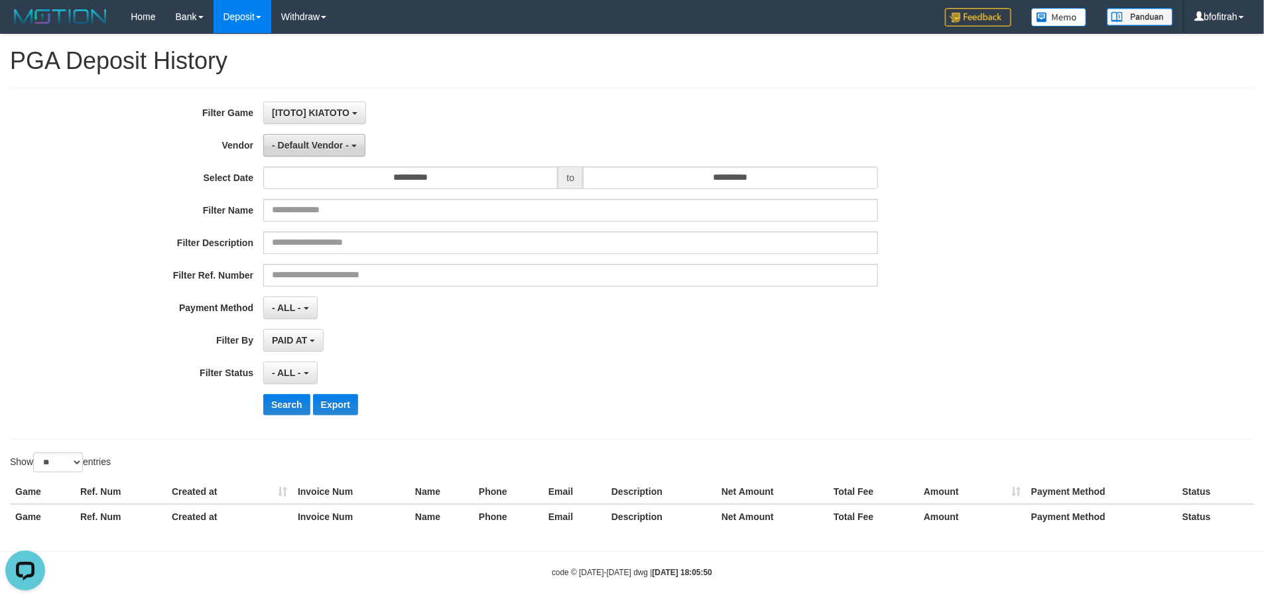
click at [336, 145] on span "- Default Vendor -" at bounding box center [310, 145] width 77 height 11
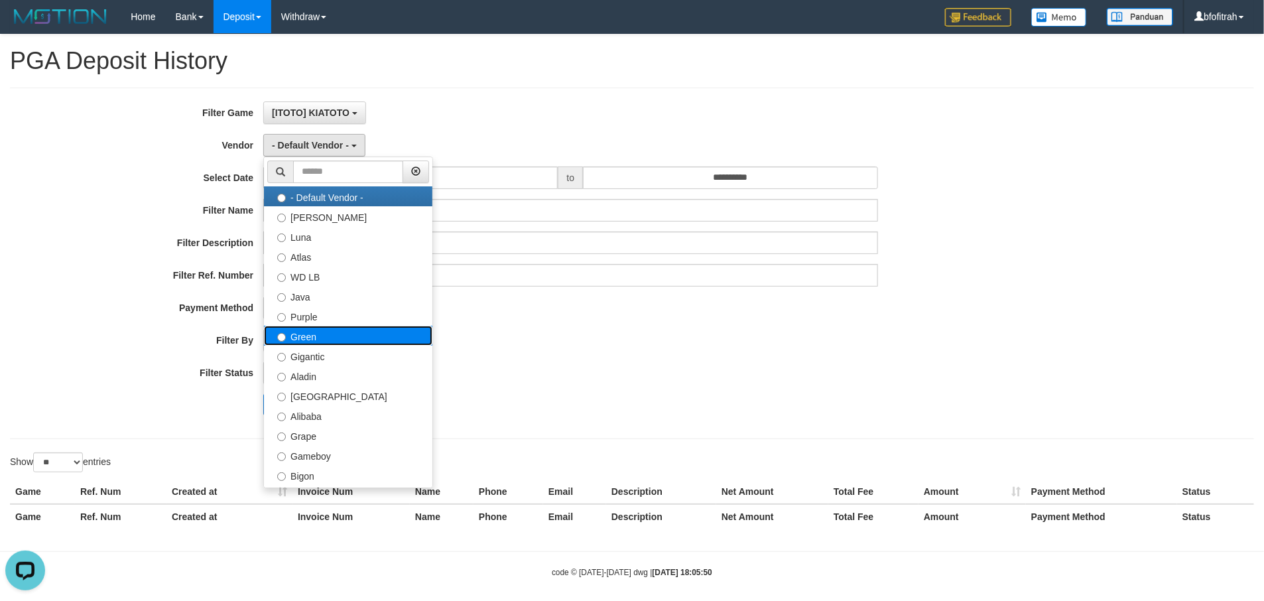
click at [386, 337] on label "Green" at bounding box center [348, 336] width 169 height 20
select select "**********"
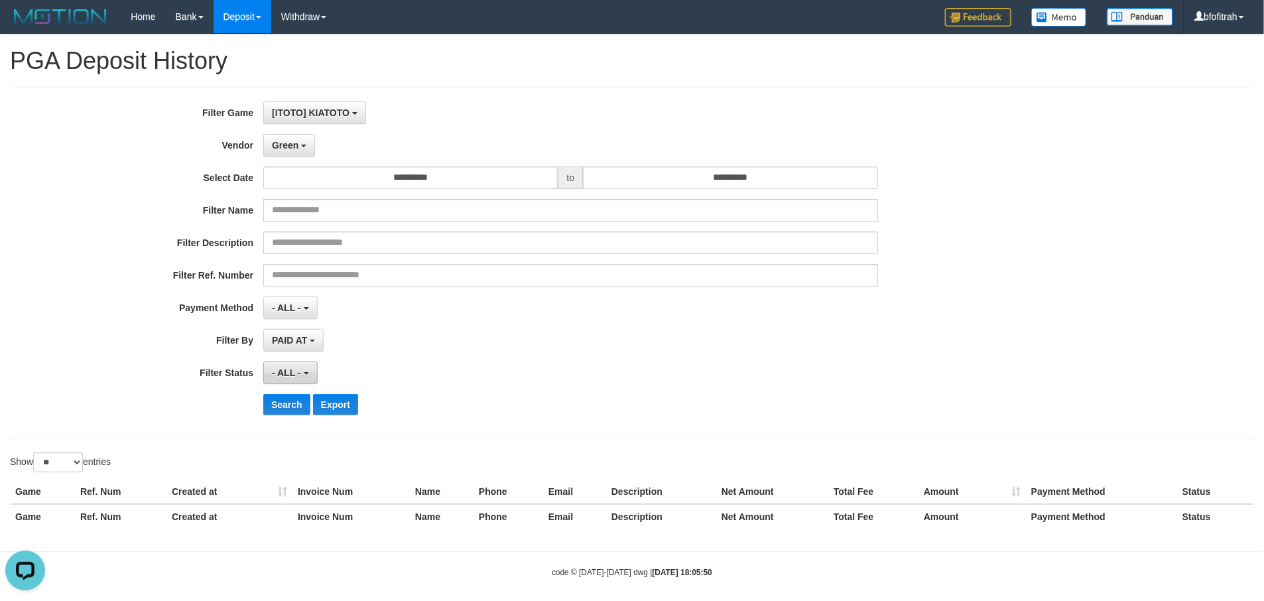
click at [301, 375] on button "- ALL -" at bounding box center [290, 373] width 54 height 23
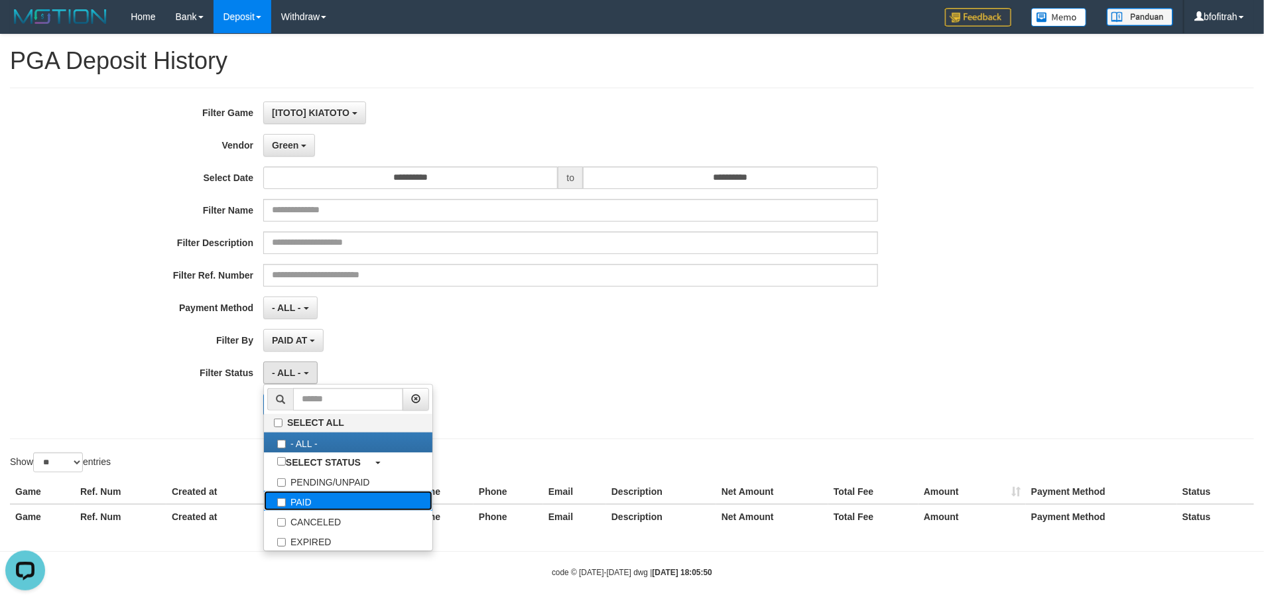
click at [308, 504] on label "PAID" at bounding box center [348, 501] width 169 height 20
select select "*"
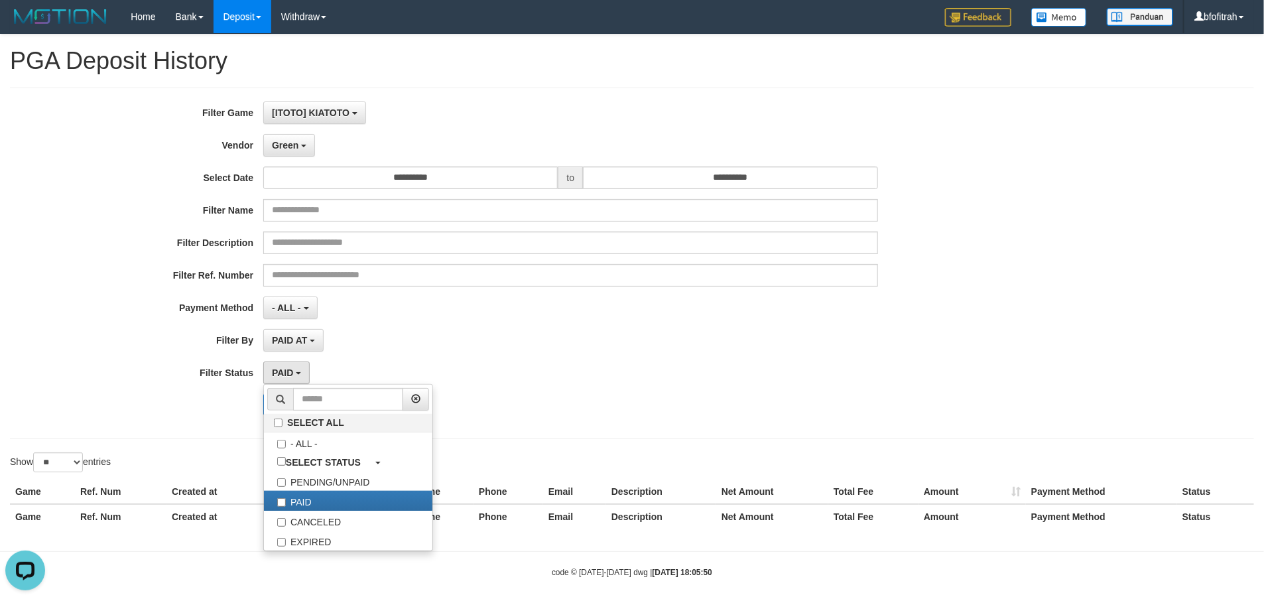
click at [198, 425] on div "**********" at bounding box center [526, 263] width 1053 height 324
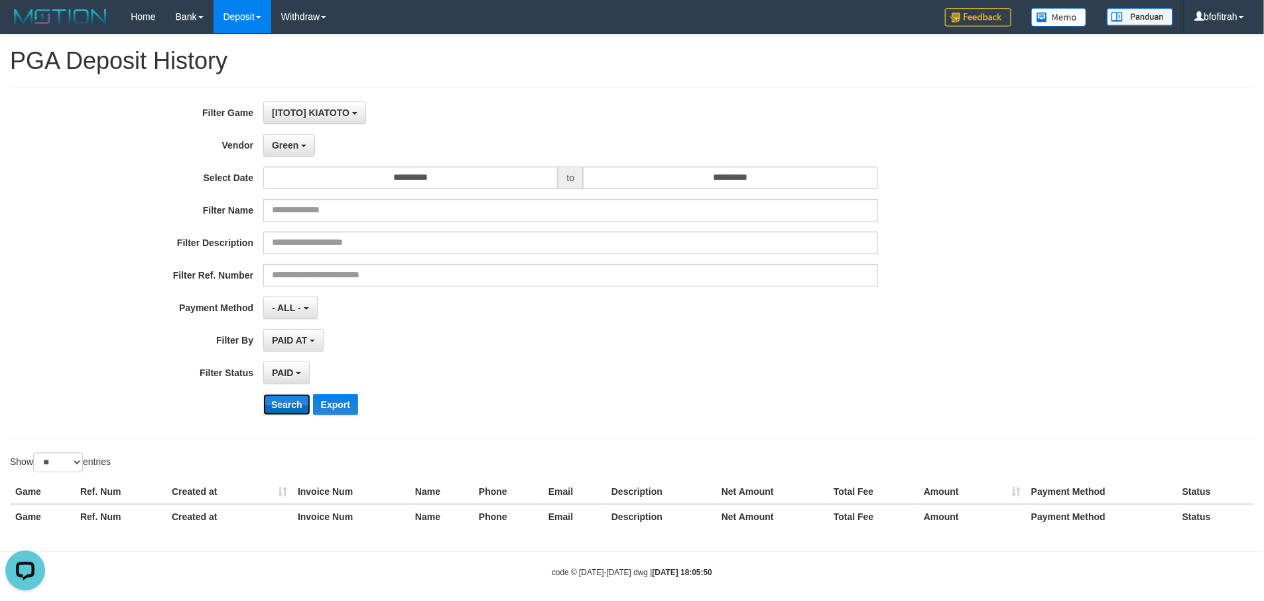
click at [281, 413] on button "Search" at bounding box center [286, 404] width 47 height 21
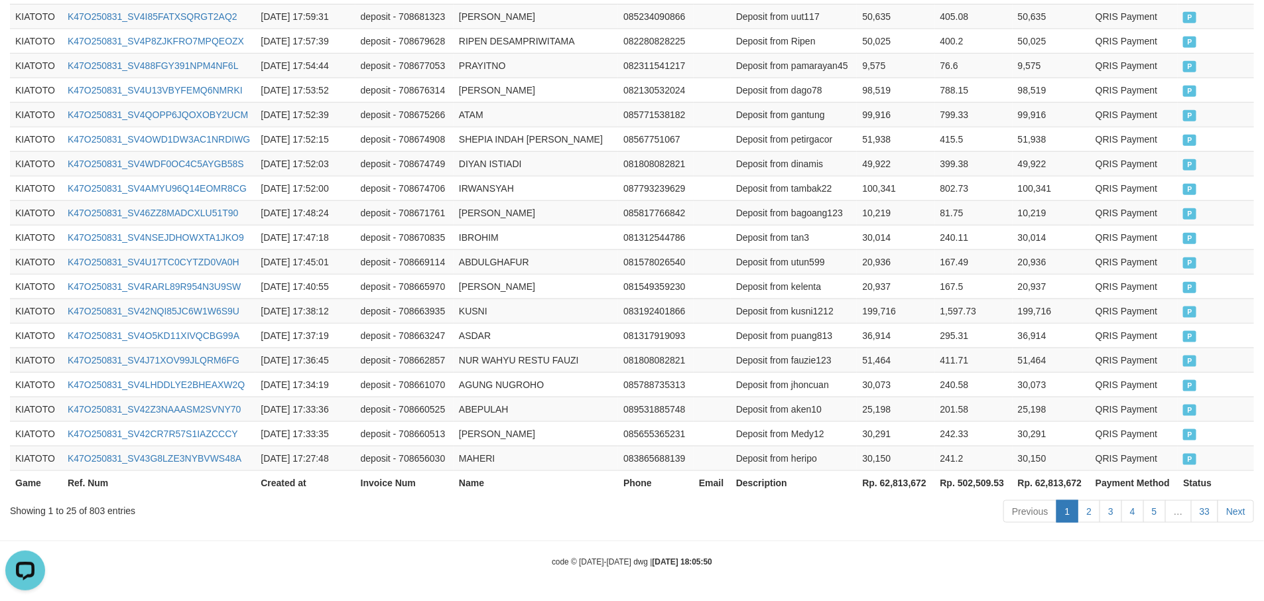
scroll to position [661, 0]
click at [912, 452] on td "30,150" at bounding box center [896, 458] width 78 height 25
click at [898, 488] on th "Rp. 62,813,672" at bounding box center [896, 482] width 78 height 25
copy th "62,813,672"
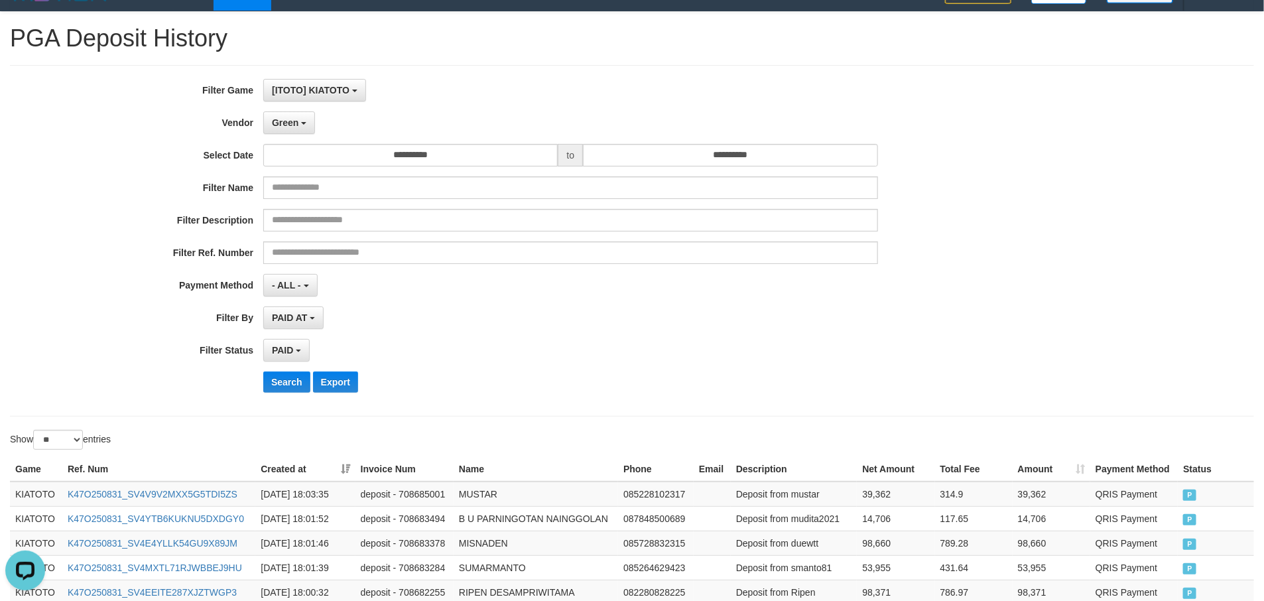
scroll to position [0, 0]
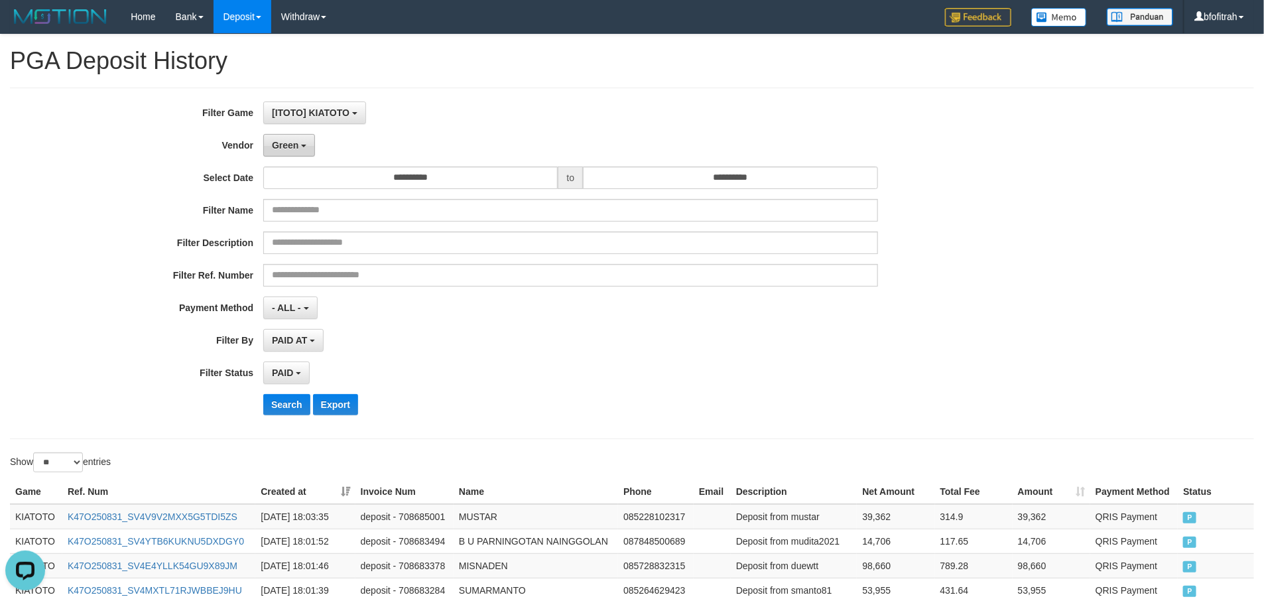
click at [293, 148] on span "Green" at bounding box center [285, 145] width 27 height 11
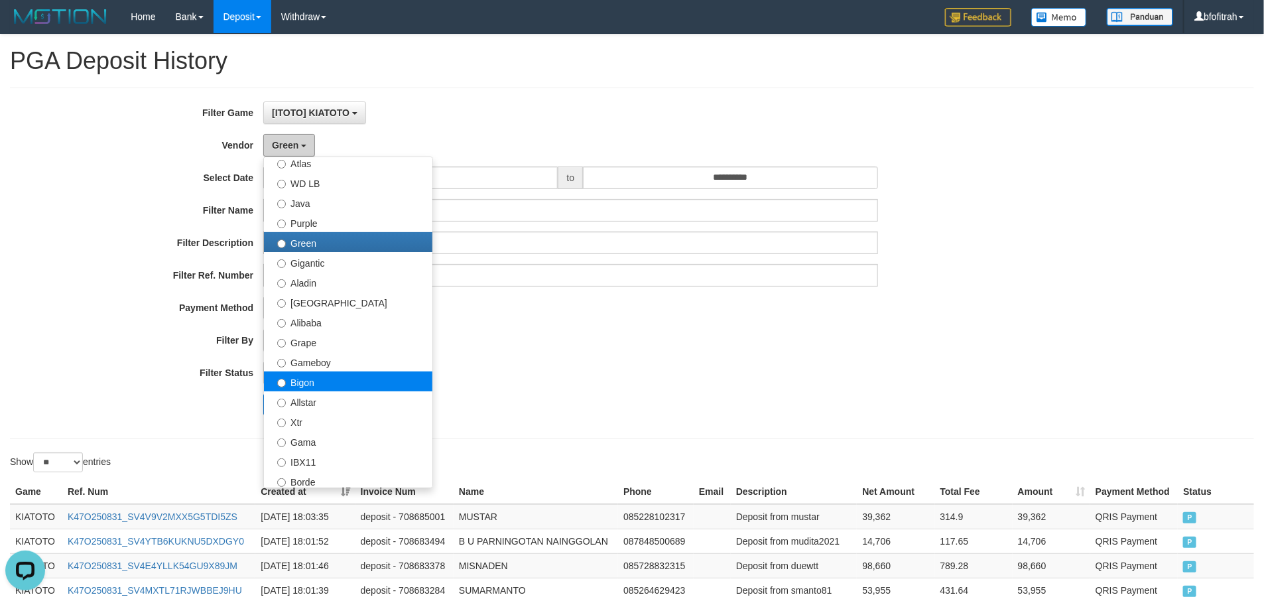
scroll to position [199, 0]
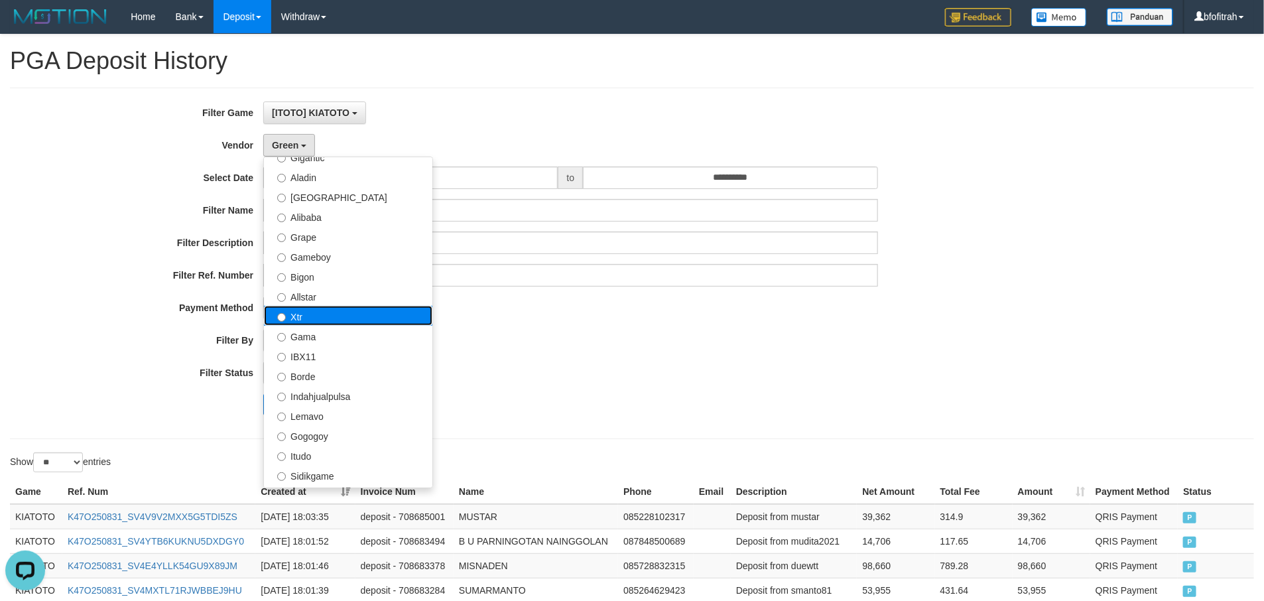
click at [337, 313] on label "Xtr" at bounding box center [348, 316] width 169 height 20
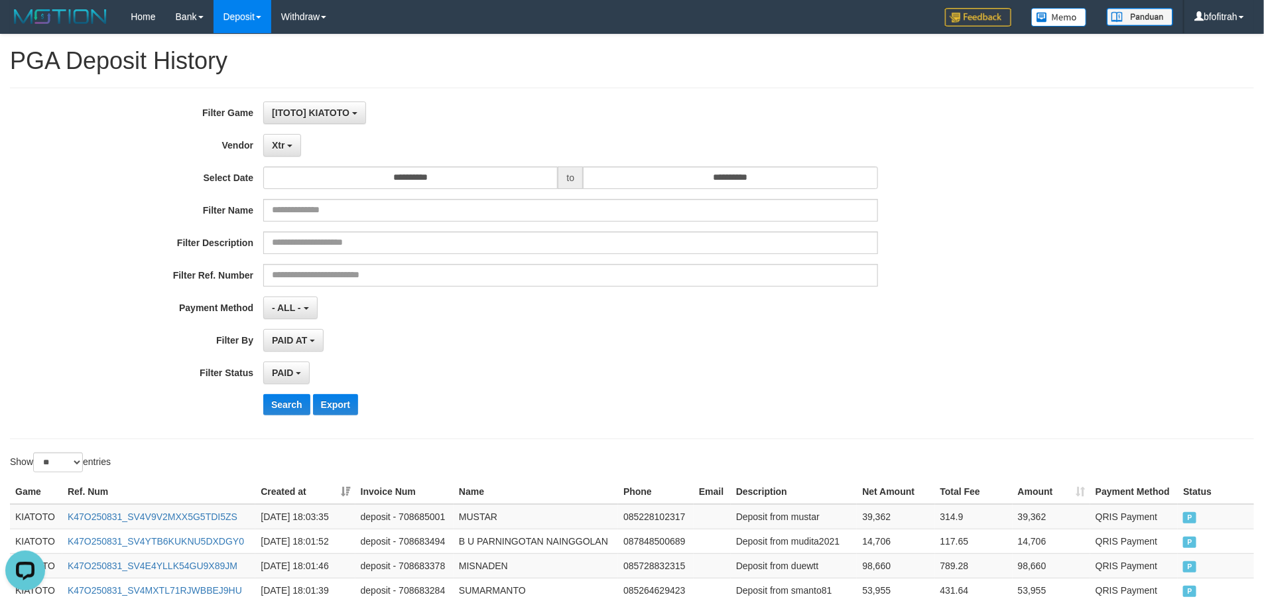
click at [289, 396] on div "**********" at bounding box center [526, 263] width 1053 height 324
click at [289, 399] on button "Search" at bounding box center [286, 404] width 47 height 21
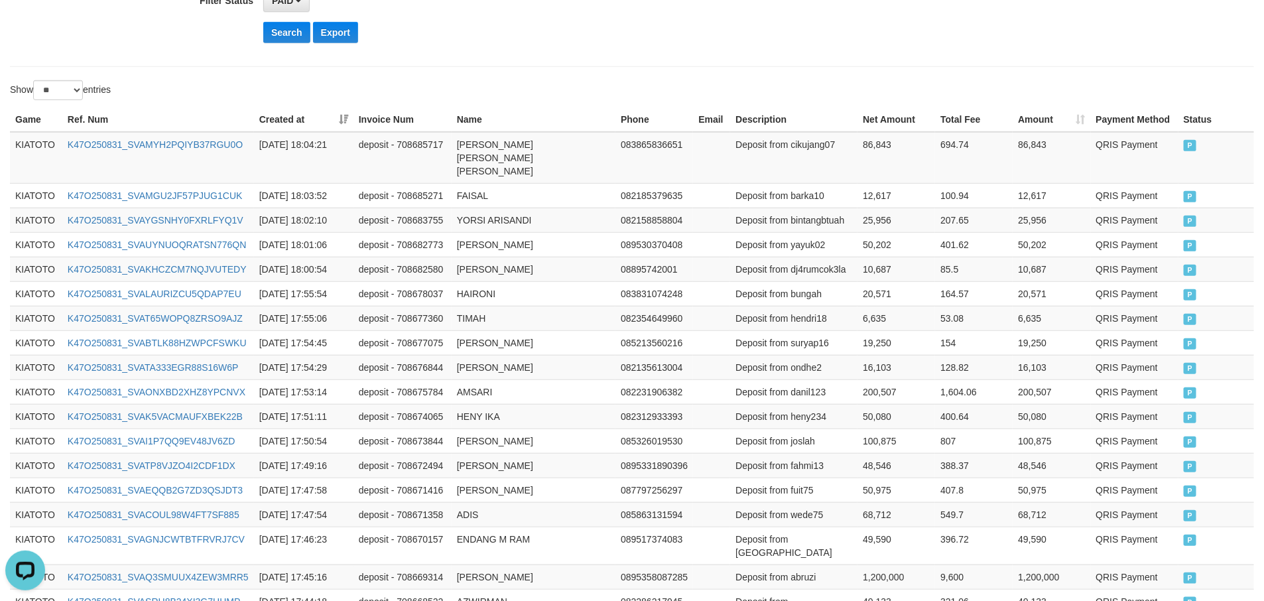
scroll to position [661, 0]
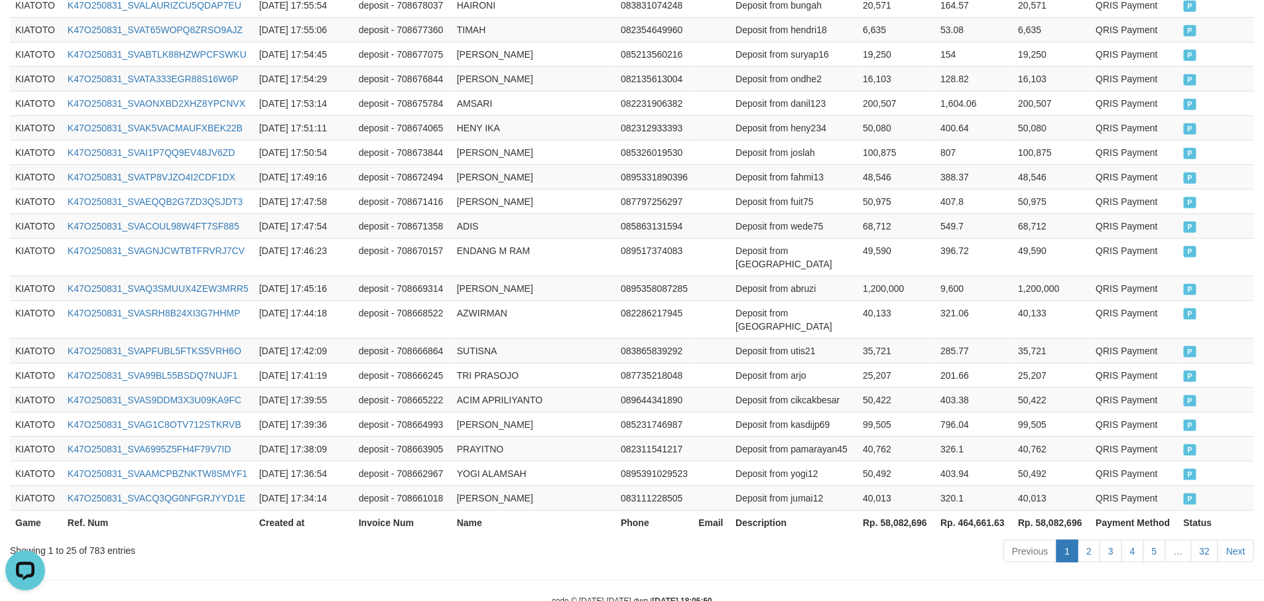
click at [923, 539] on div "Previous 1 2 3 4 5 … 32 Next" at bounding box center [896, 553] width 718 height 29
click at [908, 510] on th "Rp. 58,082,696" at bounding box center [897, 522] width 78 height 25
click at [906, 510] on th "Rp. 58,082,696" at bounding box center [897, 522] width 78 height 25
copy th "58,082,696"
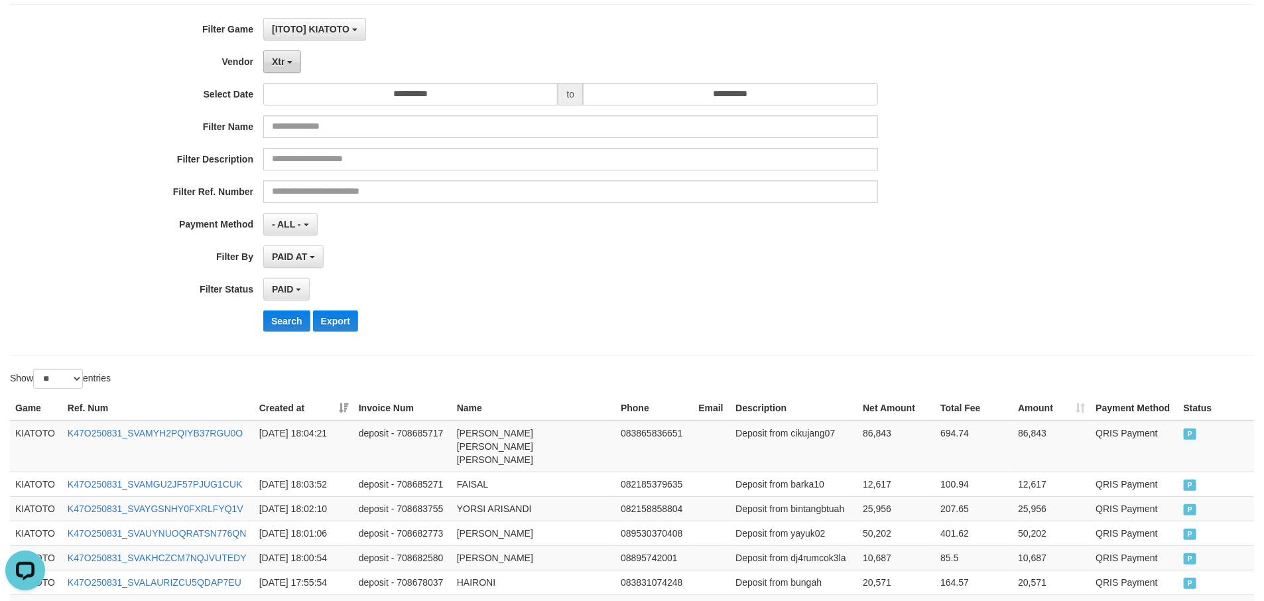
scroll to position [0, 0]
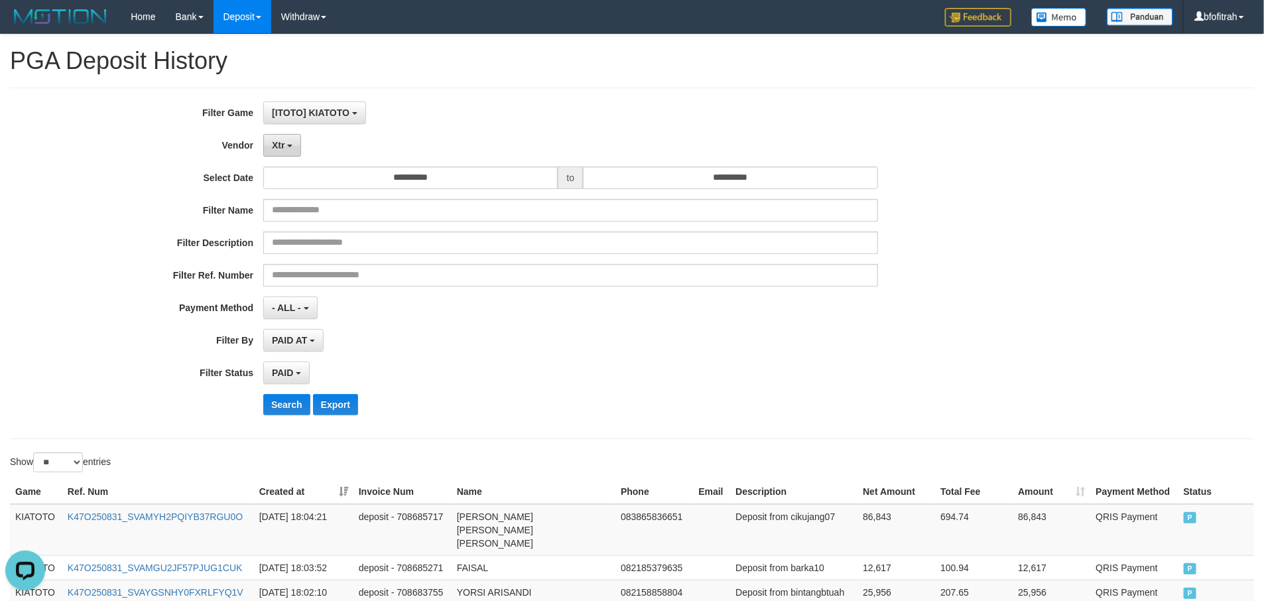
click at [291, 142] on button "Xtr" at bounding box center [282, 145] width 38 height 23
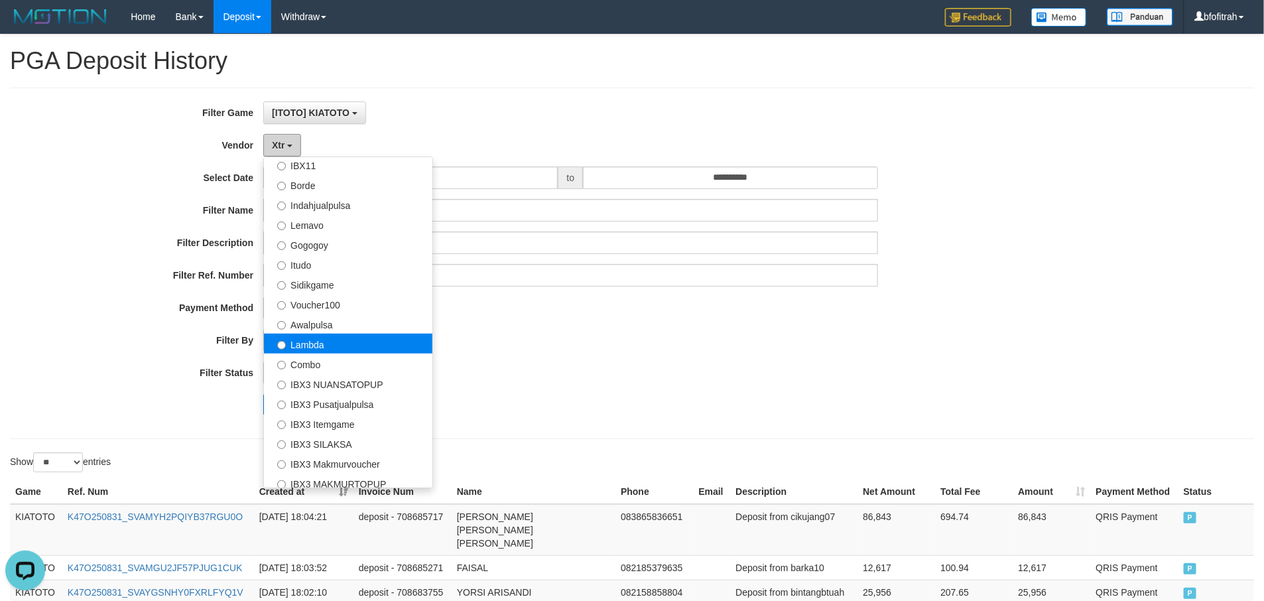
scroll to position [398, 0]
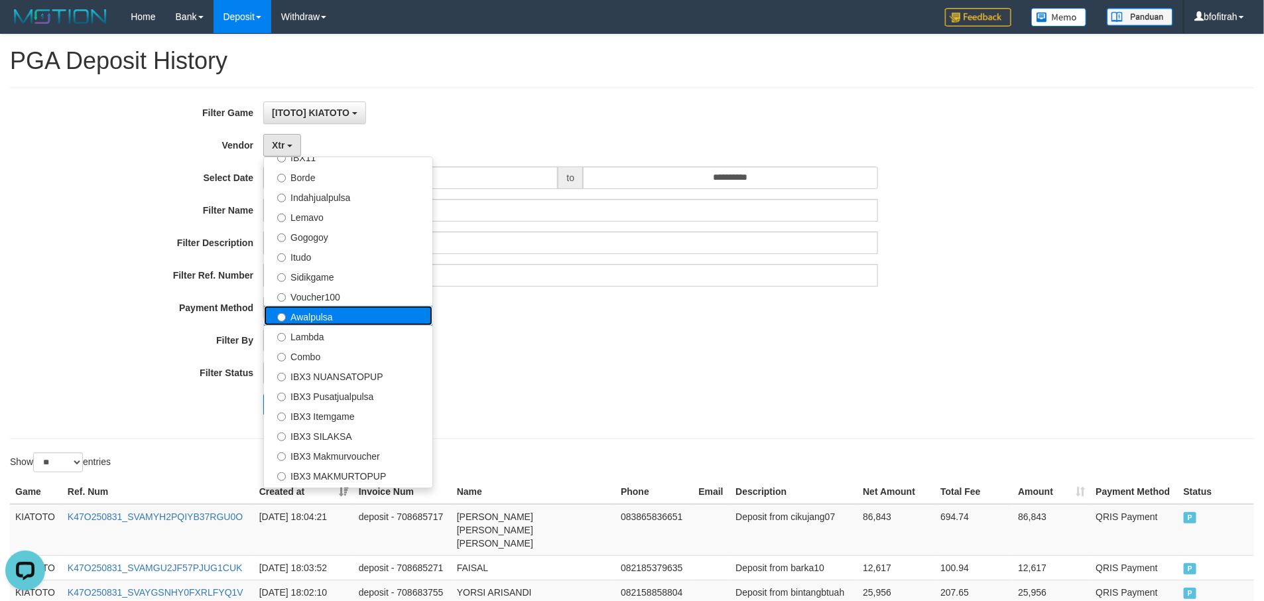
click at [371, 316] on label "Awalpulsa" at bounding box center [348, 316] width 169 height 20
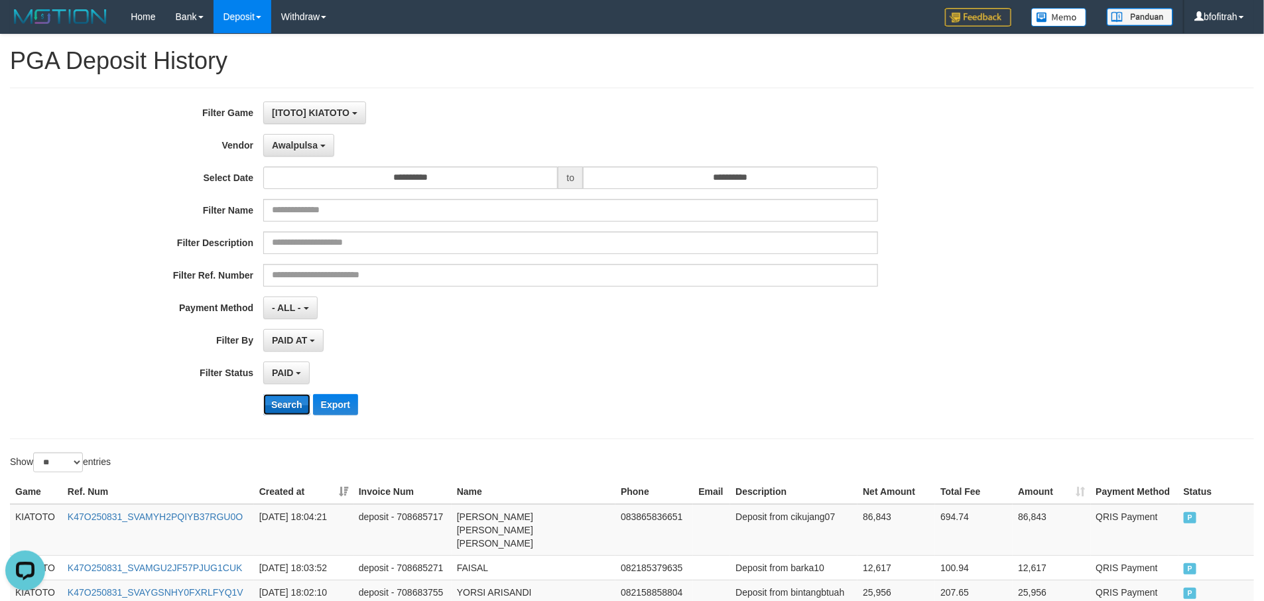
click at [297, 404] on button "Search" at bounding box center [286, 404] width 47 height 21
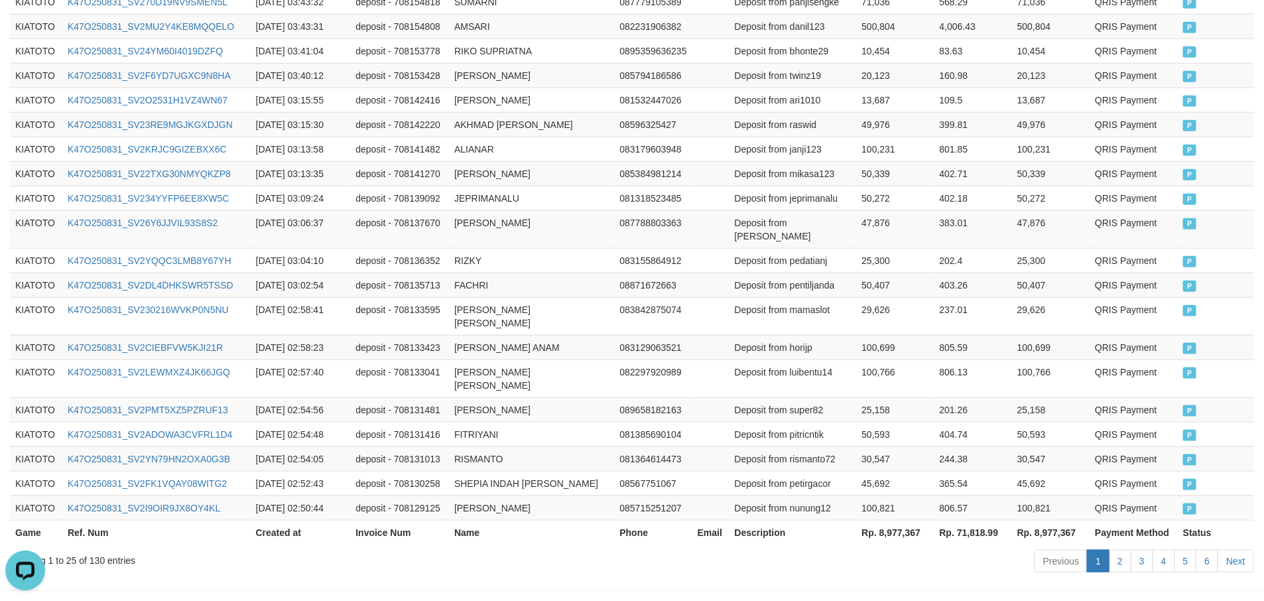
scroll to position [661, 0]
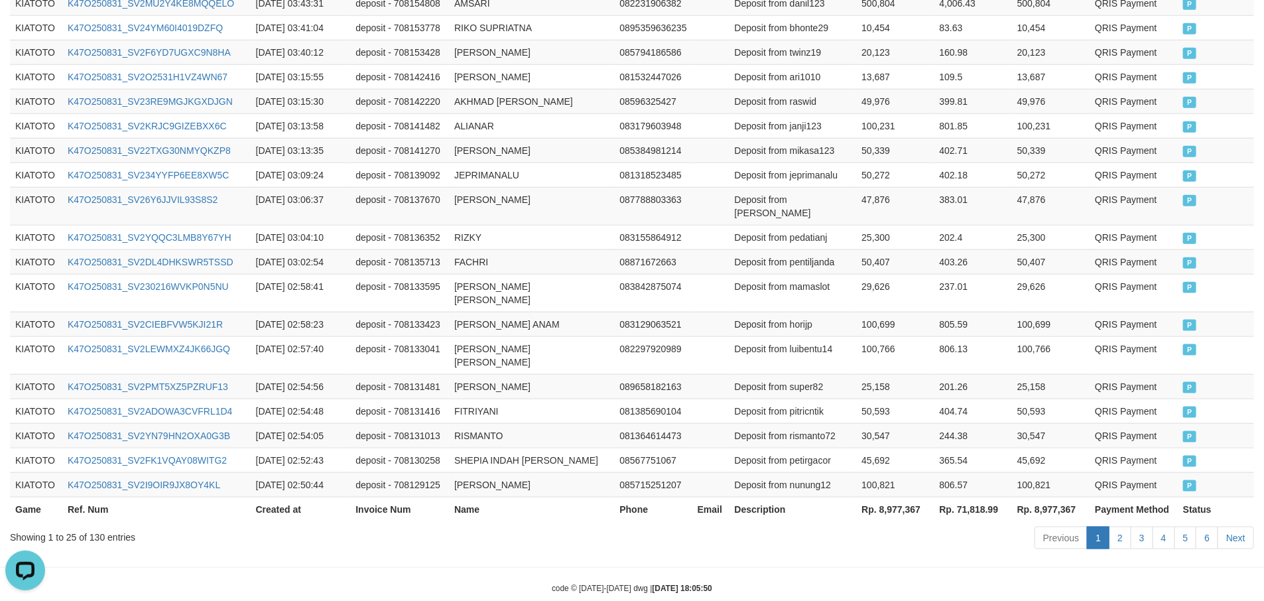
drag, startPoint x: 829, startPoint y: 521, endPoint x: 852, endPoint y: 513, distance: 24.5
click at [832, 525] on div "Previous 1 2 3 4 5 6 Next" at bounding box center [896, 539] width 718 height 29
click at [890, 472] on td "100,821" at bounding box center [895, 484] width 78 height 25
copy td "100,821"
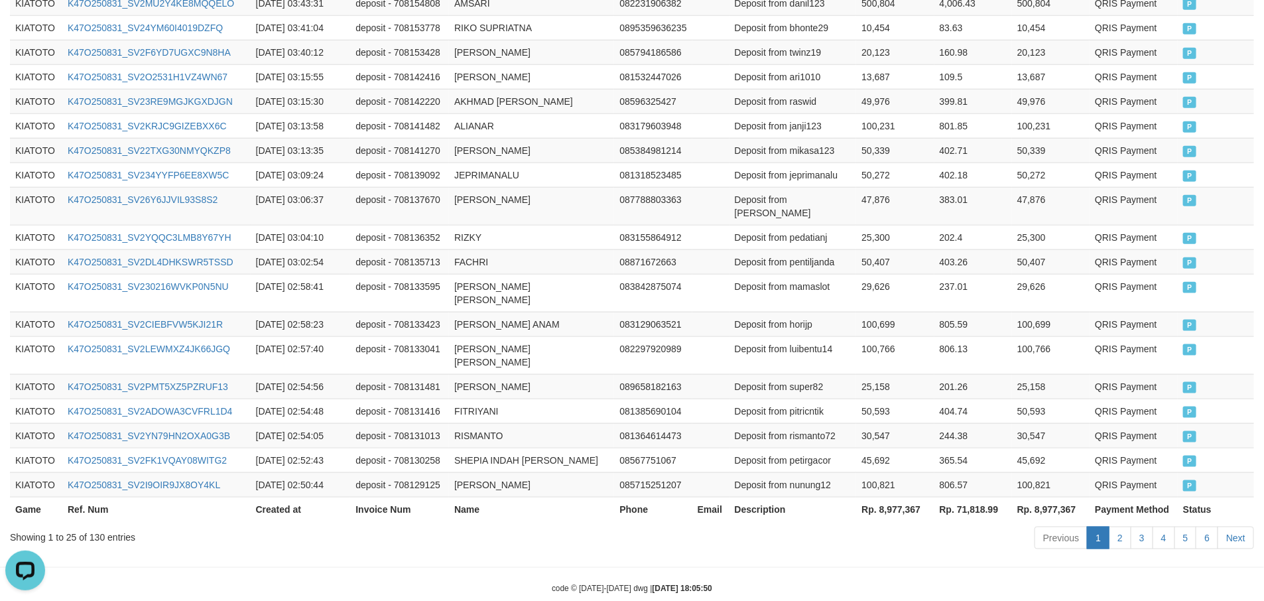
click at [900, 497] on th "Rp. 8,977,367" at bounding box center [895, 509] width 78 height 25
copy th "8,977,367"
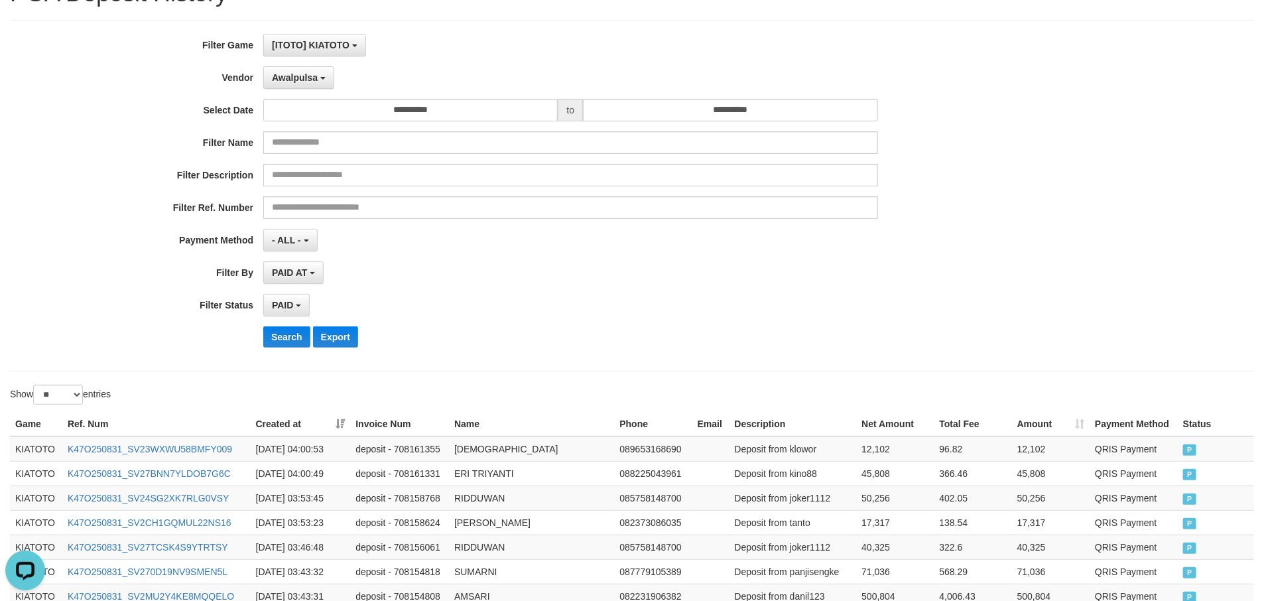
scroll to position [0, 0]
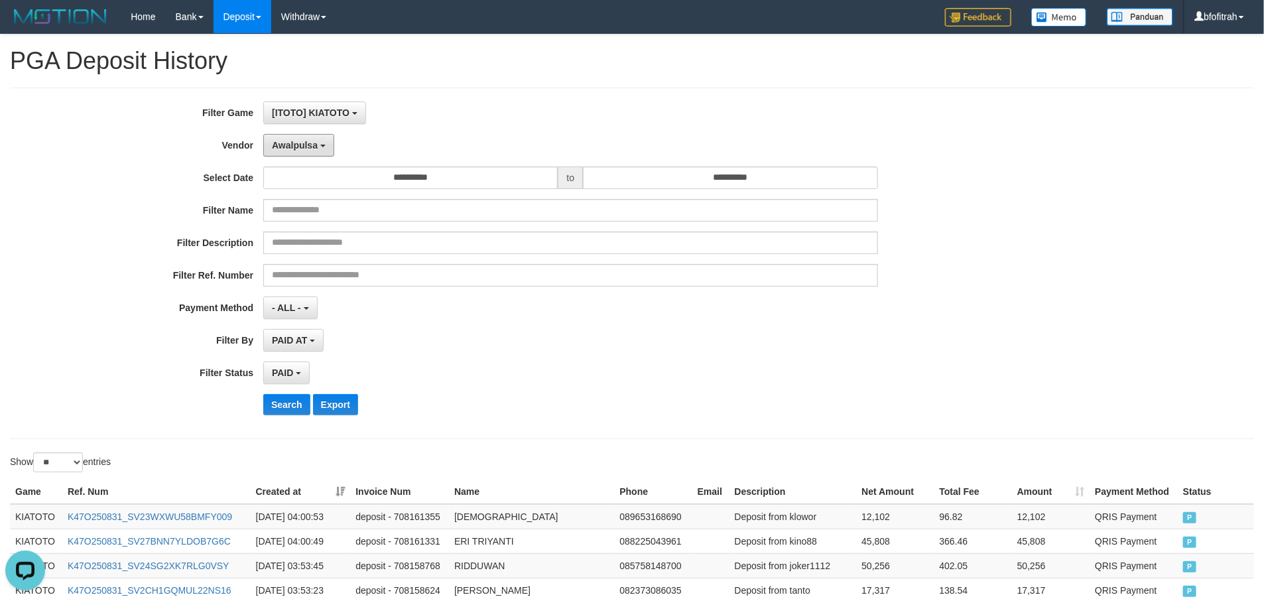
drag, startPoint x: 299, startPoint y: 148, endPoint x: 312, endPoint y: 200, distance: 53.6
click at [299, 148] on span "Awalpulsa" at bounding box center [295, 145] width 46 height 11
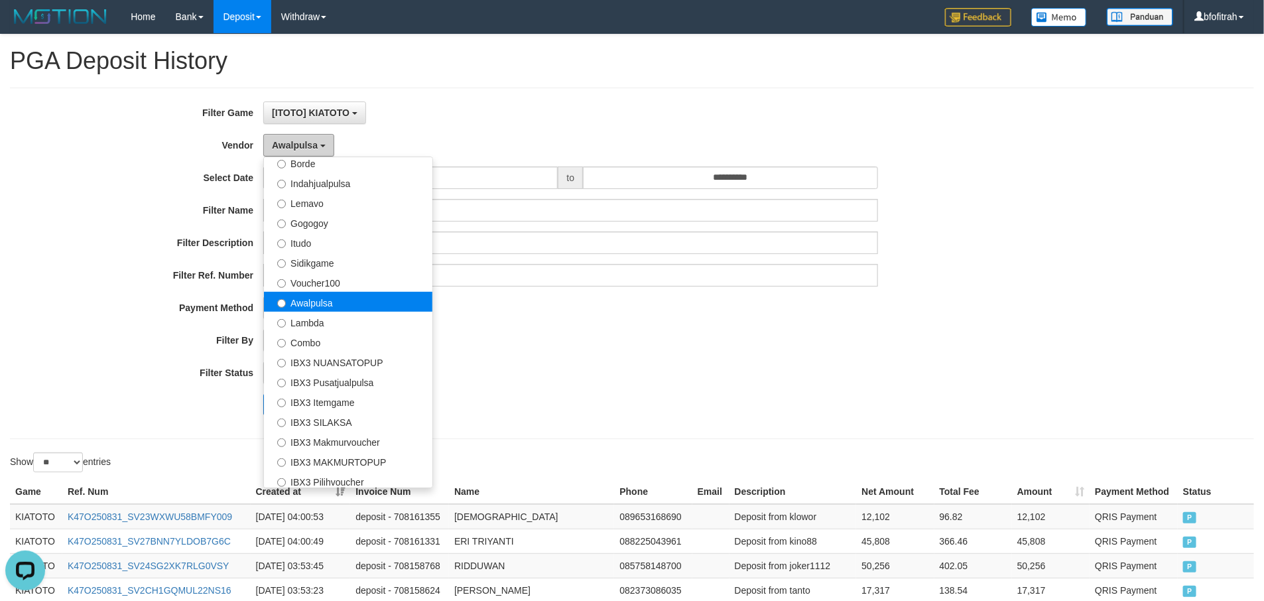
scroll to position [435, 0]
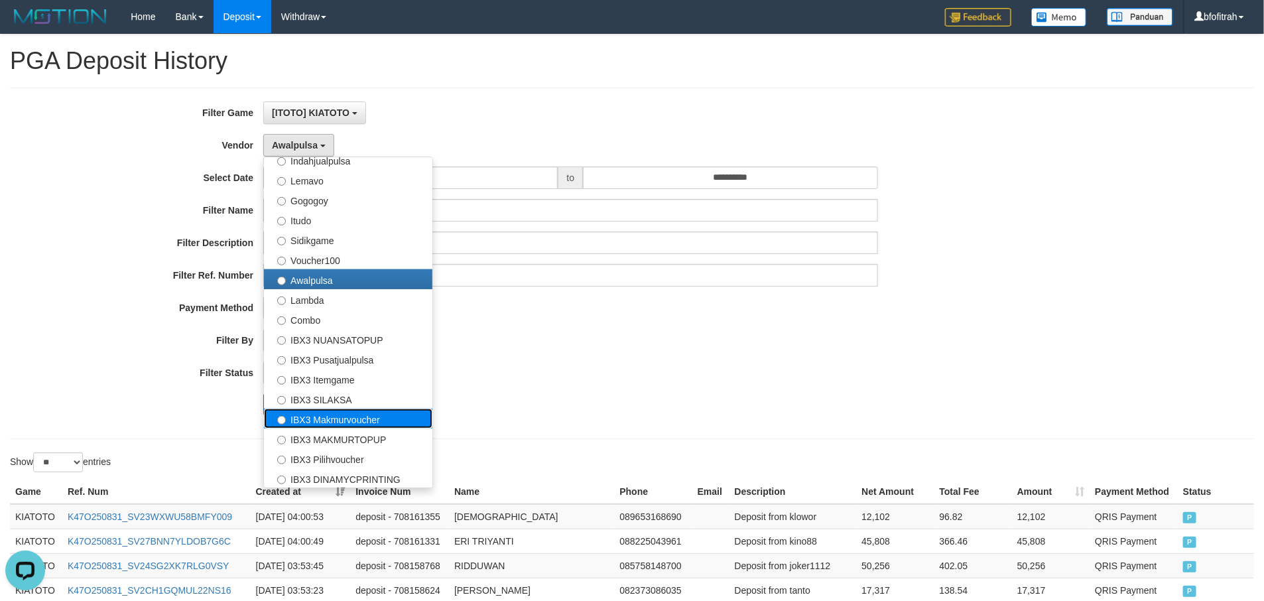
click at [359, 417] on label "IBX3 Makmurvoucher" at bounding box center [348, 419] width 169 height 20
select select "**********"
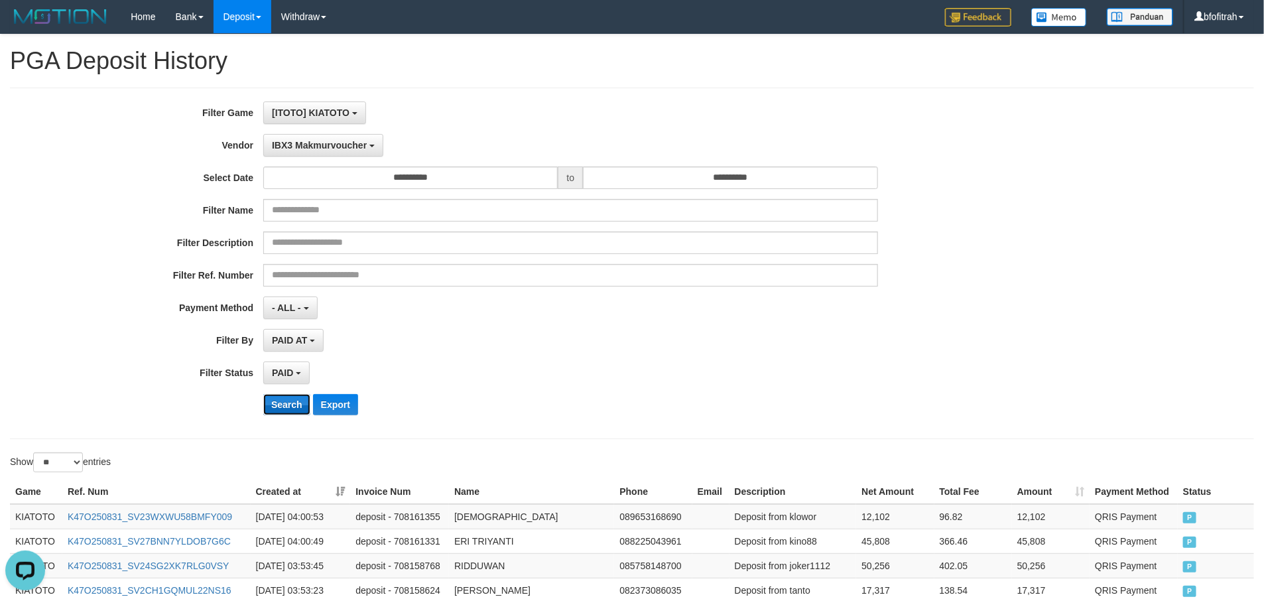
drag, startPoint x: 291, startPoint y: 411, endPoint x: 362, endPoint y: 423, distance: 72.0
click at [291, 410] on button "Search" at bounding box center [286, 404] width 47 height 21
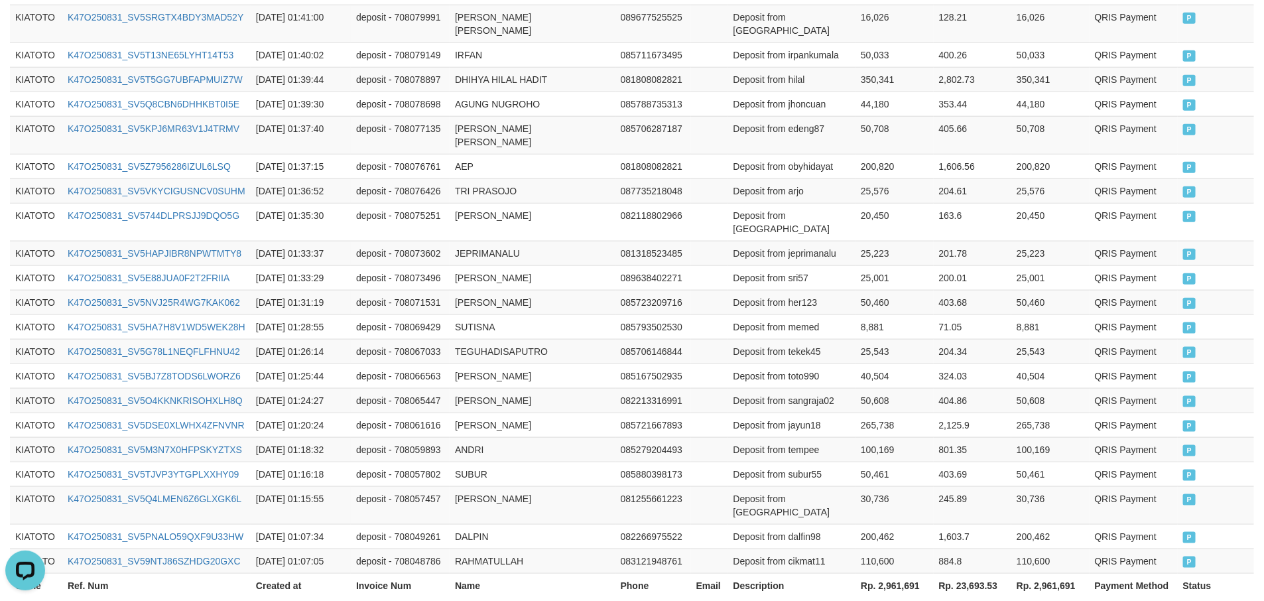
scroll to position [661, 0]
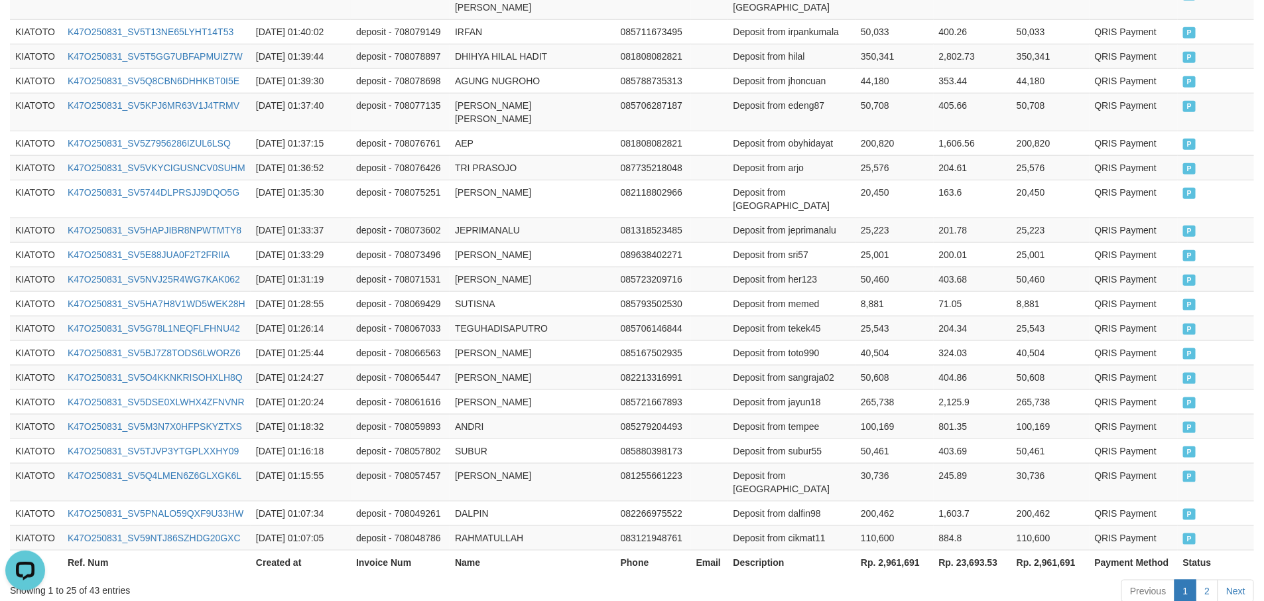
drag, startPoint x: 892, startPoint y: 523, endPoint x: 774, endPoint y: 516, distance: 117.6
click at [737, 525] on body "Toggle navigation Home Bank Account List Load By Website Group [ITOTO] KIATOTO …" at bounding box center [632, 9] width 1264 height 1341
click at [882, 550] on th "Rp. 2,961,691" at bounding box center [895, 562] width 78 height 25
copy th "2,961,691"
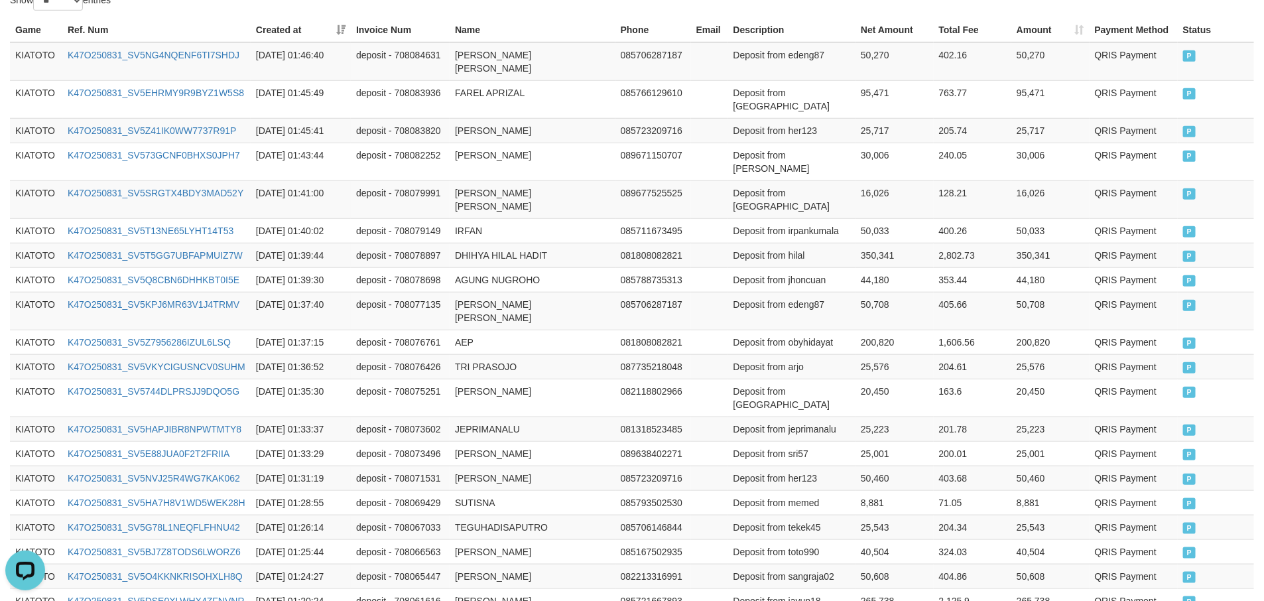
scroll to position [163, 0]
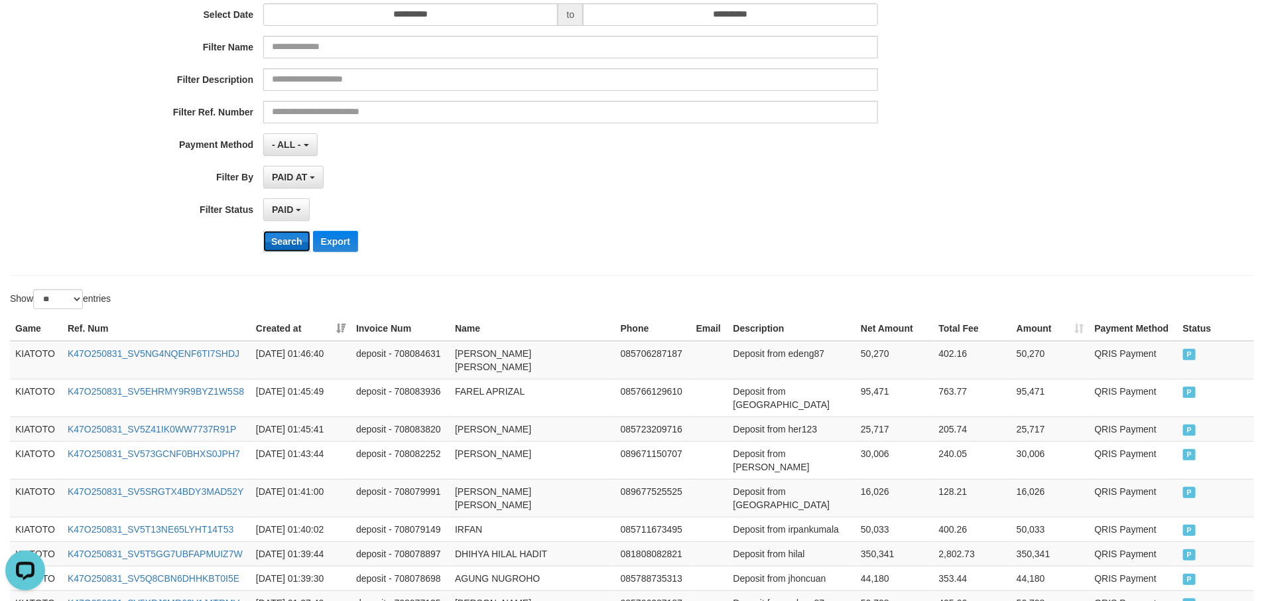
click at [293, 247] on button "Search" at bounding box center [286, 241] width 47 height 21
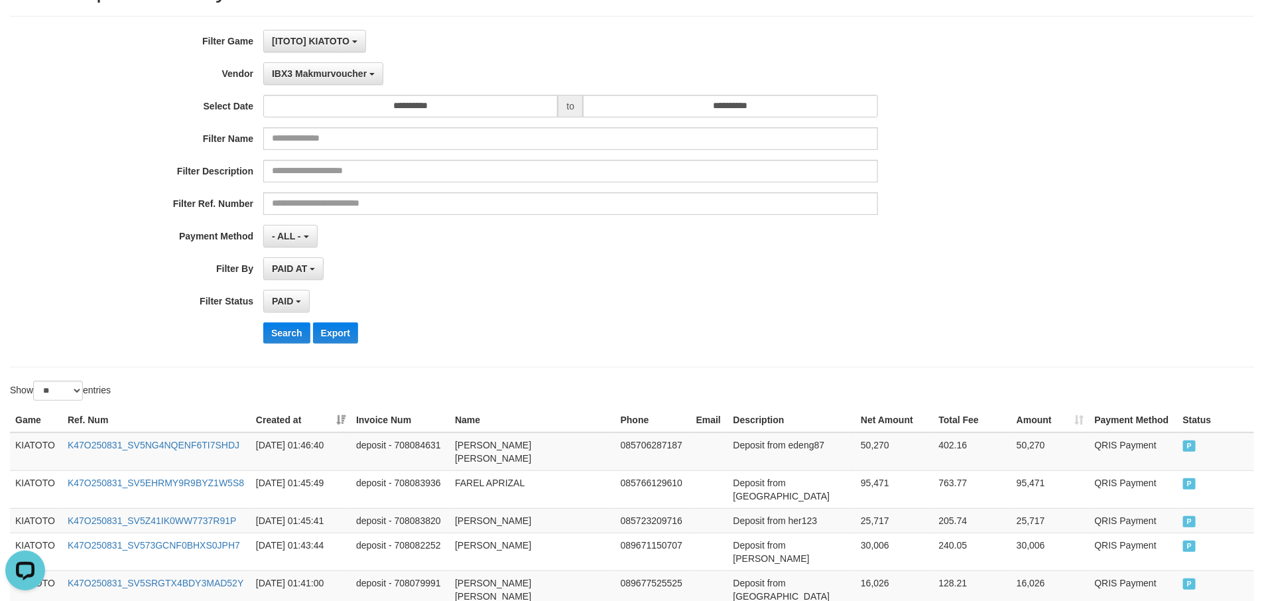
scroll to position [0, 0]
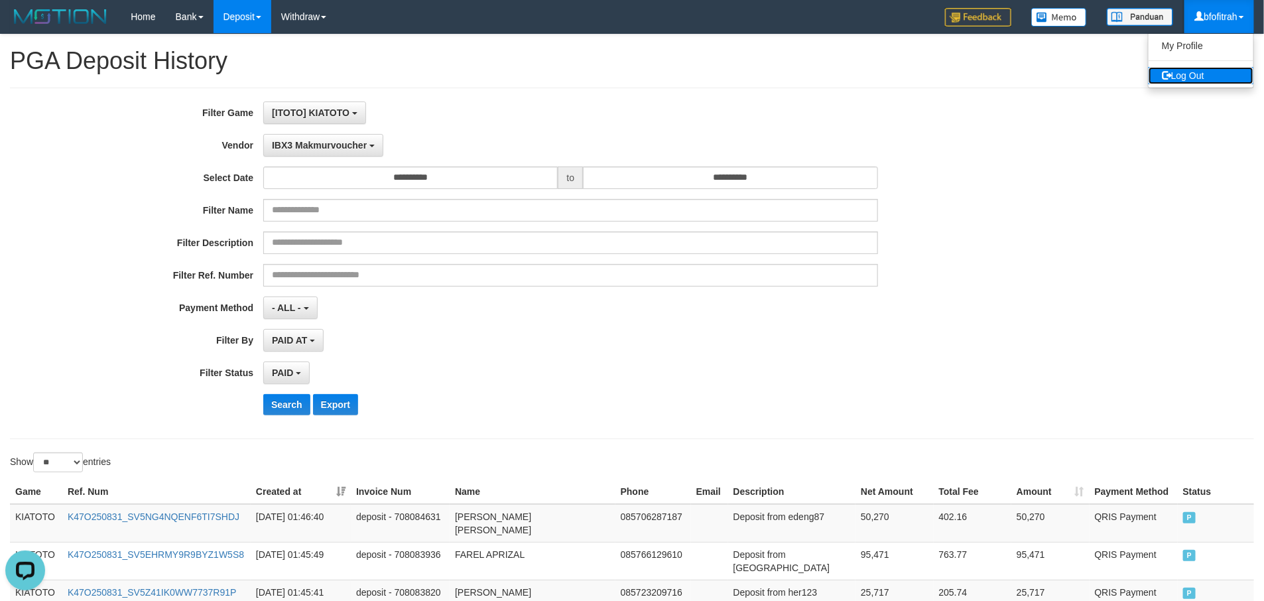
click at [1217, 82] on link "Log Out" at bounding box center [1201, 75] width 105 height 17
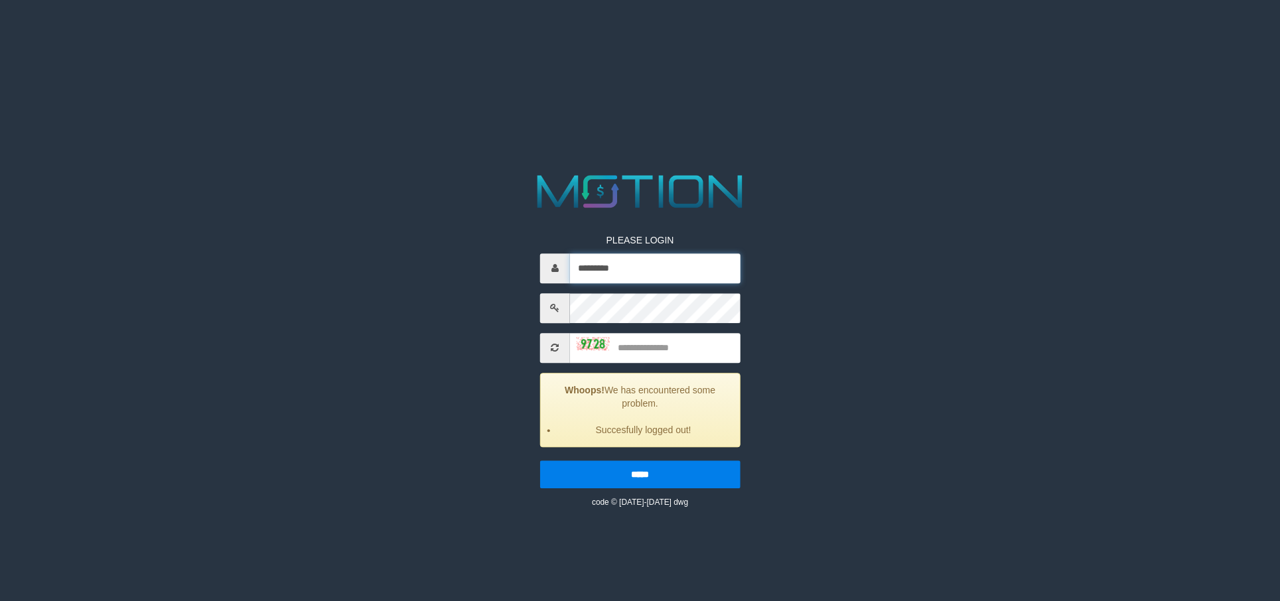
click at [642, 261] on input "*********" at bounding box center [655, 268] width 170 height 30
type input "*********"
click at [691, 354] on input "text" at bounding box center [655, 348] width 170 height 30
type input "****"
click at [540, 460] on input "*****" at bounding box center [640, 474] width 200 height 28
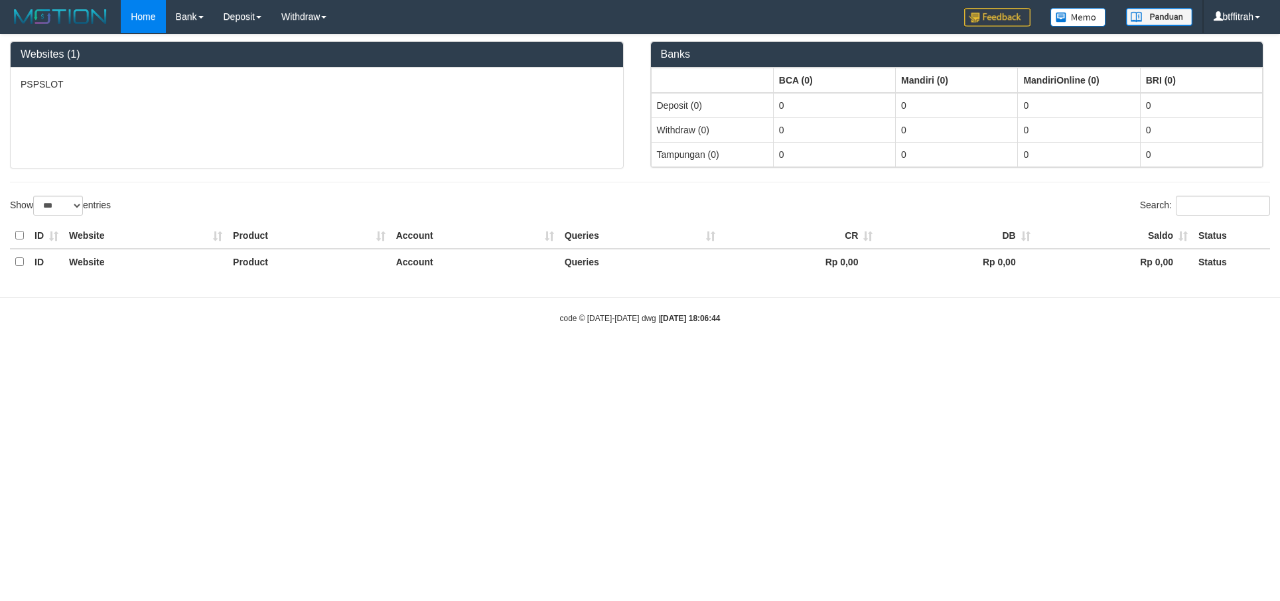
select select "***"
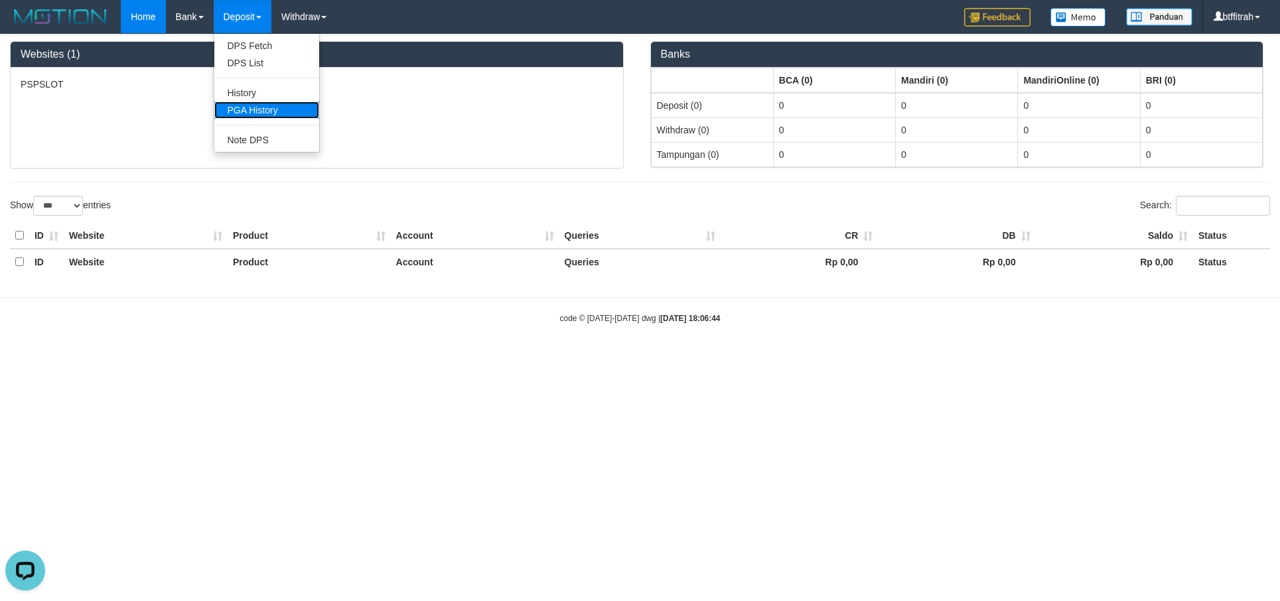
click at [243, 103] on link "PGA History" at bounding box center [266, 109] width 105 height 17
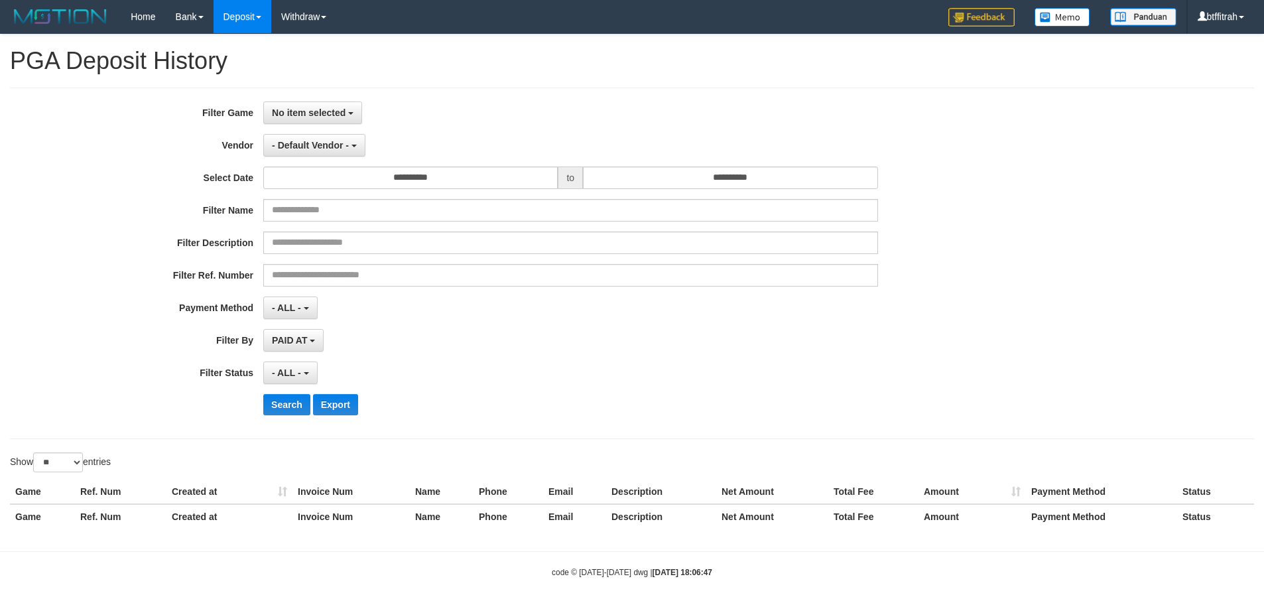
select select
select select "**"
click at [328, 124] on button "No item selected" at bounding box center [312, 112] width 99 height 23
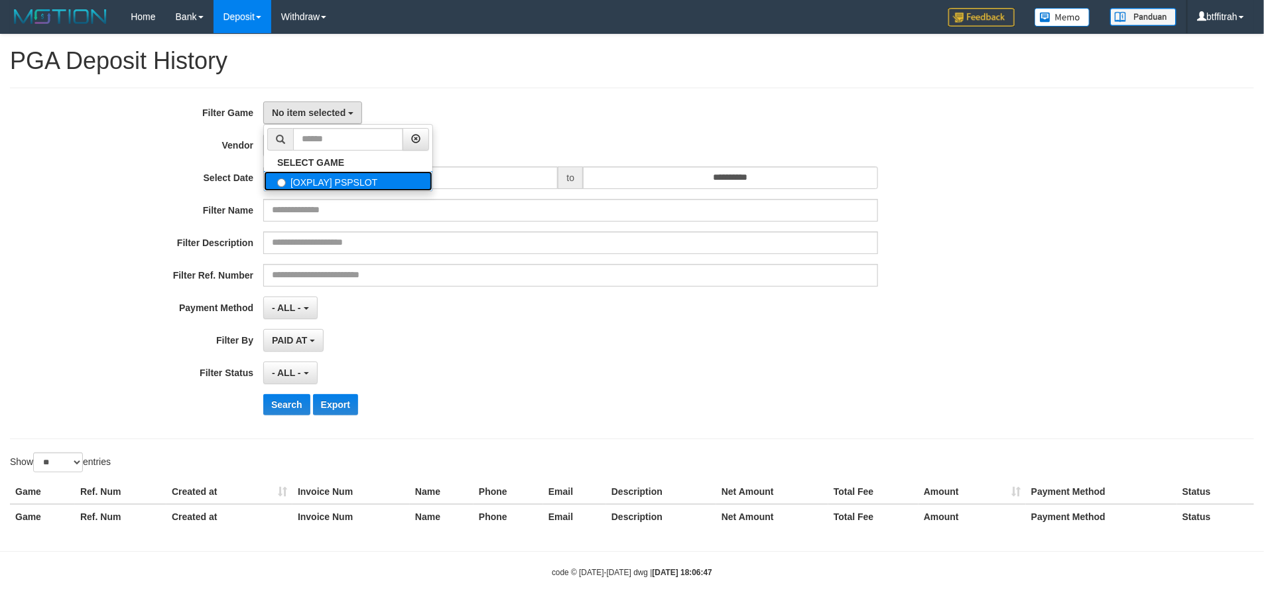
click at [345, 188] on label "[OXPLAY] PSPSLOT" at bounding box center [348, 181] width 169 height 20
select select "****"
click at [283, 138] on button "- Default Vendor -" at bounding box center [314, 145] width 102 height 23
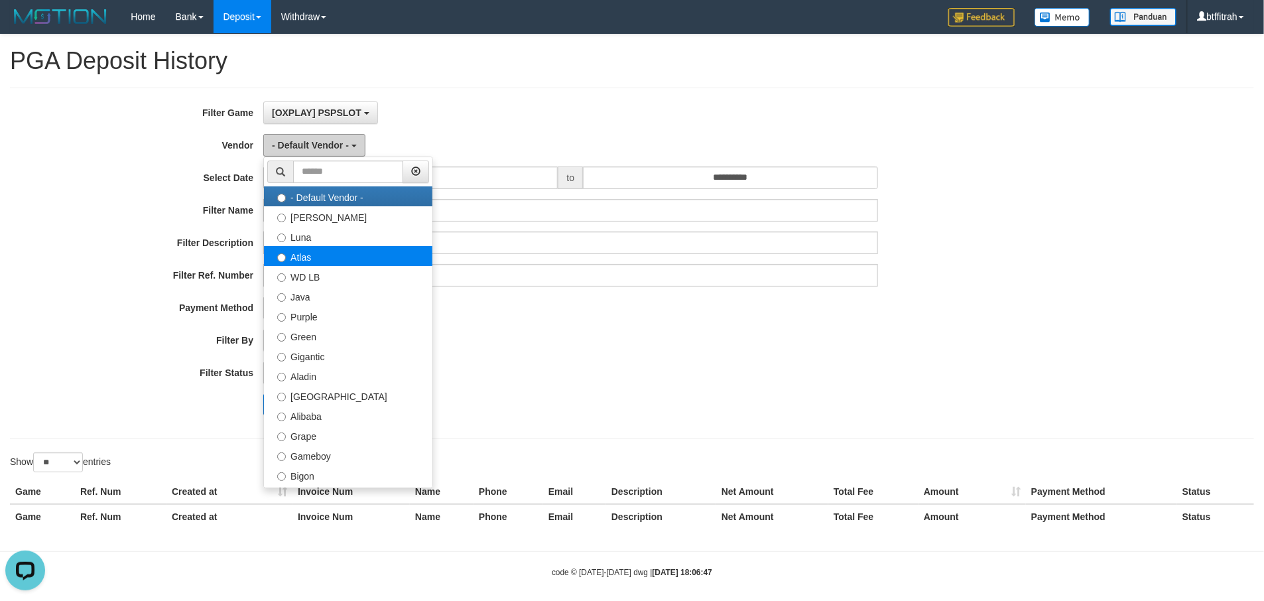
scroll to position [0, 0]
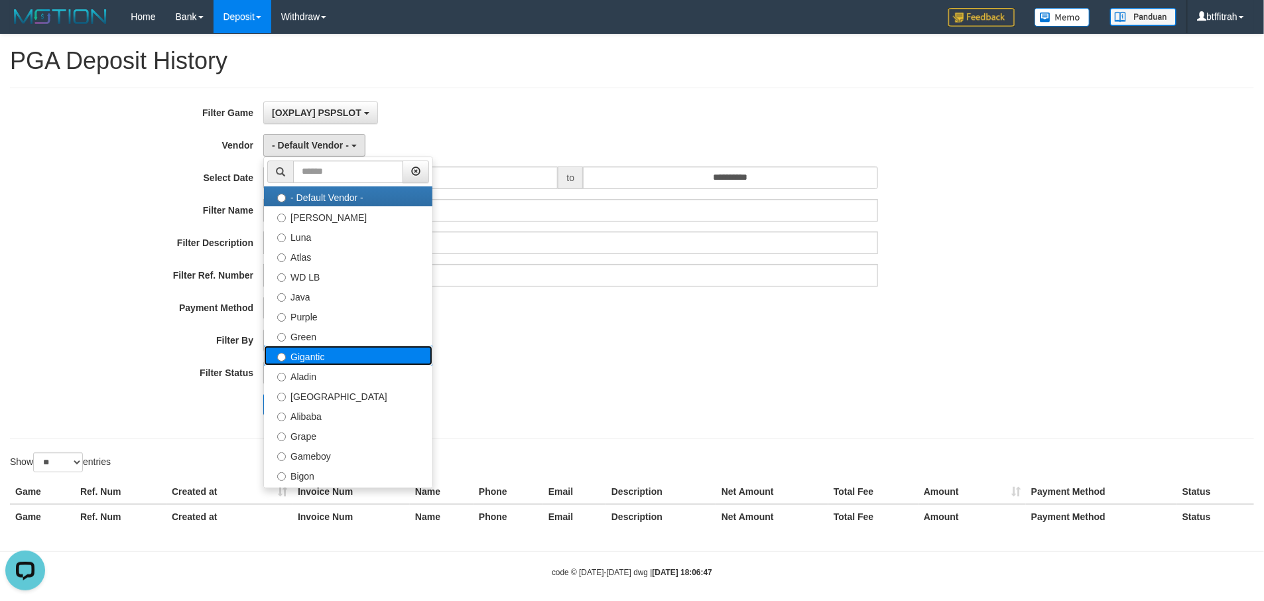
click at [327, 347] on label "Gigantic" at bounding box center [348, 356] width 169 height 20
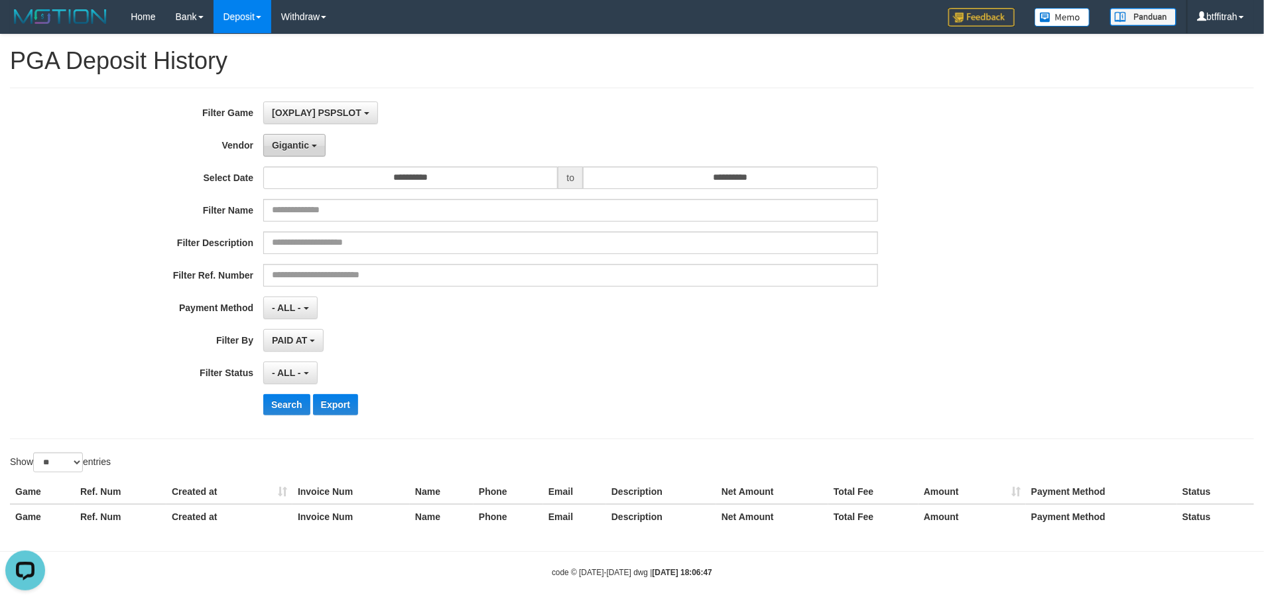
click at [315, 158] on div "**********" at bounding box center [526, 263] width 1053 height 324
click at [322, 141] on button "Gigantic" at bounding box center [294, 145] width 62 height 23
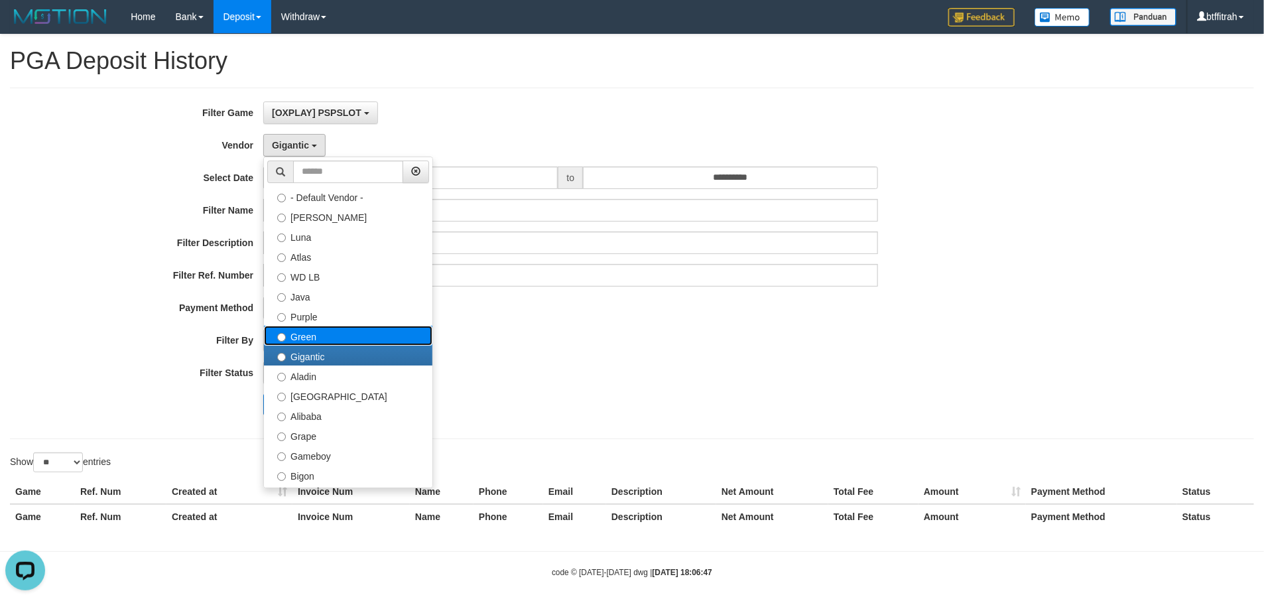
click at [327, 337] on label "Green" at bounding box center [348, 336] width 169 height 20
select select "**********"
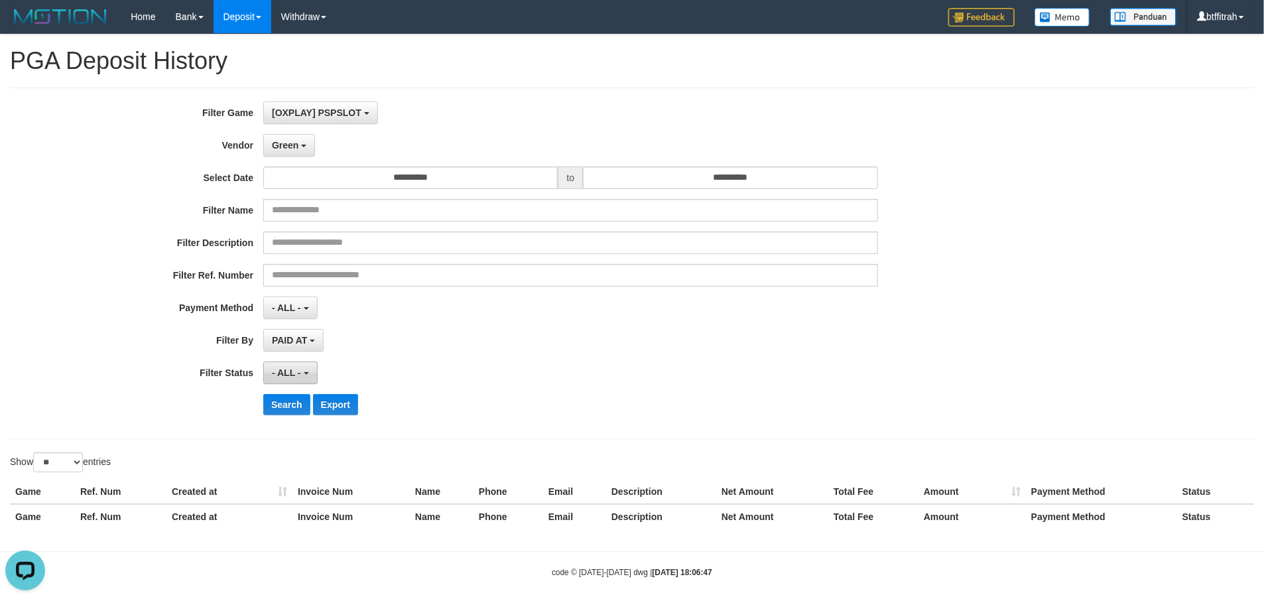
click at [297, 372] on span "- ALL -" at bounding box center [286, 373] width 29 height 11
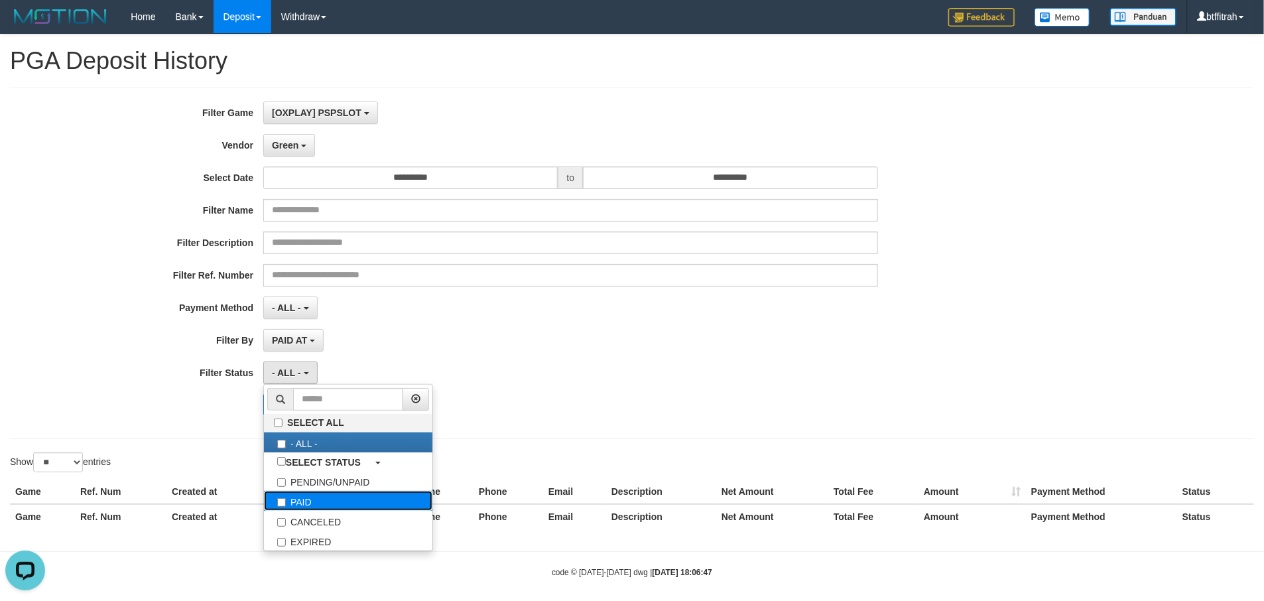
click at [320, 506] on label "PAID" at bounding box center [348, 501] width 169 height 20
select select "*"
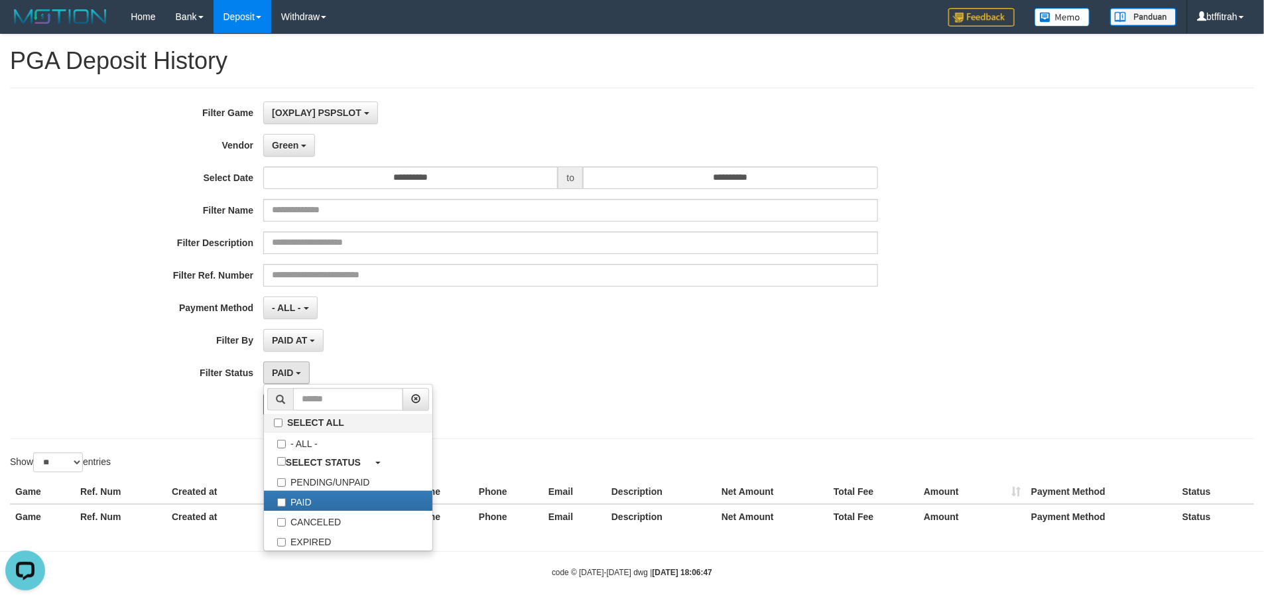
drag, startPoint x: 119, startPoint y: 458, endPoint x: 263, endPoint y: 448, distance: 144.3
click at [142, 450] on div "**********" at bounding box center [632, 286] width 1264 height 504
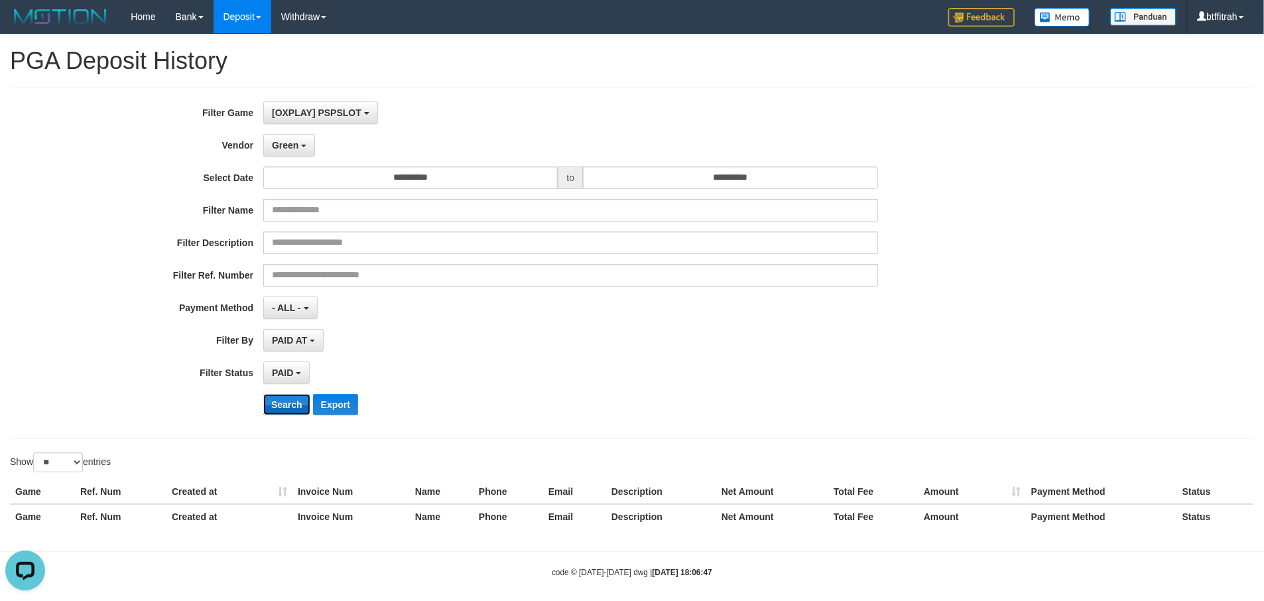
click at [297, 414] on button "Search" at bounding box center [286, 404] width 47 height 21
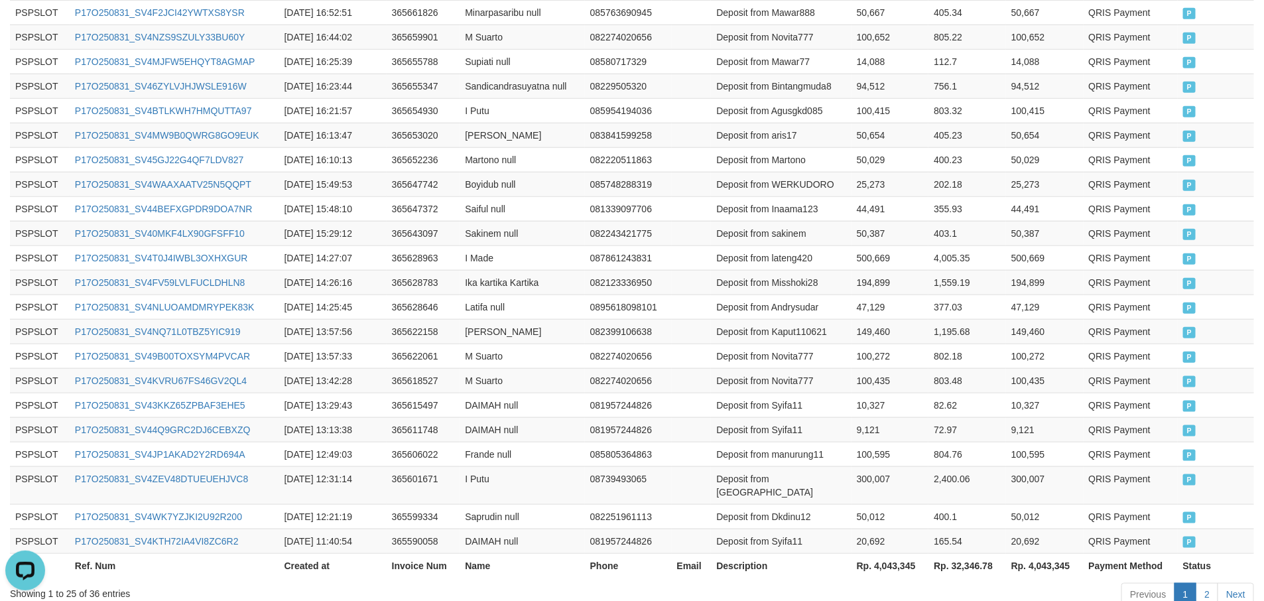
scroll to position [661, 0]
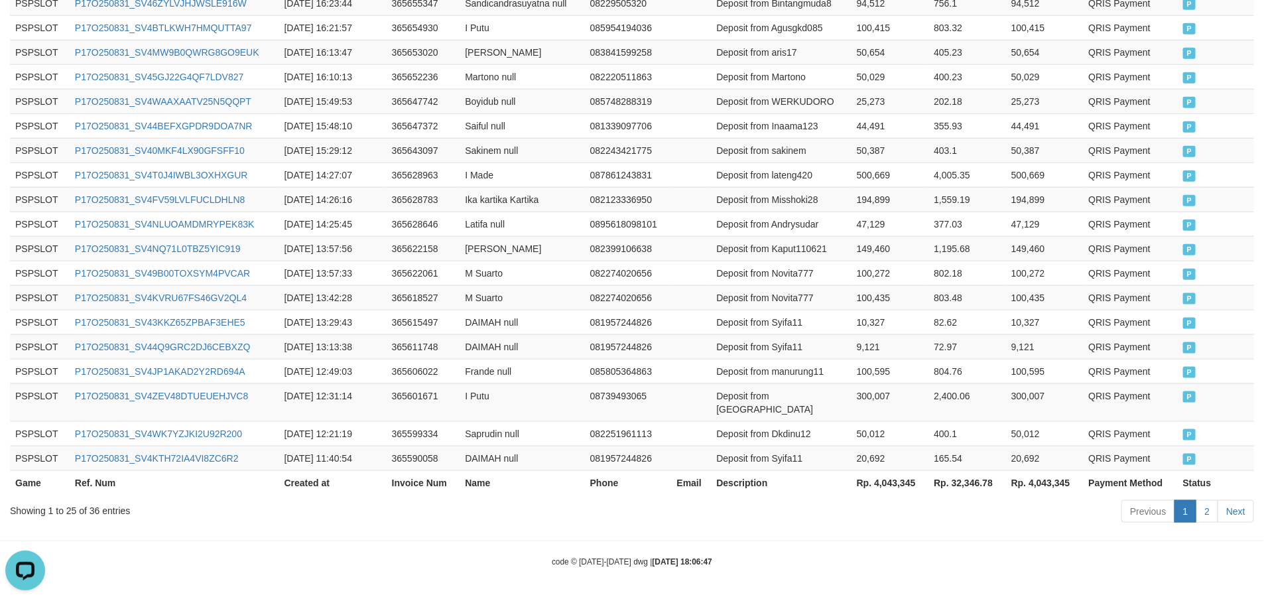
click at [904, 486] on th "Rp. 4,043,345" at bounding box center [891, 482] width 78 height 25
copy th "4,043,345"
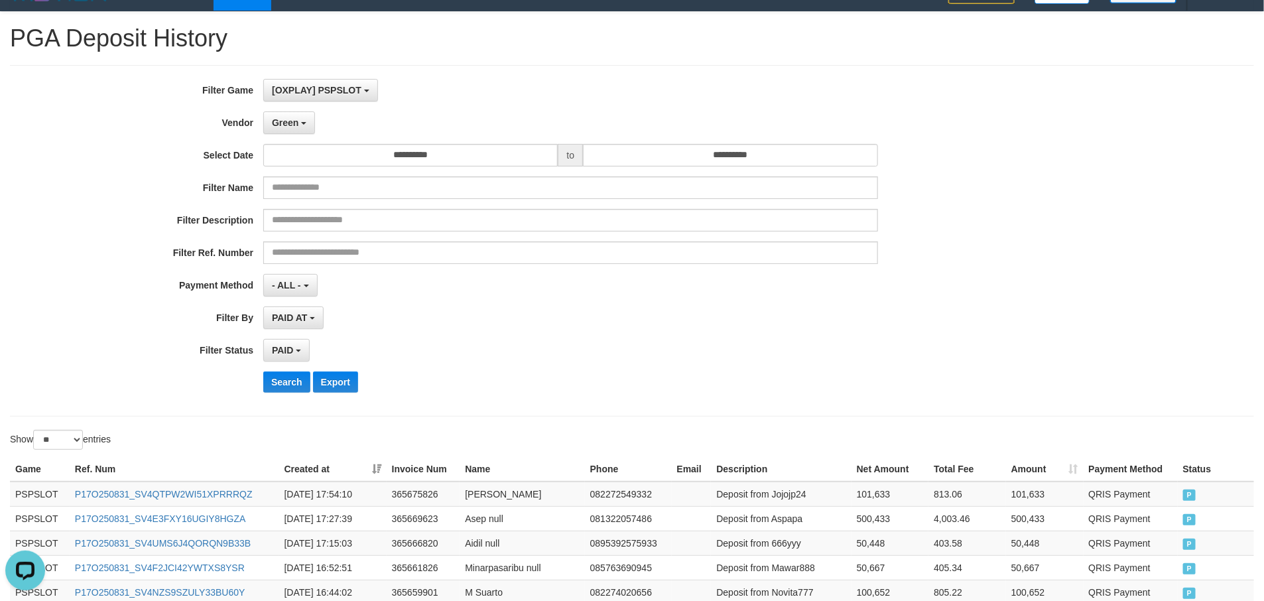
scroll to position [0, 0]
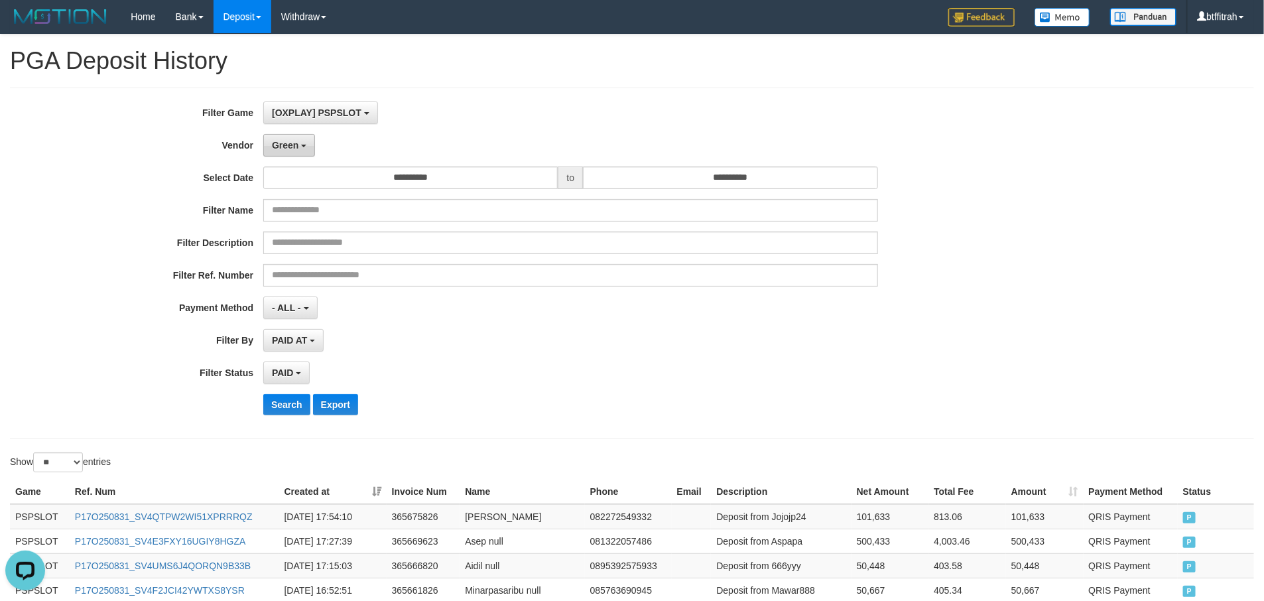
click at [277, 145] on span "Green" at bounding box center [285, 145] width 27 height 11
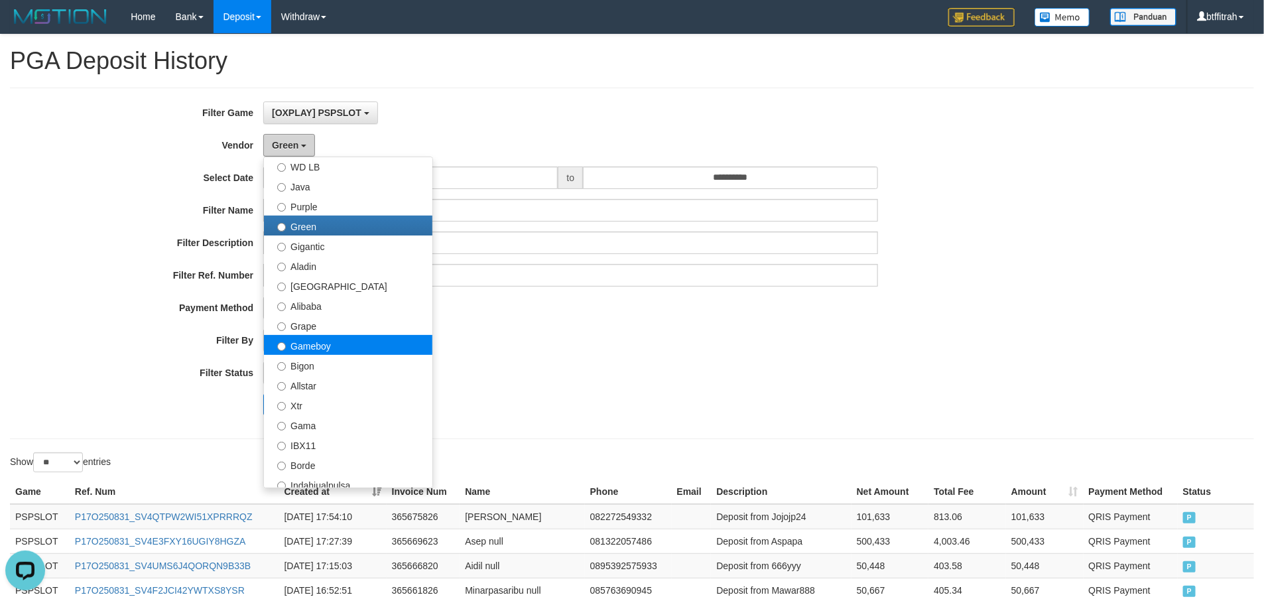
scroll to position [199, 0]
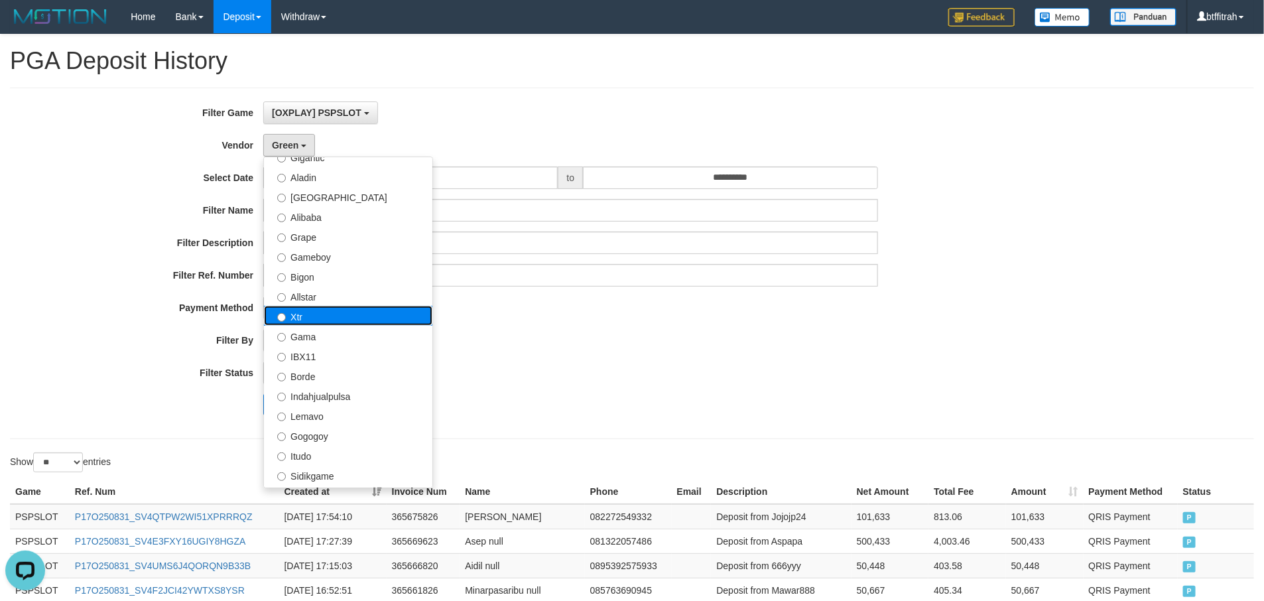
click at [336, 311] on label "Xtr" at bounding box center [348, 316] width 169 height 20
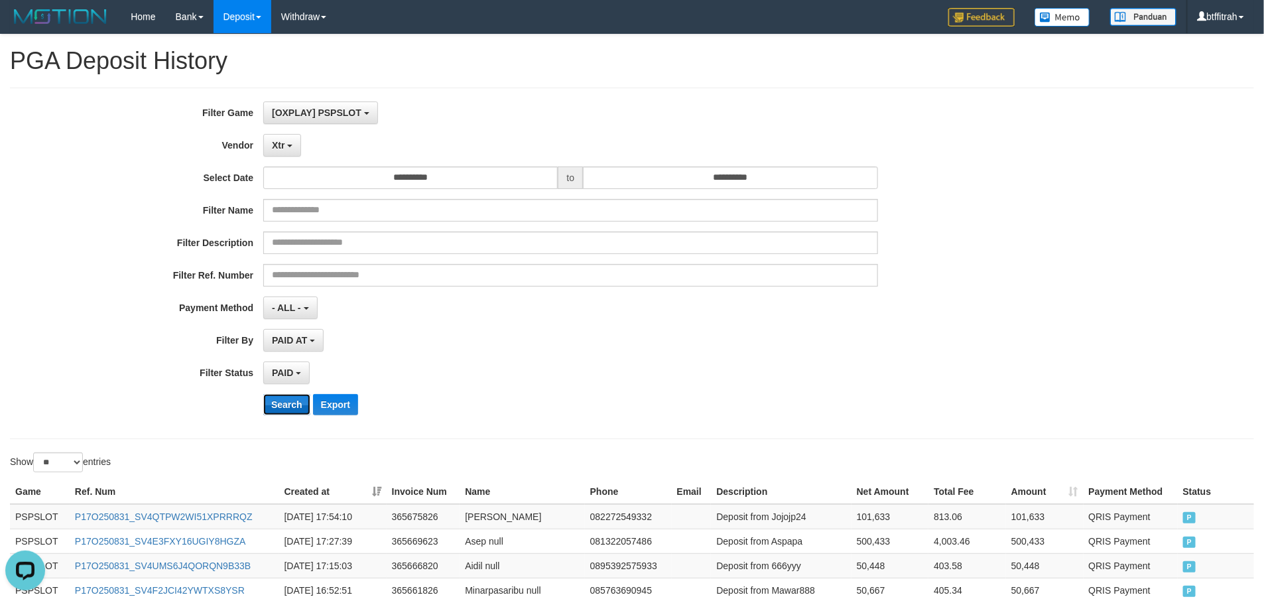
click at [265, 405] on button "Search" at bounding box center [286, 404] width 47 height 21
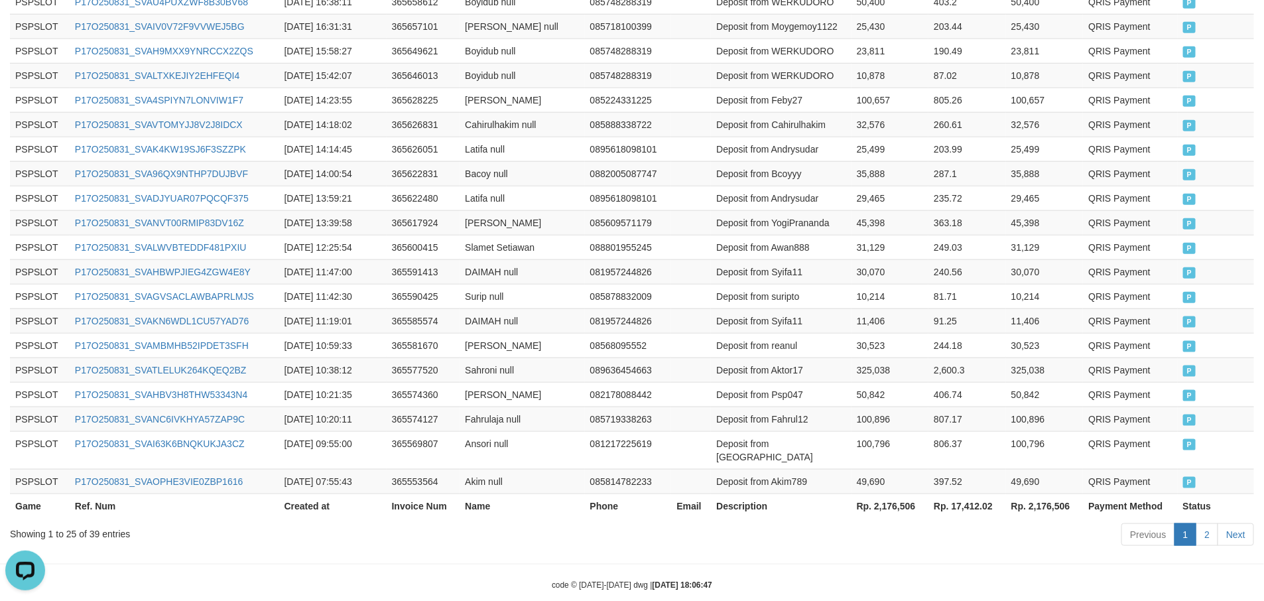
scroll to position [661, 0]
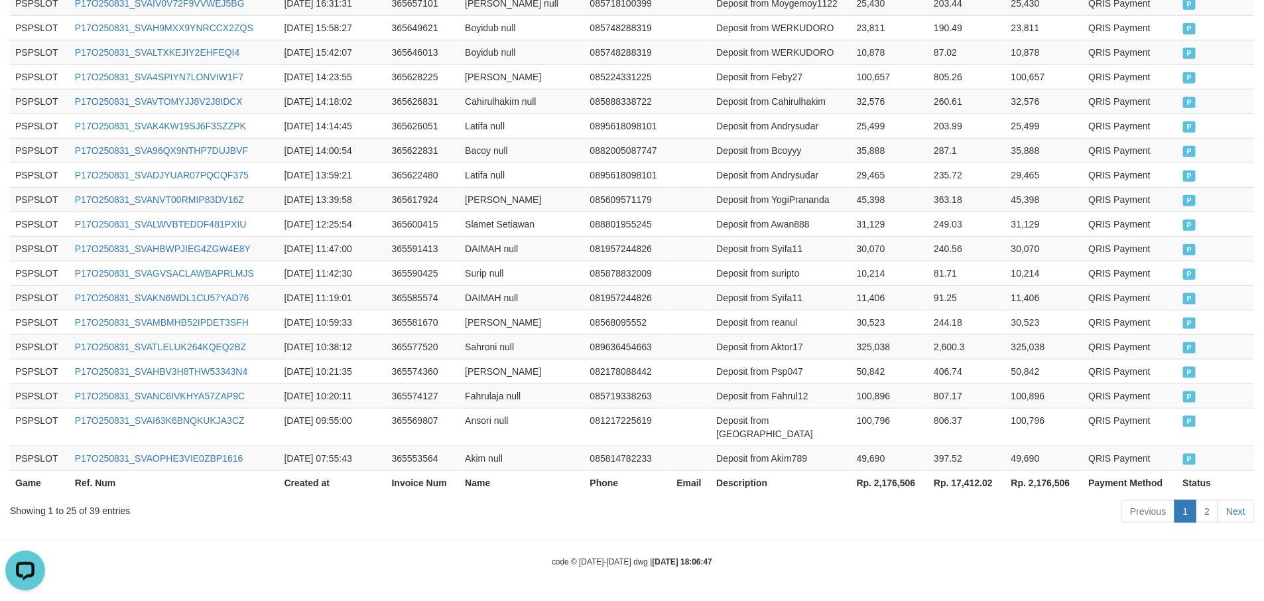
drag, startPoint x: 802, startPoint y: 484, endPoint x: 824, endPoint y: 490, distance: 22.7
click at [818, 490] on th "Description" at bounding box center [781, 482] width 140 height 25
click at [900, 480] on th "Rp. 2,176,506" at bounding box center [891, 482] width 78 height 25
copy th "2,176,506"
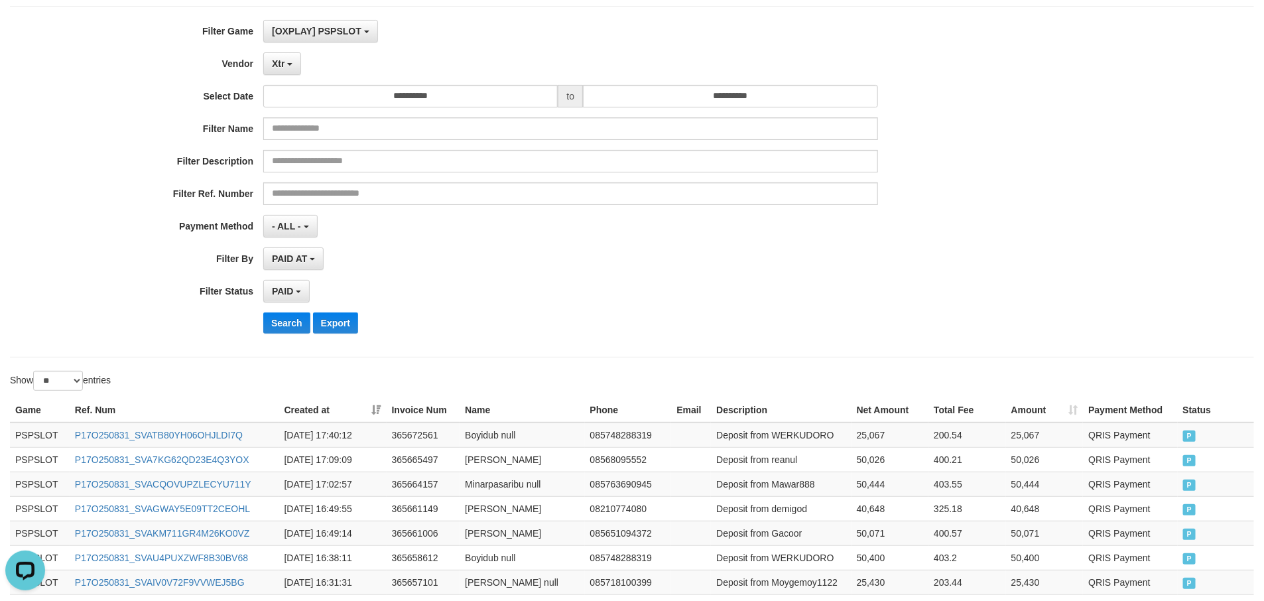
scroll to position [0, 0]
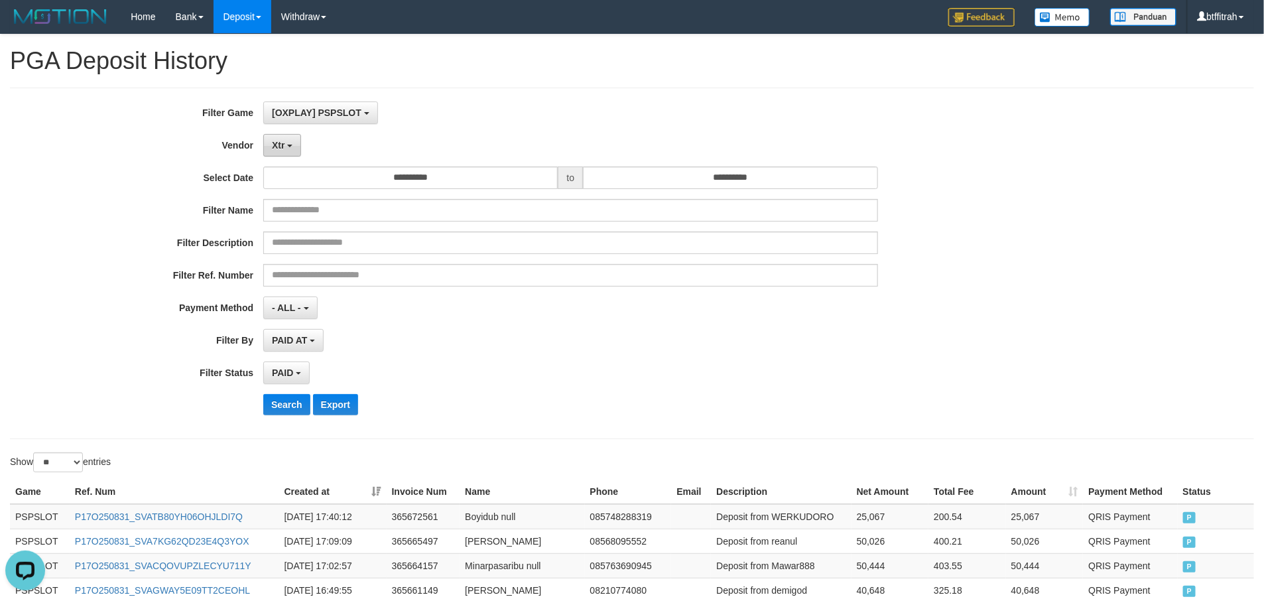
click at [291, 140] on button "Xtr" at bounding box center [282, 145] width 38 height 23
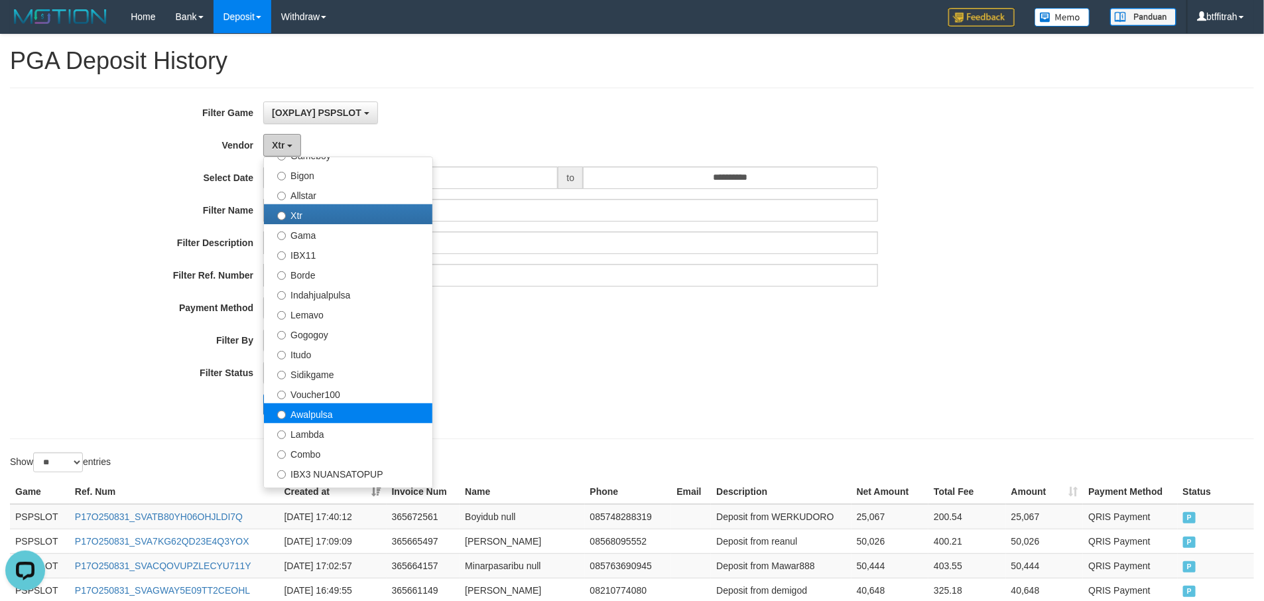
scroll to position [398, 0]
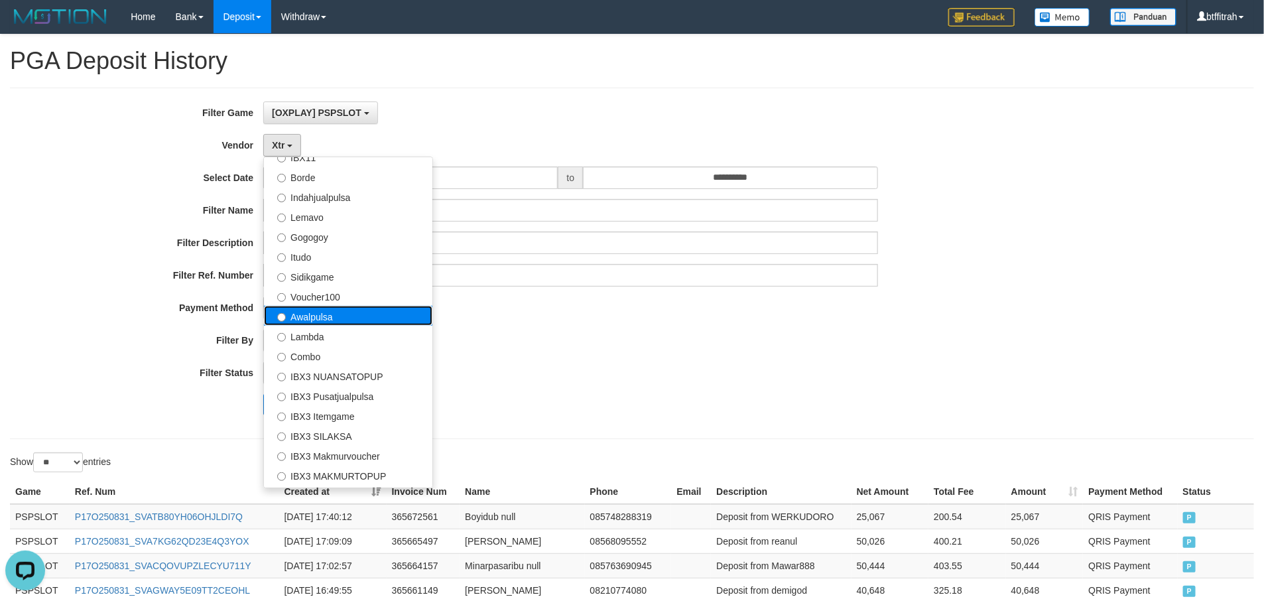
click at [340, 317] on label "Awalpulsa" at bounding box center [348, 316] width 169 height 20
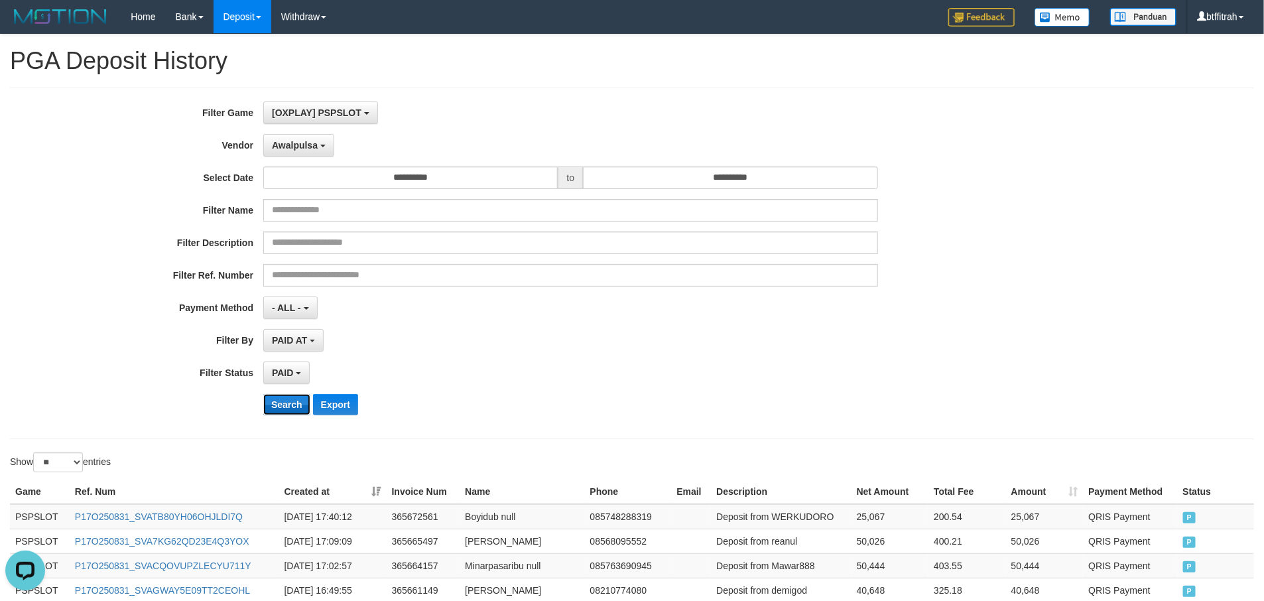
click at [291, 409] on button "Search" at bounding box center [286, 404] width 47 height 21
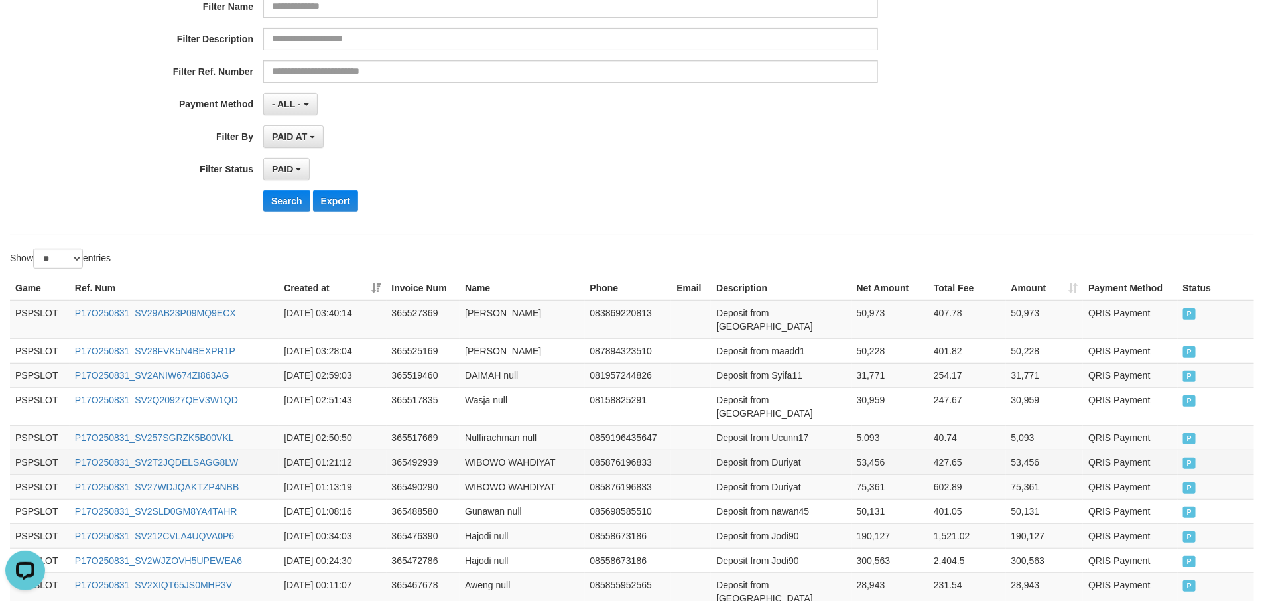
scroll to position [337, 0]
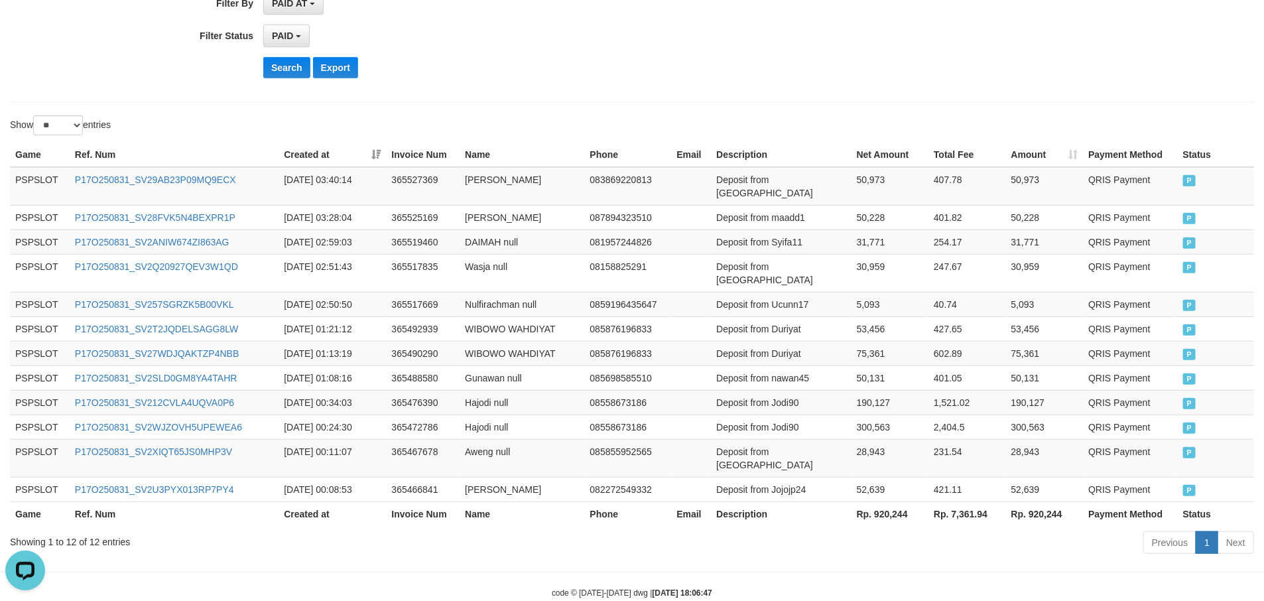
drag, startPoint x: 906, startPoint y: 492, endPoint x: 815, endPoint y: 511, distance: 92.9
click at [812, 530] on div "Previous 1 Next" at bounding box center [896, 544] width 718 height 29
click at [894, 502] on th "Rp. 920,244" at bounding box center [890, 514] width 77 height 25
copy th "920,244"
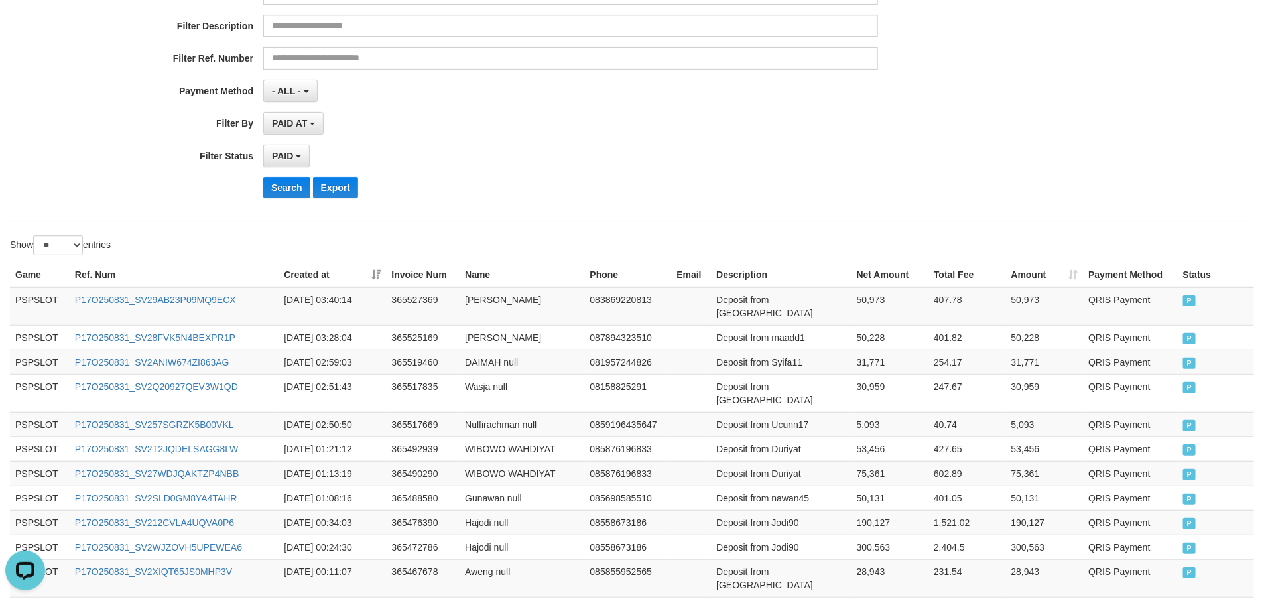
scroll to position [0, 0]
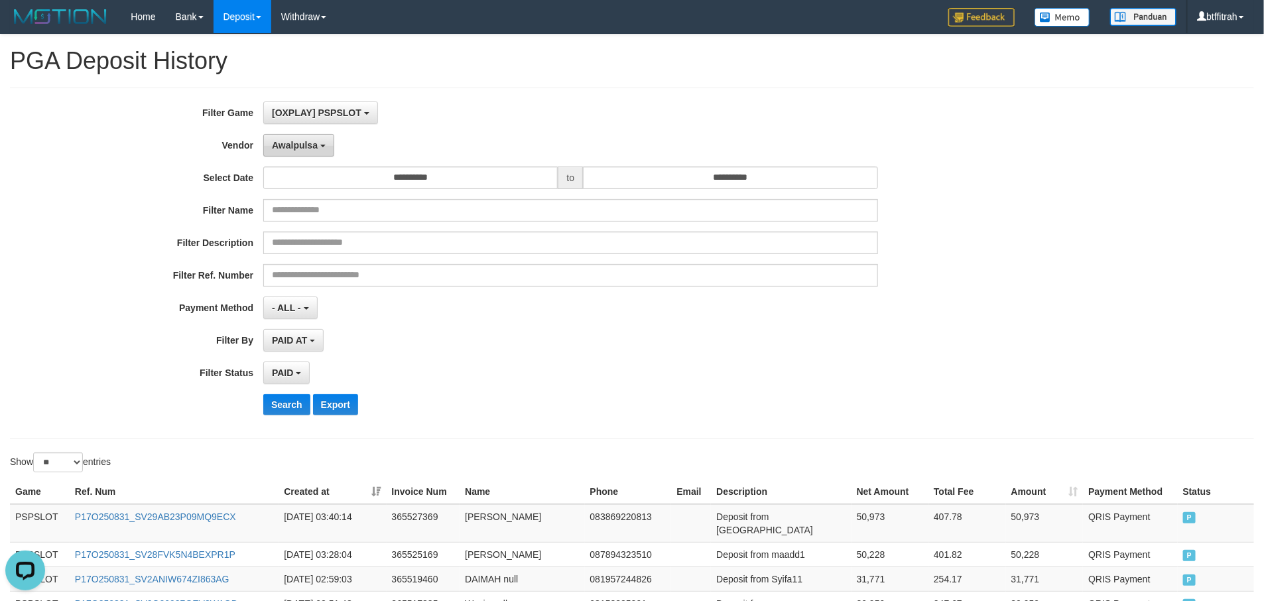
click at [303, 157] on button "Awalpulsa" at bounding box center [298, 145] width 71 height 23
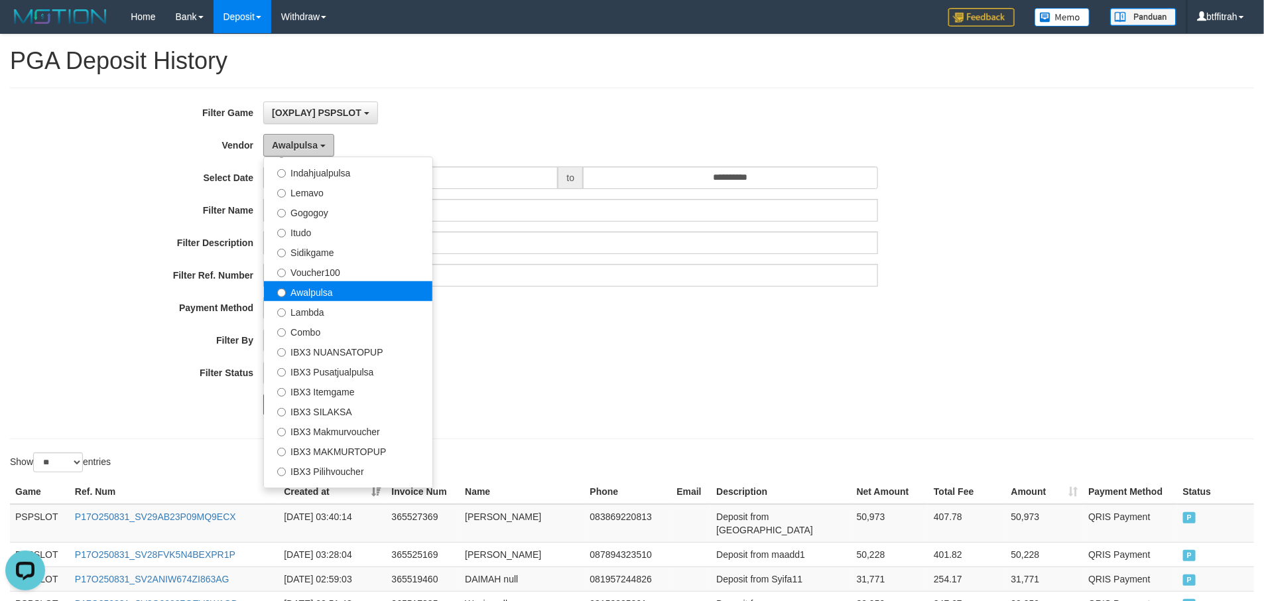
scroll to position [435, 0]
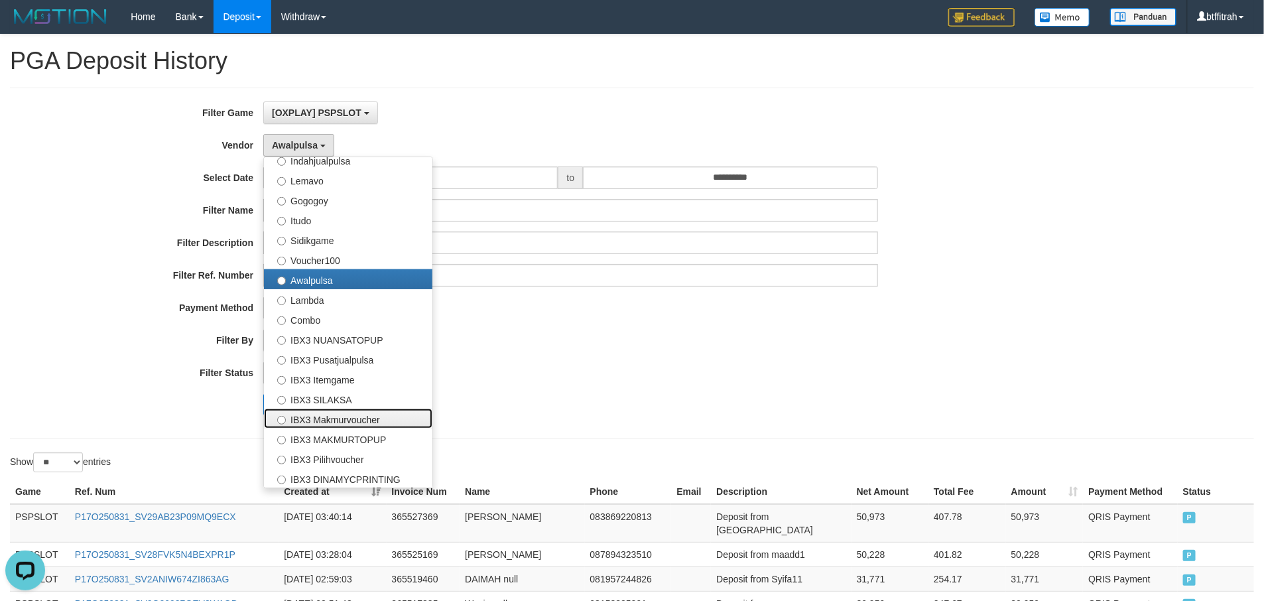
drag, startPoint x: 388, startPoint y: 419, endPoint x: 345, endPoint y: 423, distance: 43.3
click at [388, 419] on label "IBX3 Makmurvoucher" at bounding box center [348, 419] width 169 height 20
select select "**********"
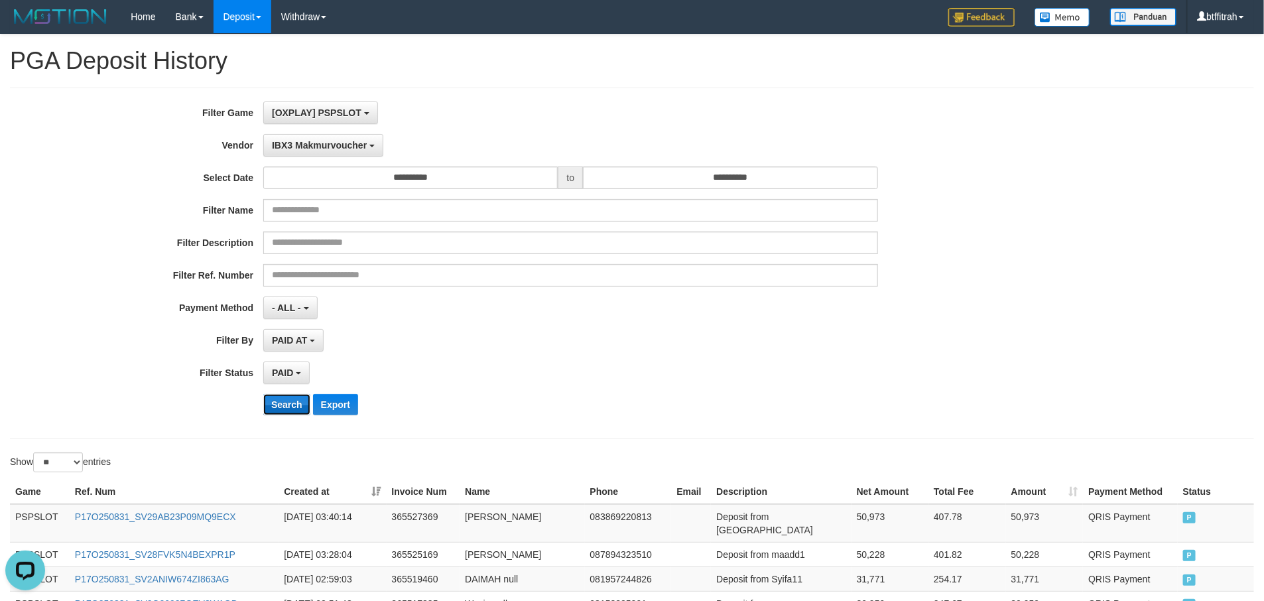
click at [277, 398] on button "Search" at bounding box center [286, 404] width 47 height 21
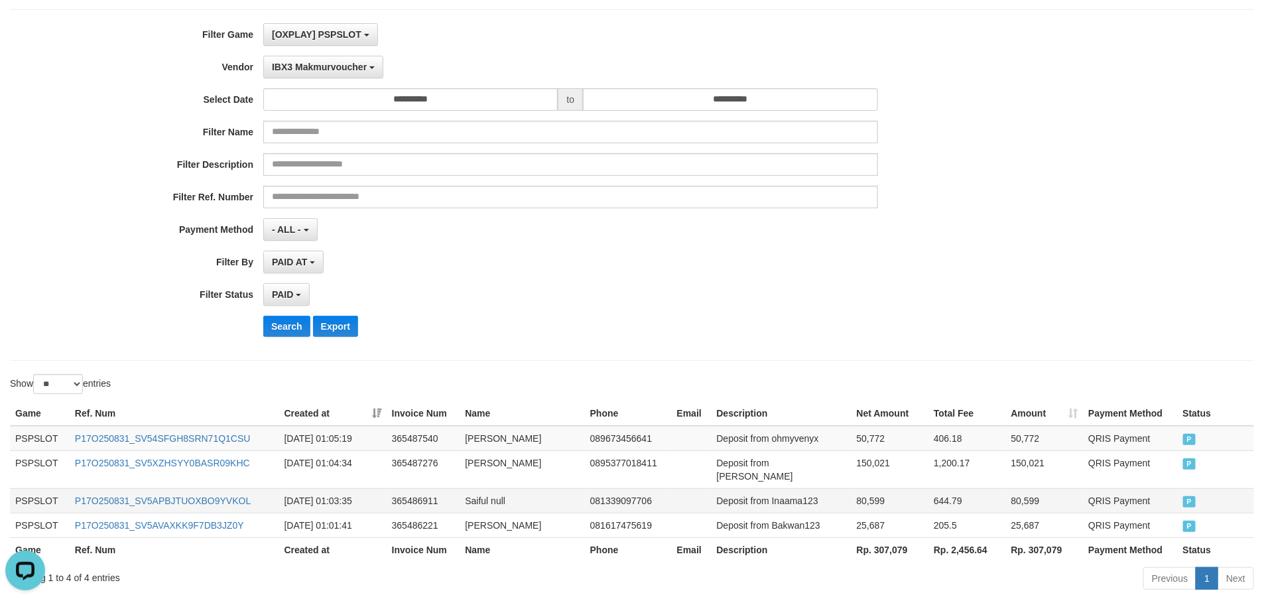
scroll to position [138, 0]
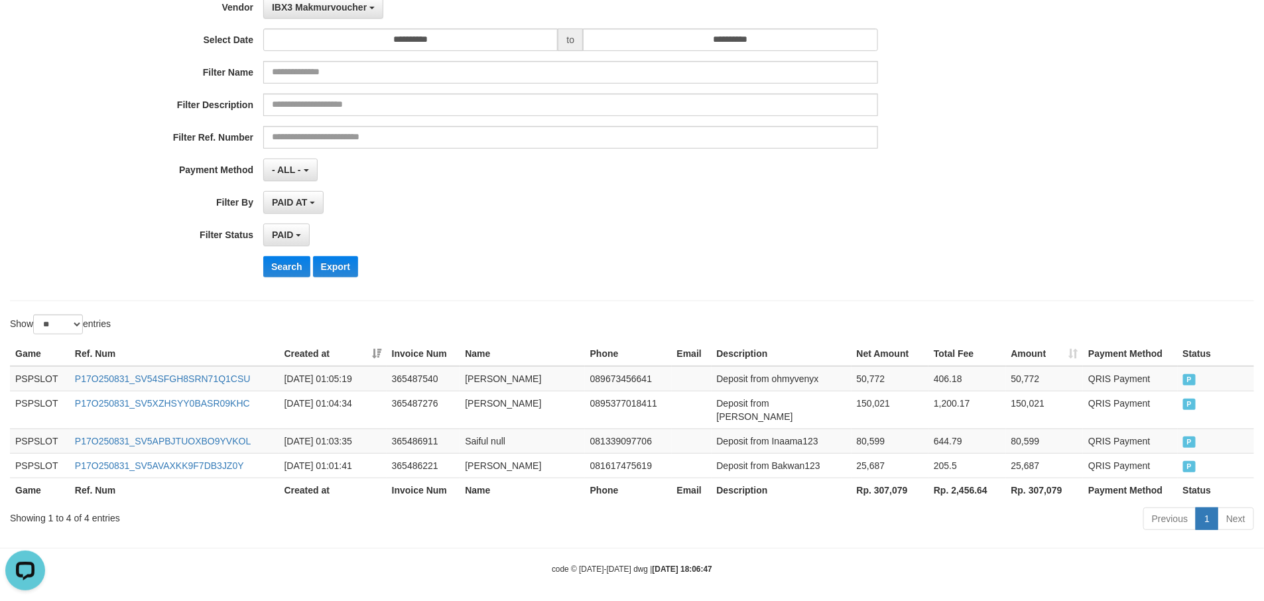
drag, startPoint x: 965, startPoint y: 539, endPoint x: 882, endPoint y: 523, distance: 85.1
click at [878, 532] on body "Toggle navigation Home Bank Account List Load By Website Group [OXPLAY] PSPSLOT…" at bounding box center [632, 235] width 1264 height 746
click at [894, 478] on th "Rp. 307,079" at bounding box center [890, 490] width 77 height 25
copy th "307,079"
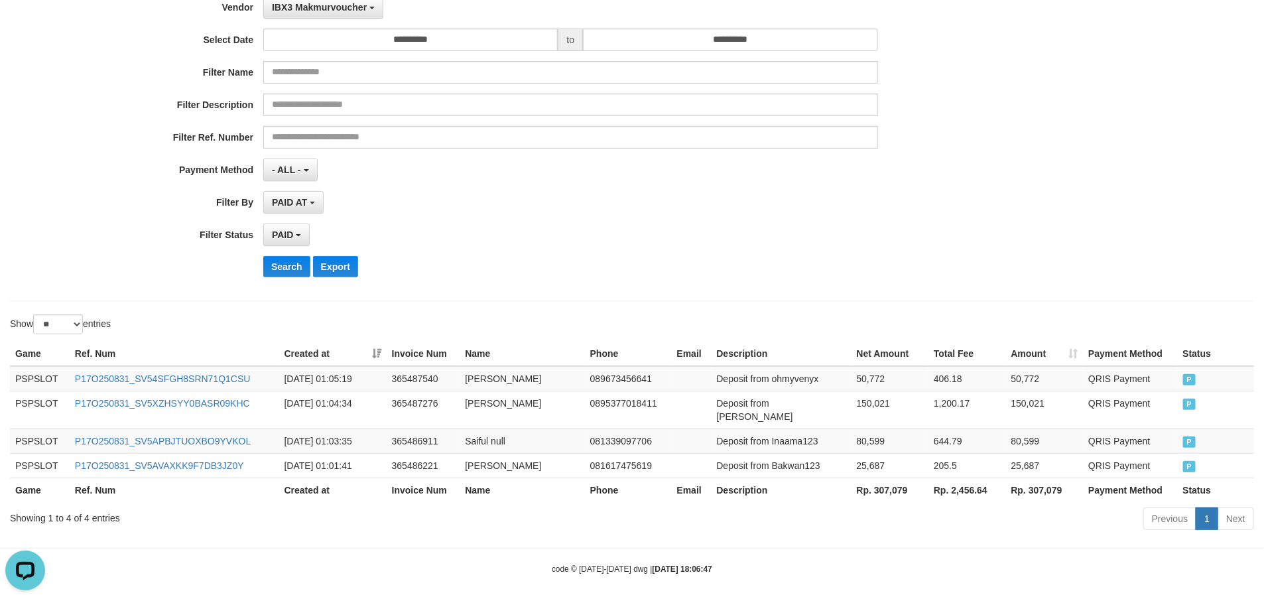
click at [915, 523] on div "Previous 1 Next" at bounding box center [896, 520] width 718 height 29
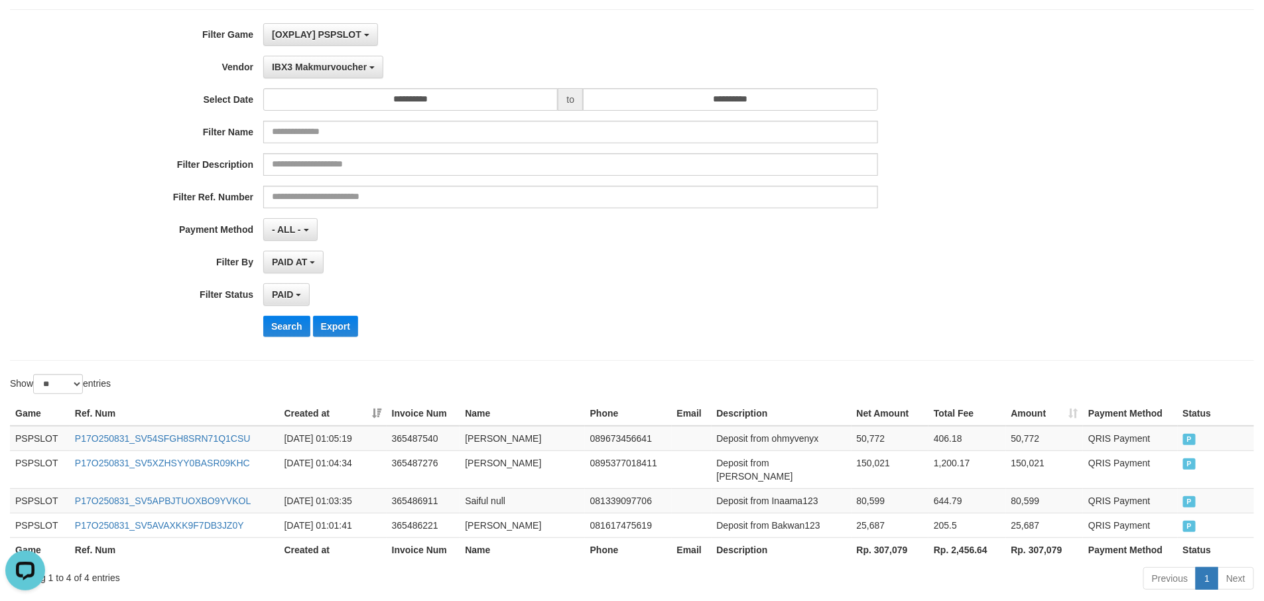
scroll to position [0, 0]
